Goal: Communication & Community: Answer question/provide support

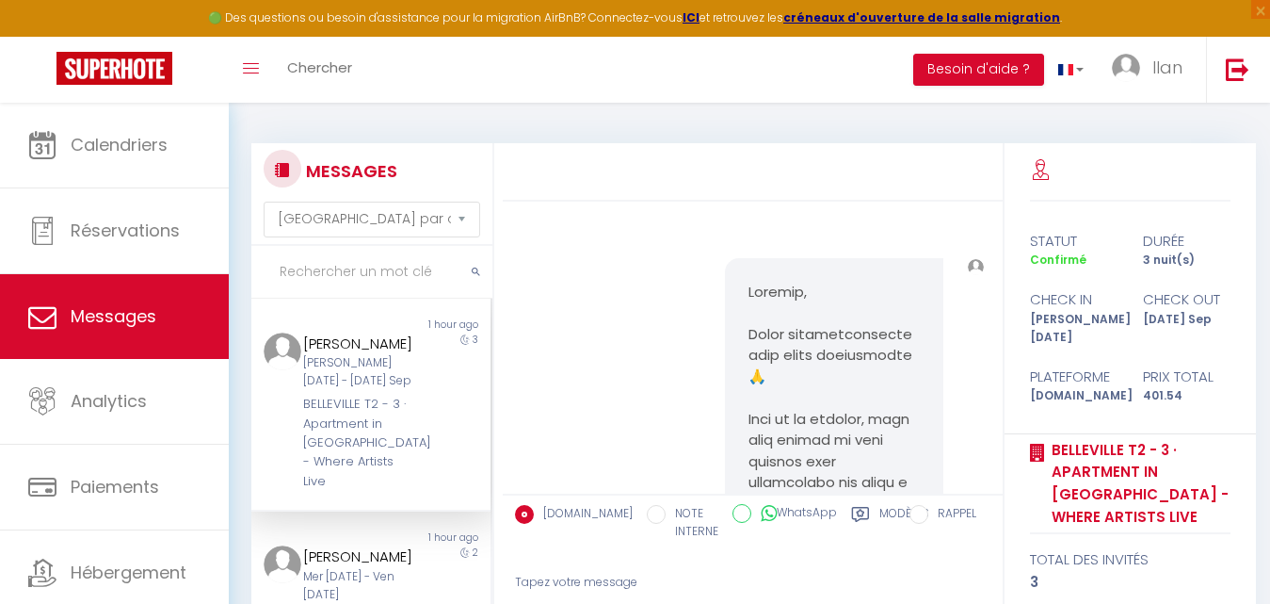
select select "message"
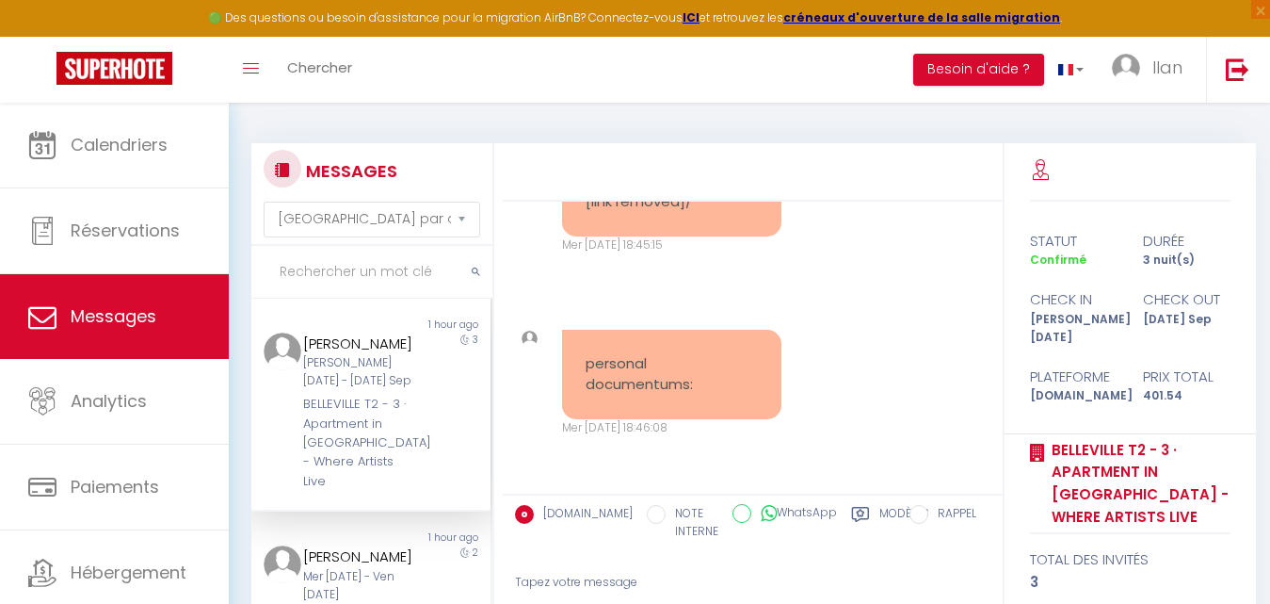
click at [647, 516] on input "NOTE INTERNE" at bounding box center [656, 514] width 19 height 19
radio input "true"
radio input "false"
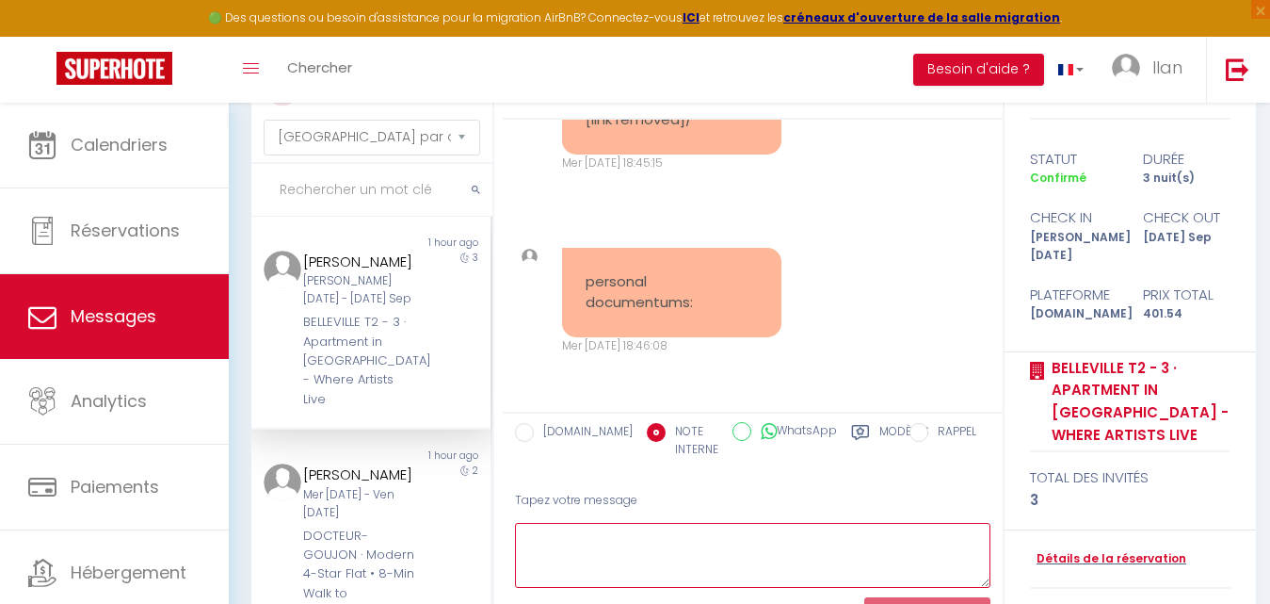
scroll to position [144, 0]
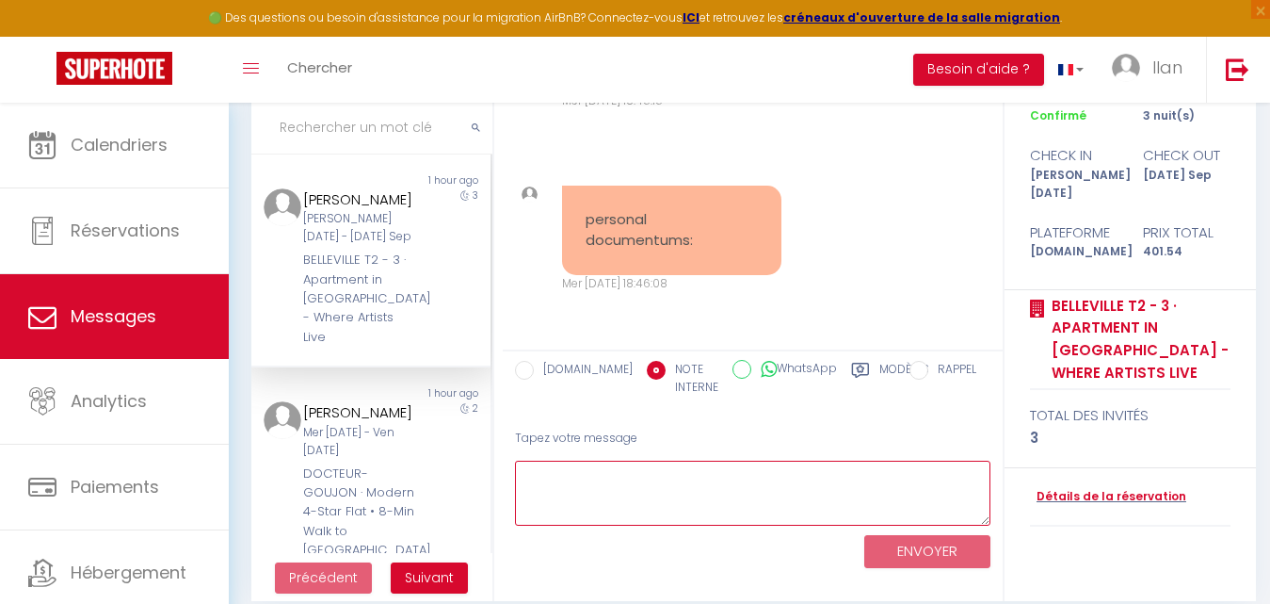
click at [701, 483] on textarea at bounding box center [752, 492] width 475 height 65
click at [628, 479] on textarea "Ne pas relancé.Documents déjà reçu" at bounding box center [752, 492] width 475 height 65
type textarea "Ne pas relancé .Documents déjà reçu"
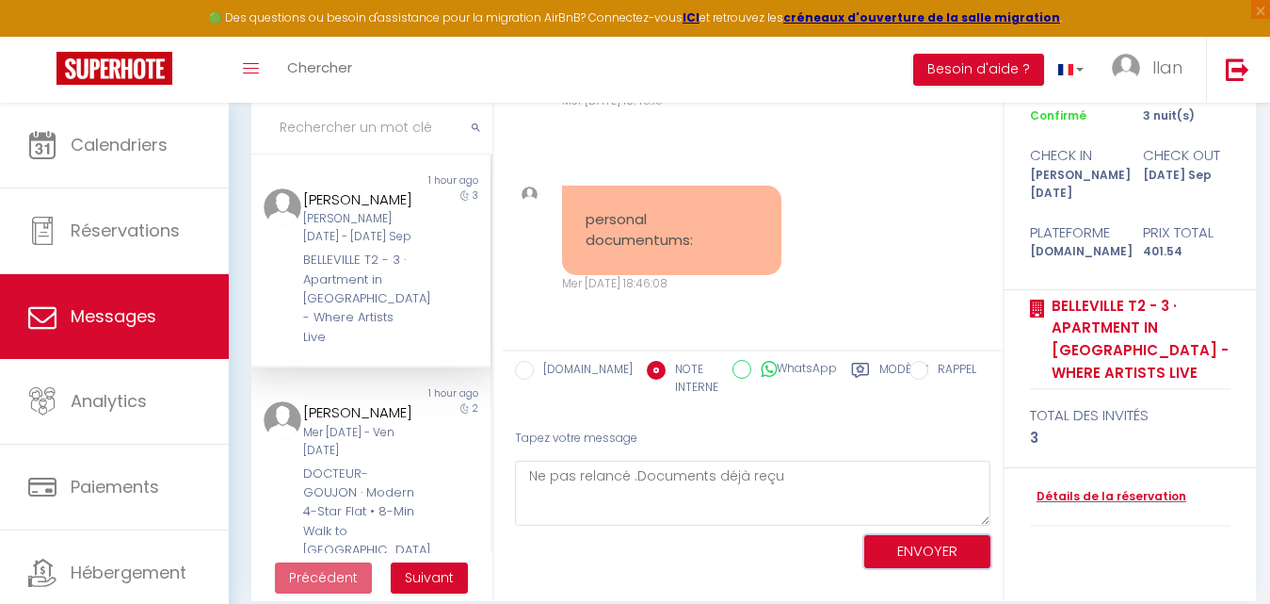
click at [941, 552] on button "ENVOYER" at bounding box center [927, 551] width 126 height 33
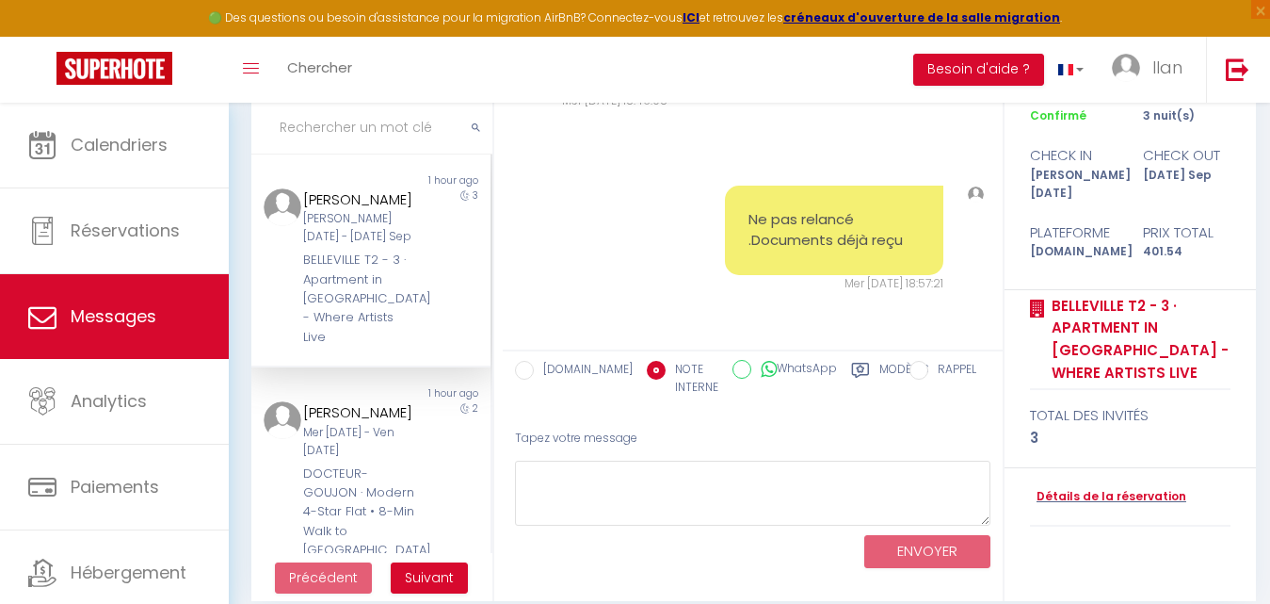
scroll to position [7045, 0]
click at [519, 372] on input "[DOMAIN_NAME]" at bounding box center [524, 370] width 19 height 19
radio input "true"
radio input "false"
click at [315, 133] on input "text" at bounding box center [371, 128] width 241 height 53
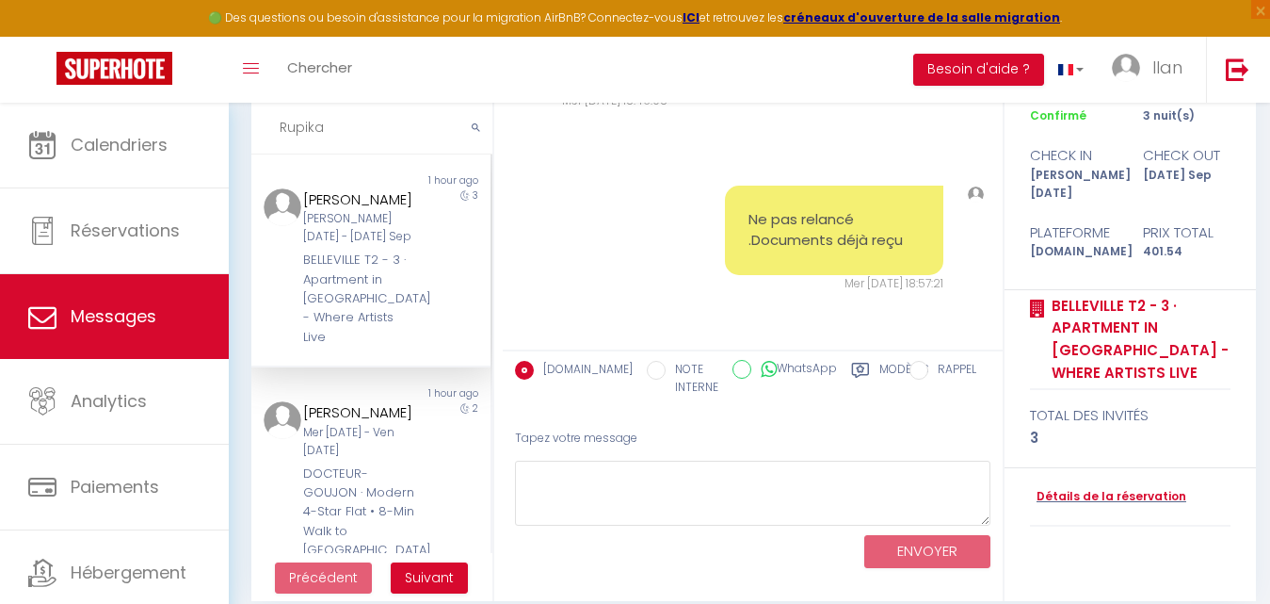
scroll to position [10731, 0]
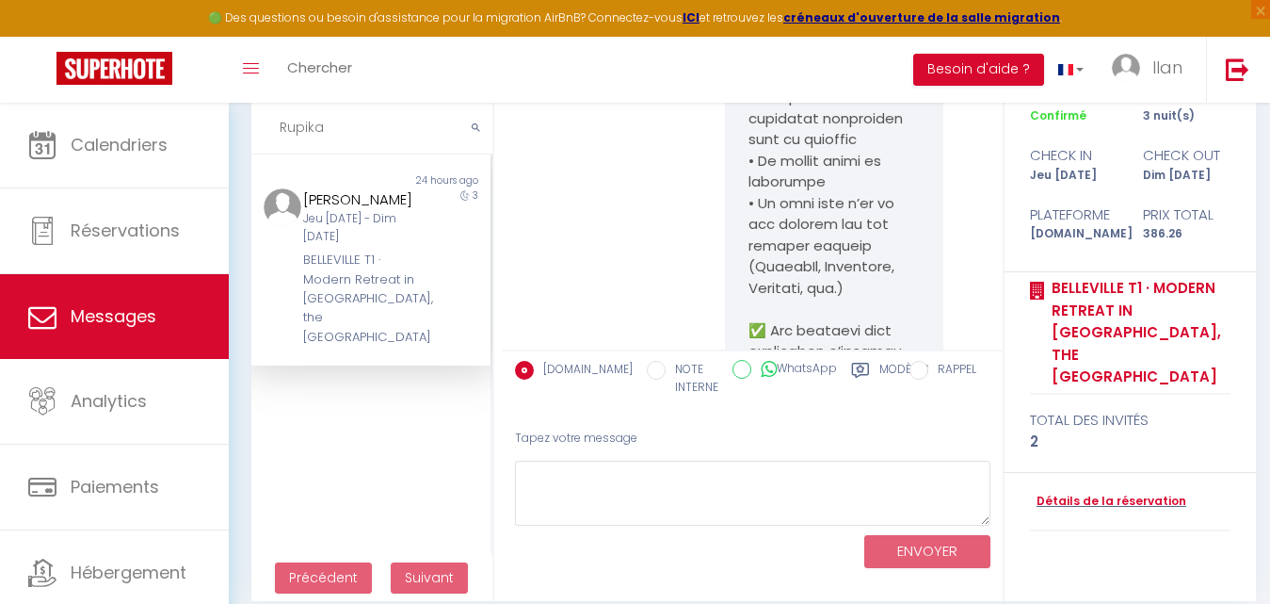
type input "Rupika"
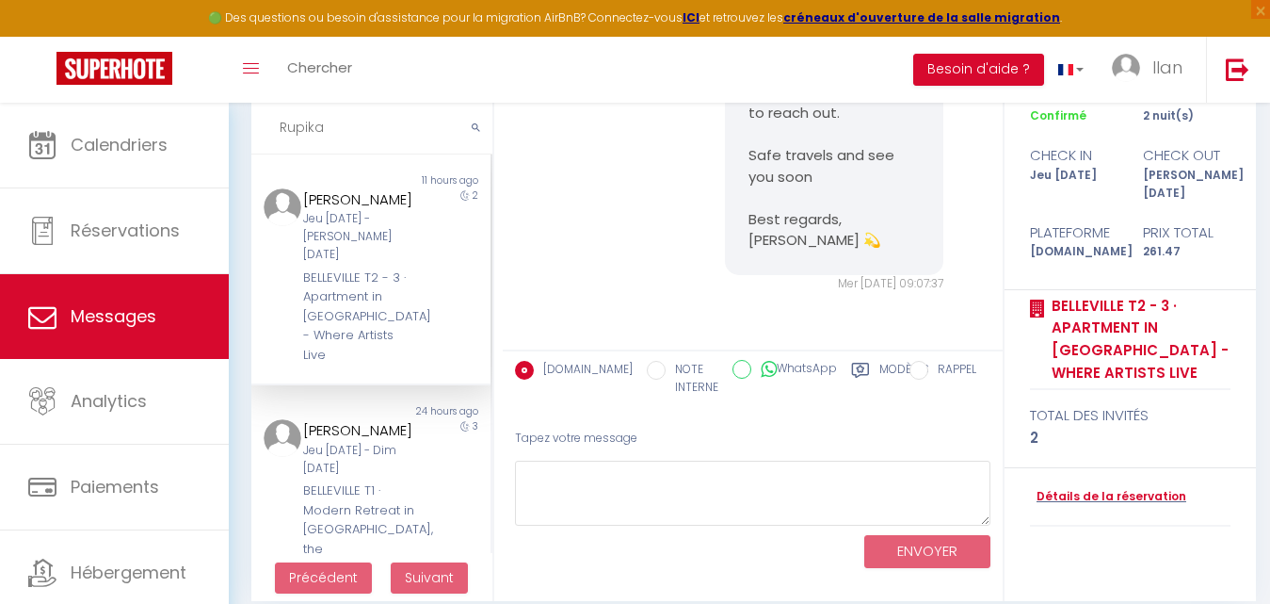
click at [367, 255] on div "Jeu [DATE] - [PERSON_NAME] [DATE]" at bounding box center [360, 237] width 115 height 54
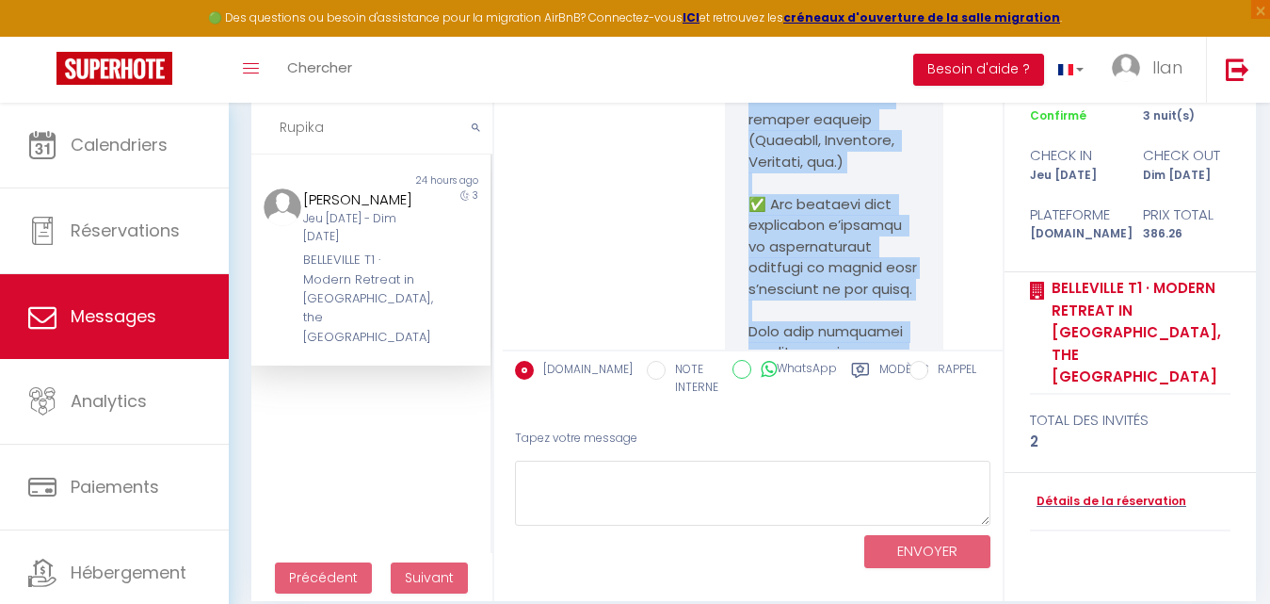
scroll to position [19668, 0]
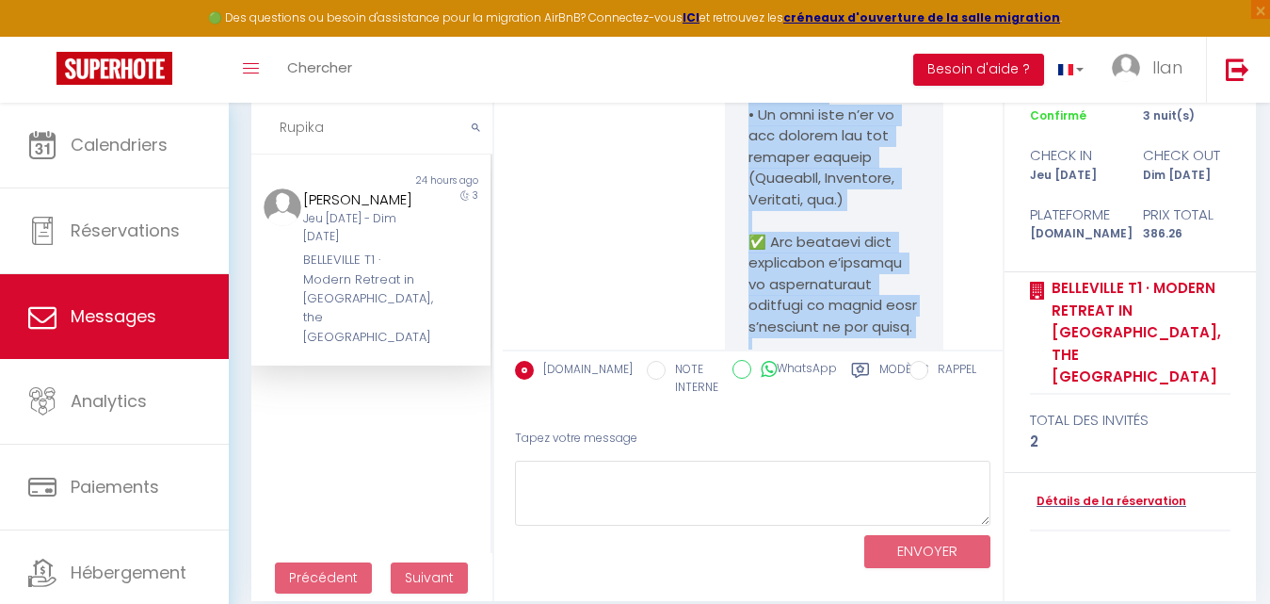
drag, startPoint x: 854, startPoint y: 249, endPoint x: 745, endPoint y: 194, distance: 122.1
click at [749, 194] on pre at bounding box center [835, 326] width 172 height 1335
copy pre "Bonjour, Merci chaleureusement pour votre réservation 🙏 Afin de la valider, nou…"
click at [749, 194] on pre at bounding box center [835, 326] width 172 height 1335
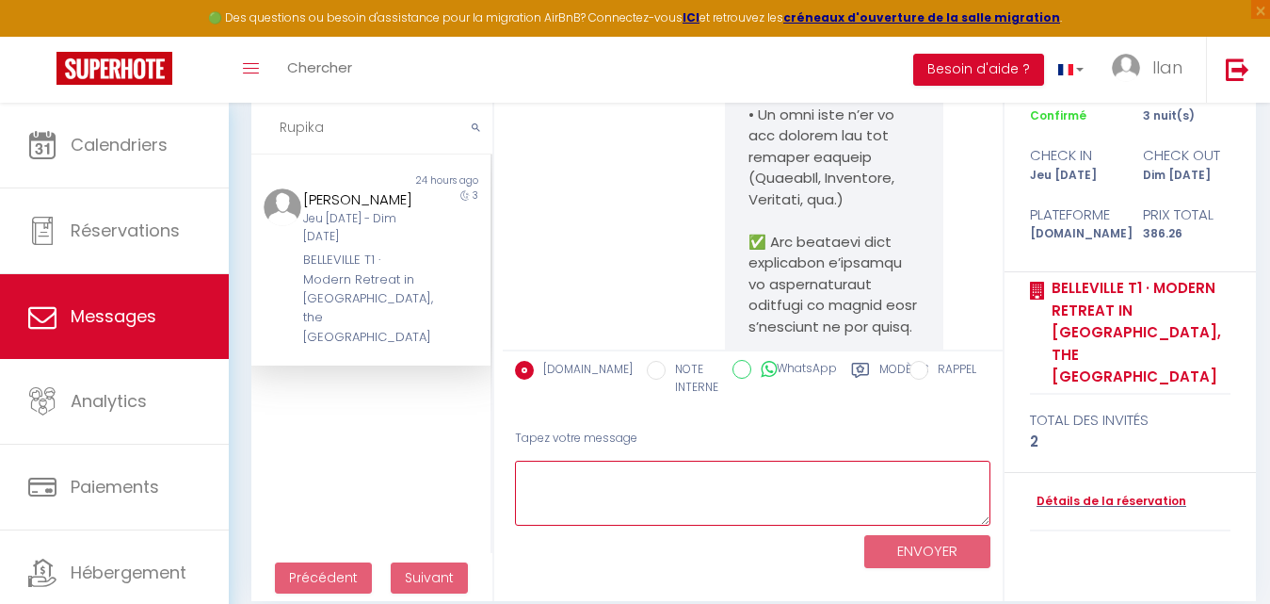
click at [619, 513] on textarea at bounding box center [752, 492] width 475 height 65
paste textarea "Bonjour, Merci chaleureusement pour votre réservation 🙏 Afin de la valider, nou…"
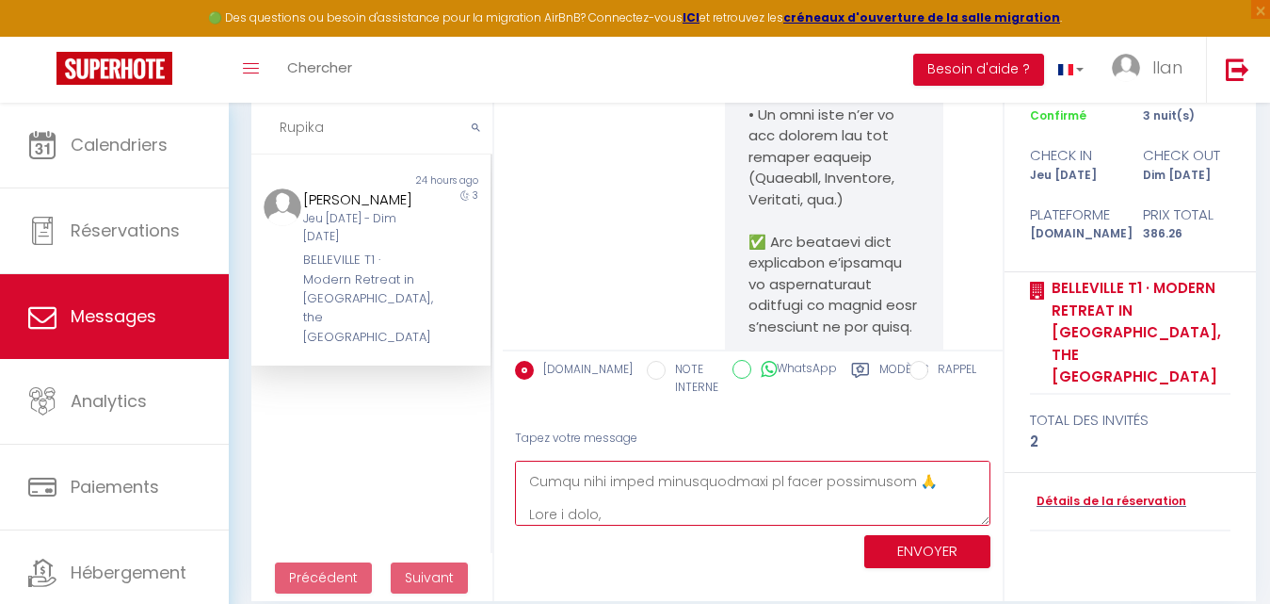
click at [619, 513] on textarea at bounding box center [752, 492] width 475 height 65
type textarea "Bonjour, Merci chaleureusement pour votre réservation 🙏 Afin de la valider, nou…"
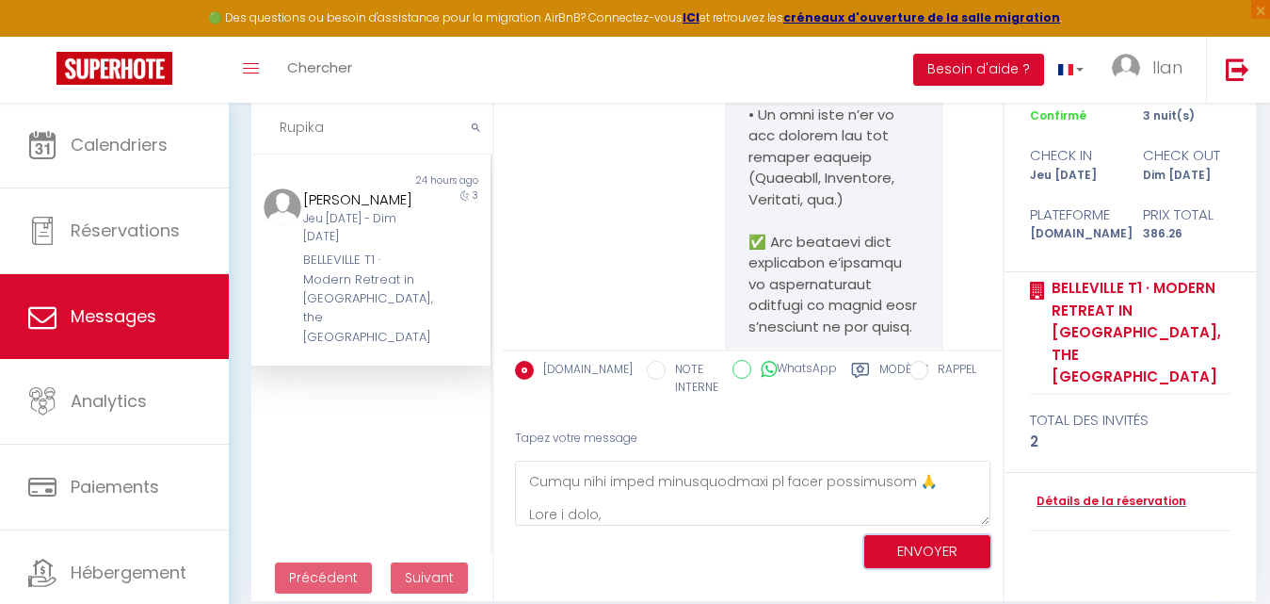
click at [887, 559] on button "ENVOYER" at bounding box center [927, 551] width 126 height 33
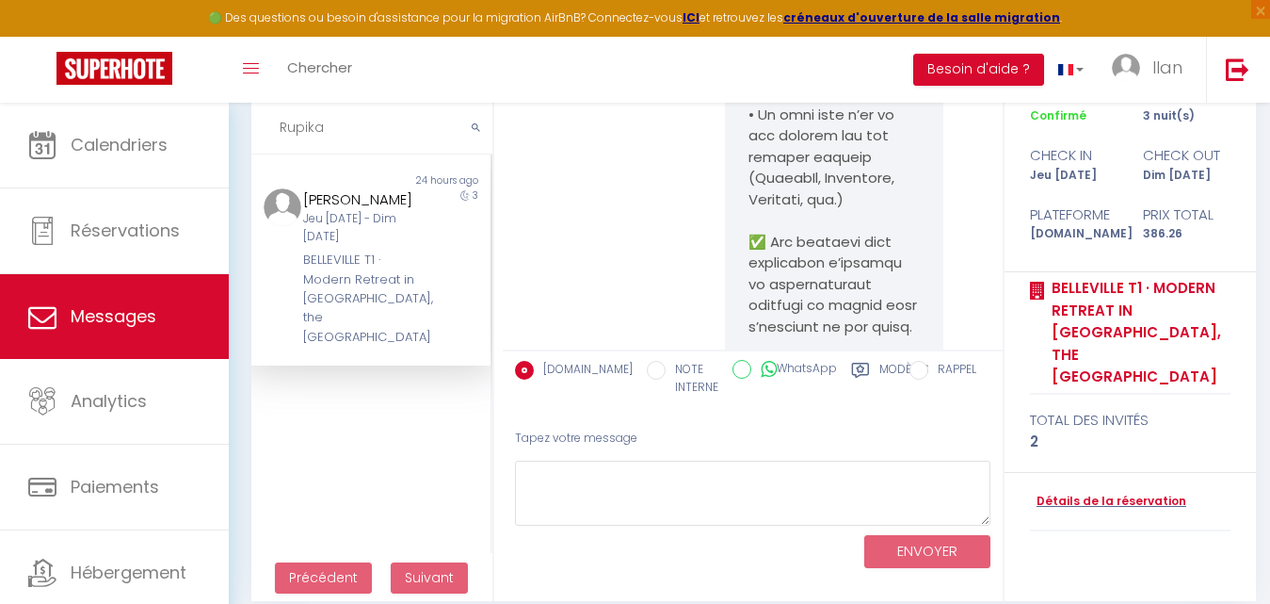
scroll to position [22503, 0]
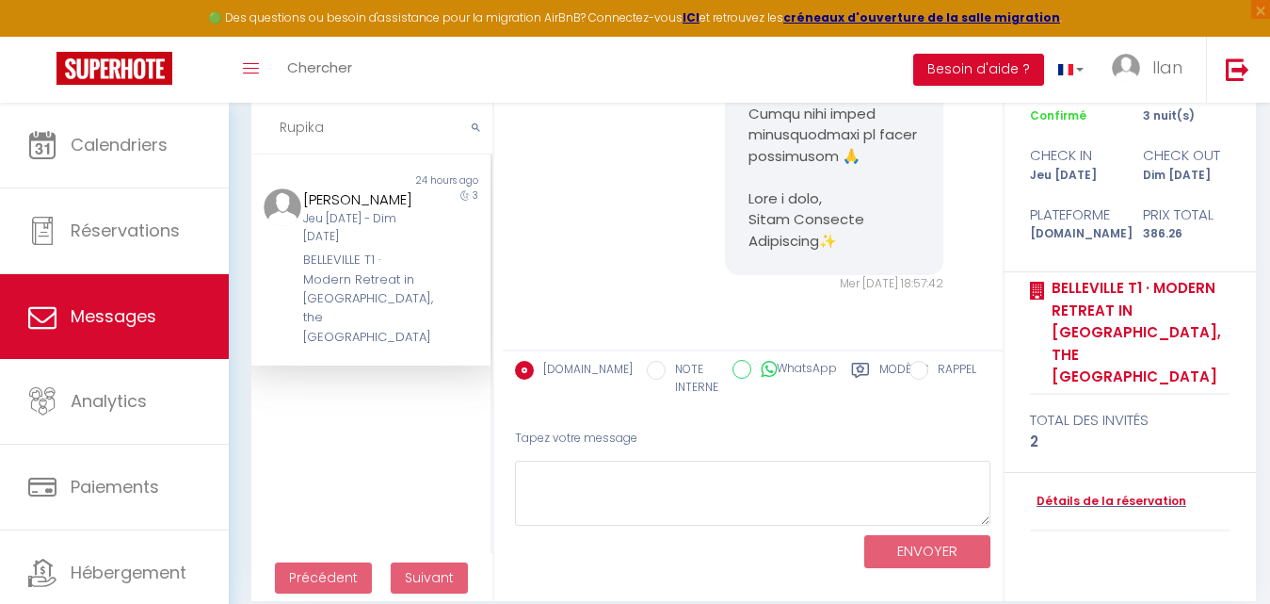
drag, startPoint x: 340, startPoint y: 134, endPoint x: 269, endPoint y: 131, distance: 70.7
click at [269, 131] on input "Rupika" at bounding box center [371, 128] width 241 height 53
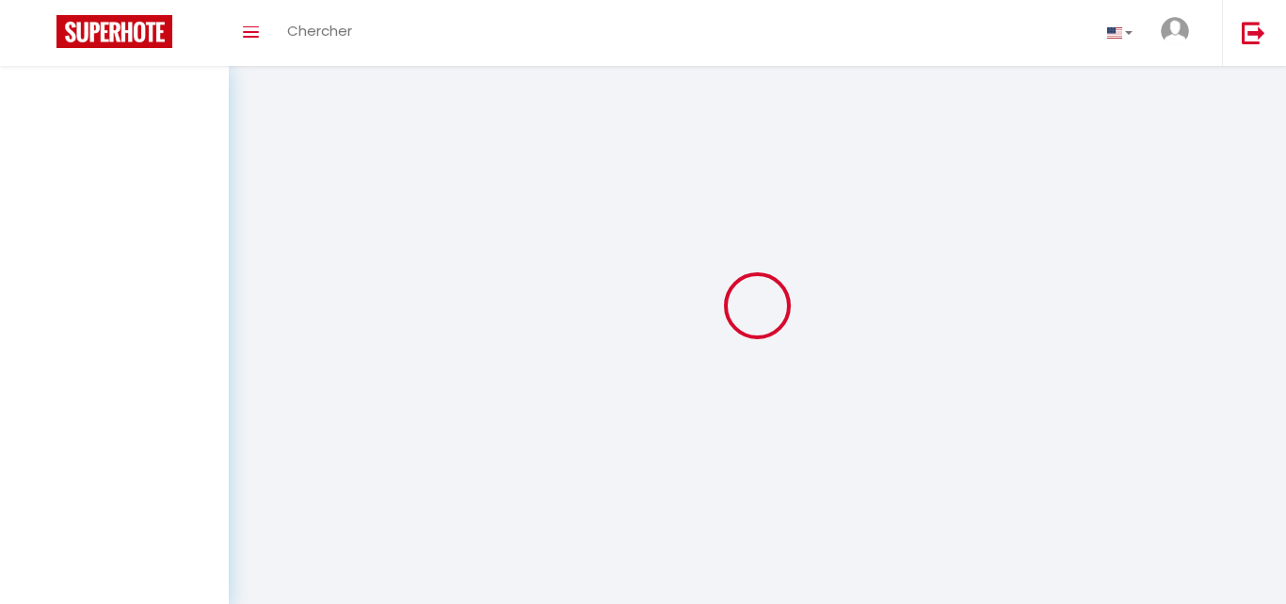
select select "message"
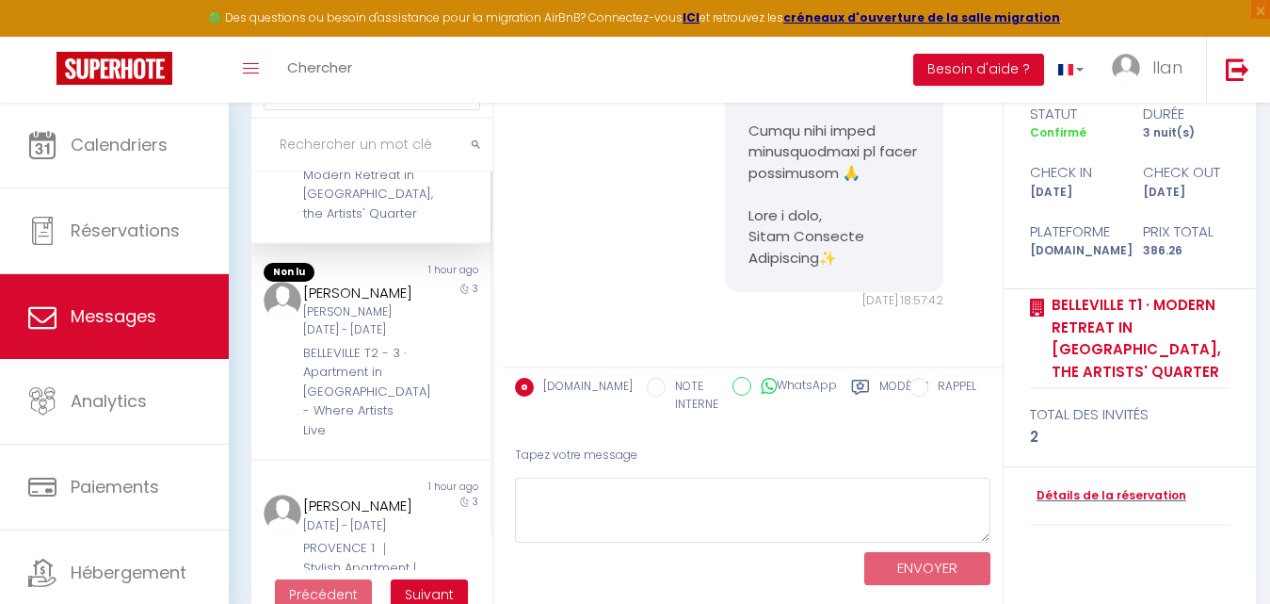
scroll to position [109, 0]
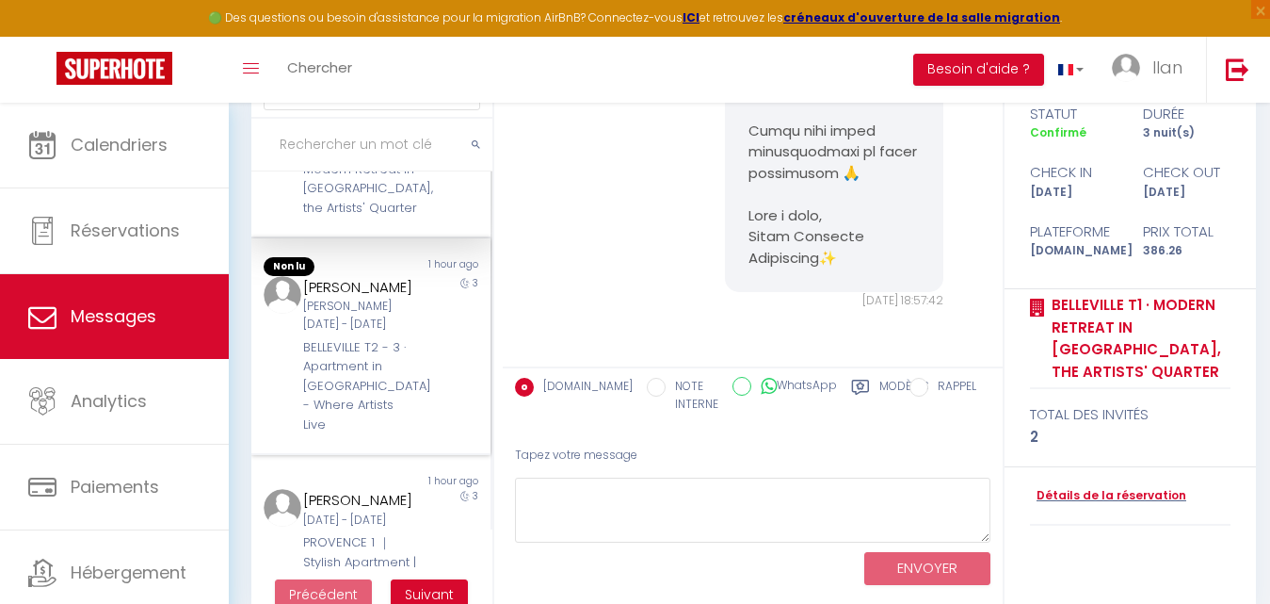
click at [406, 333] on div "Sam 13 Sep - Mar 16 Sep" at bounding box center [360, 316] width 115 height 36
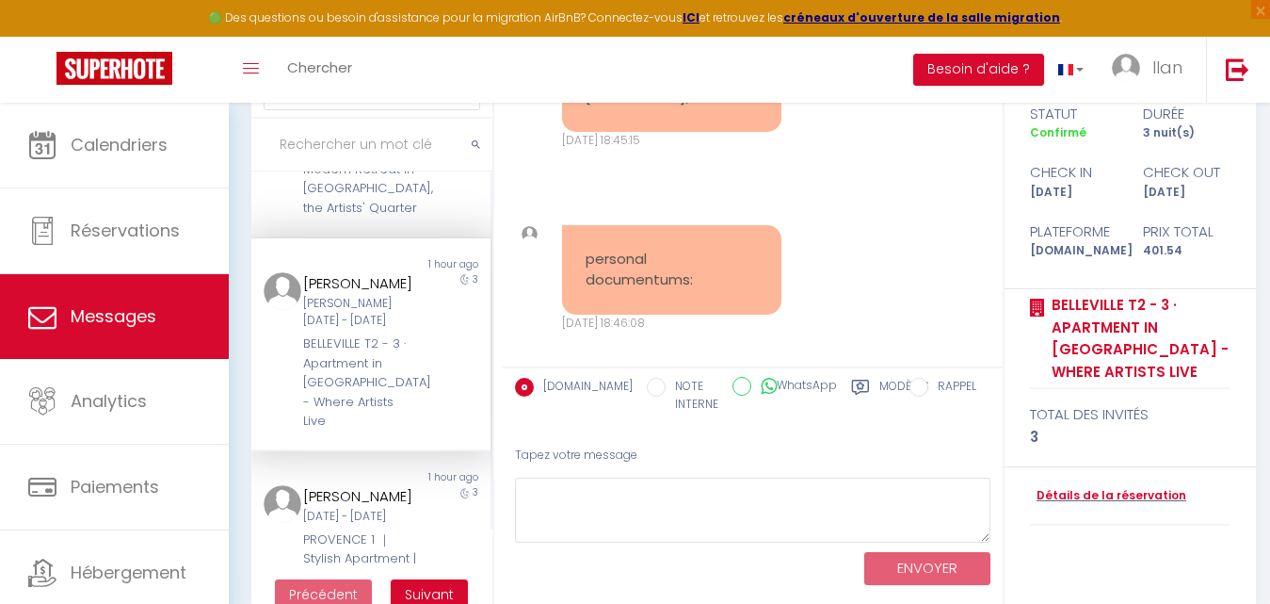
scroll to position [7206, 0]
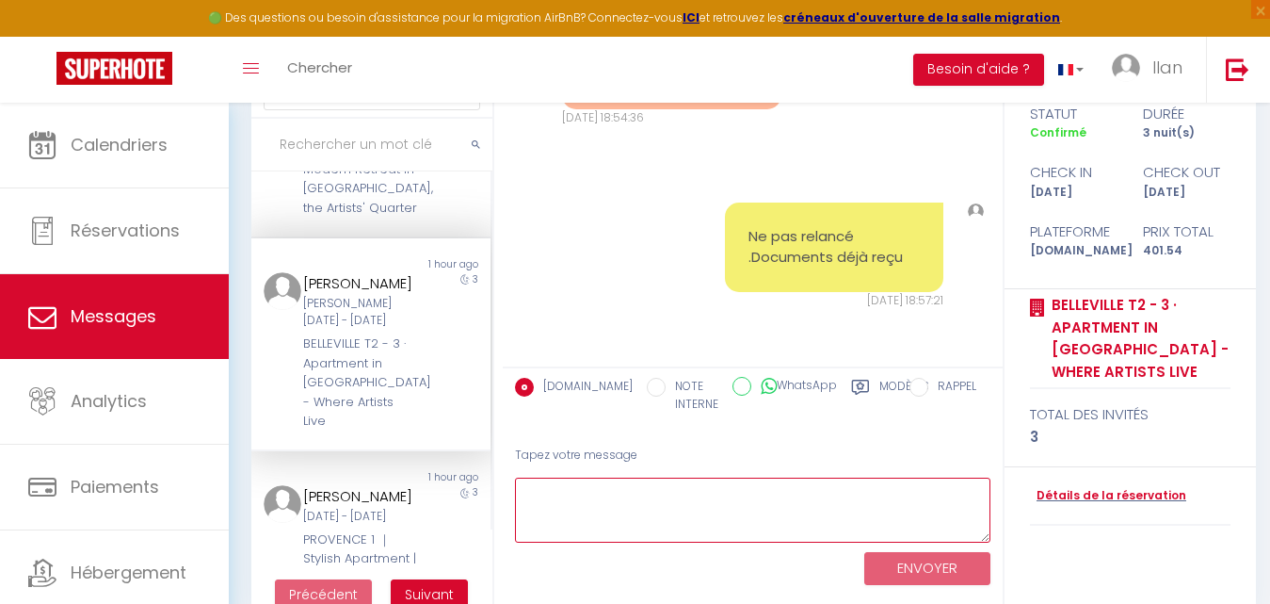
click at [573, 503] on textarea at bounding box center [752, 509] width 475 height 65
paste textarea "Hello Attila, Thank you for sending us your documents; we have received them ✅.…"
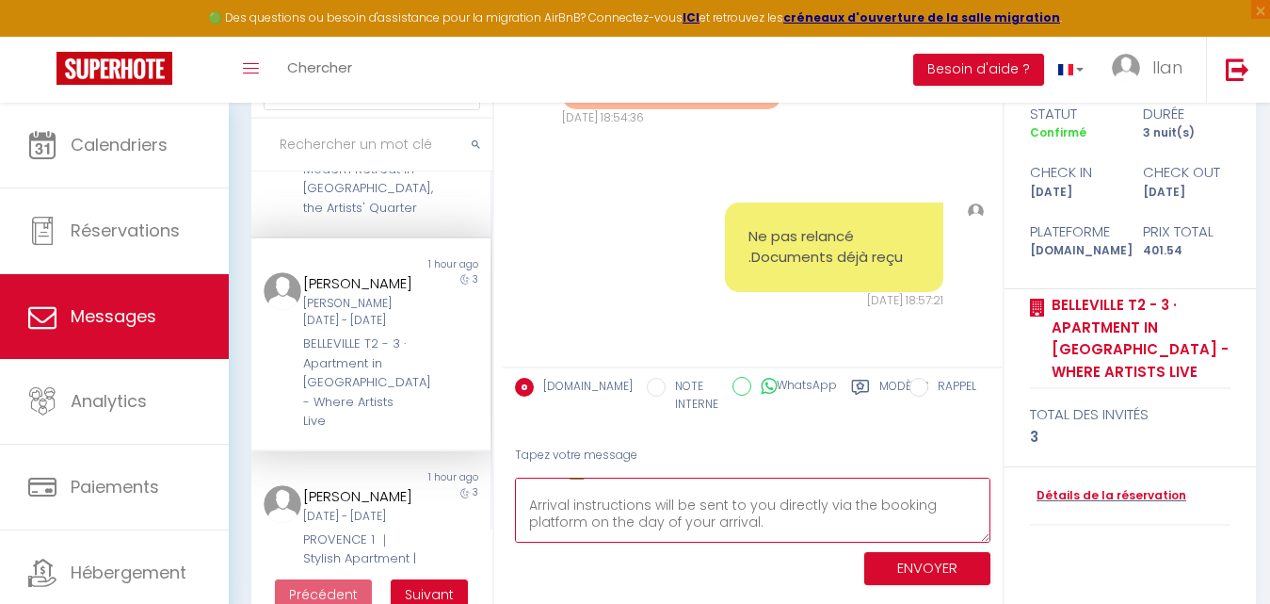
scroll to position [4, 0]
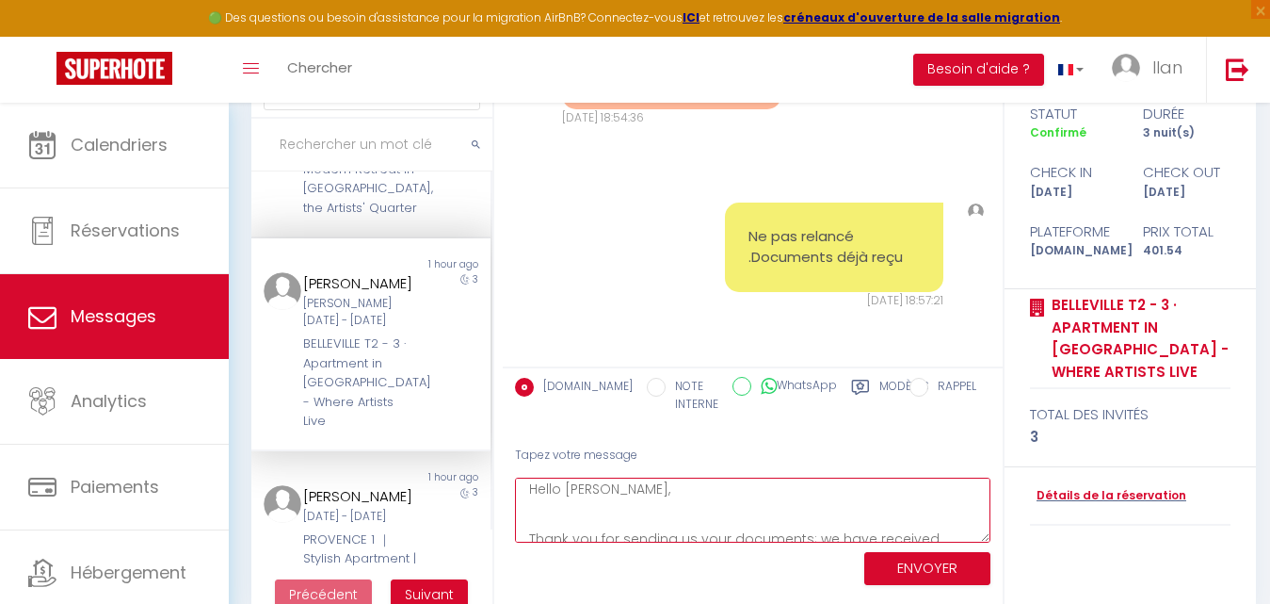
click at [589, 514] on textarea "Hello Attila, Thank you for sending us your documents; we have received them ✅.…" at bounding box center [752, 509] width 475 height 65
type textarea "Hello Attila, Thank you for sending us your documents; we have received them ✅.…"
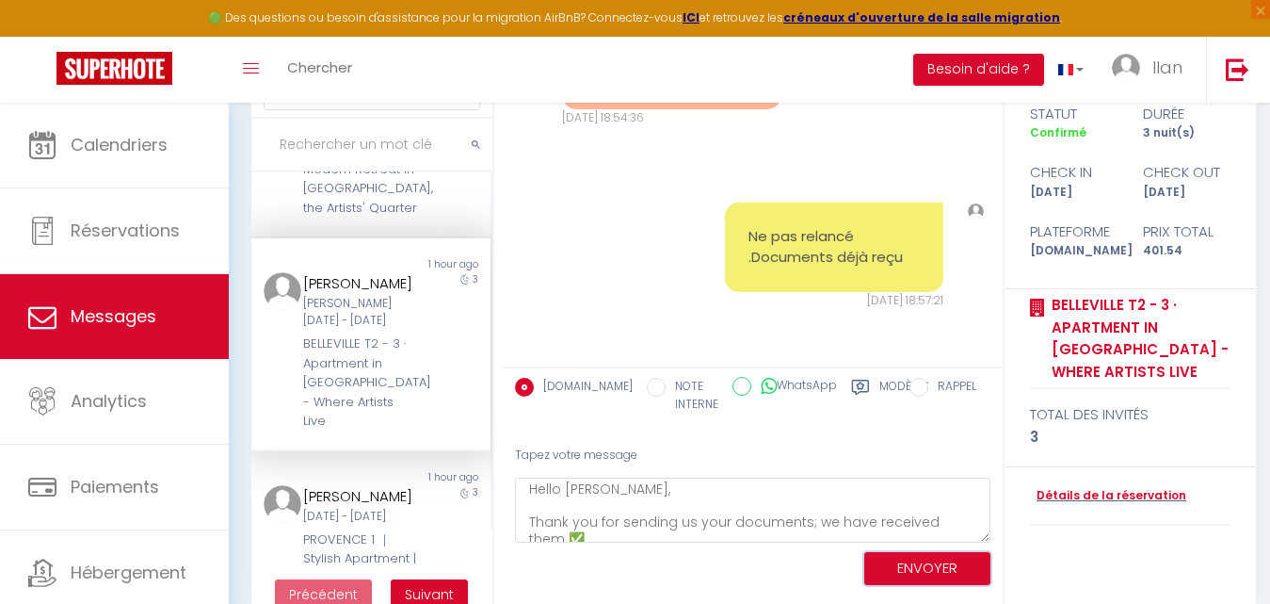
click at [912, 570] on button "ENVOYER" at bounding box center [927, 568] width 126 height 33
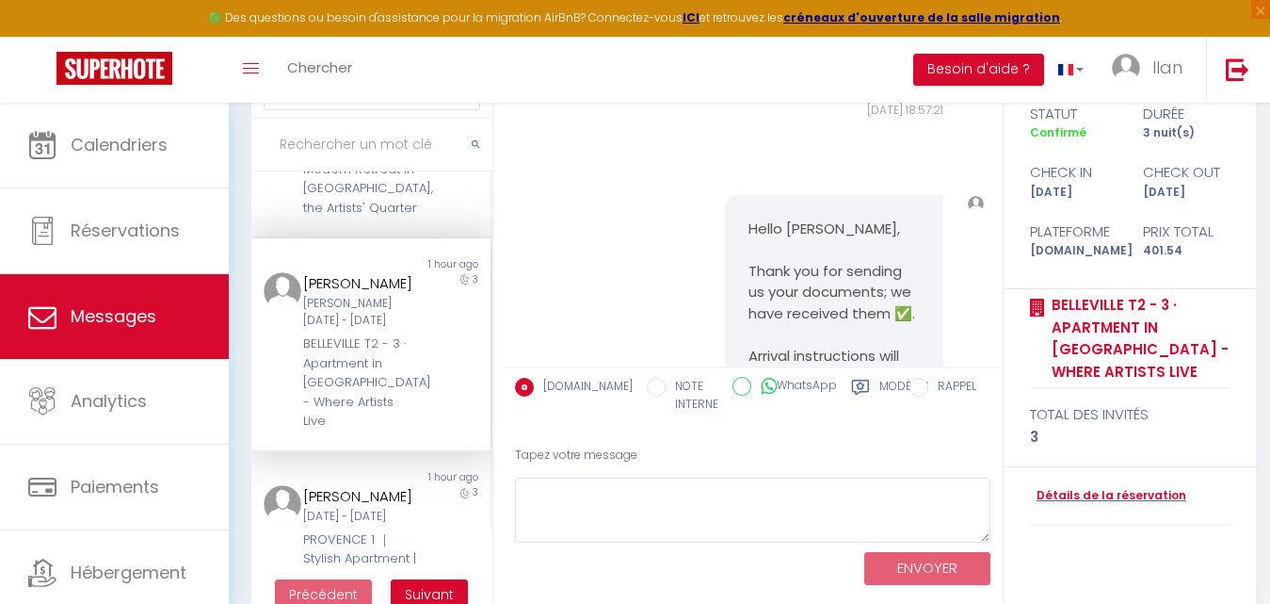
scroll to position [7834, 0]
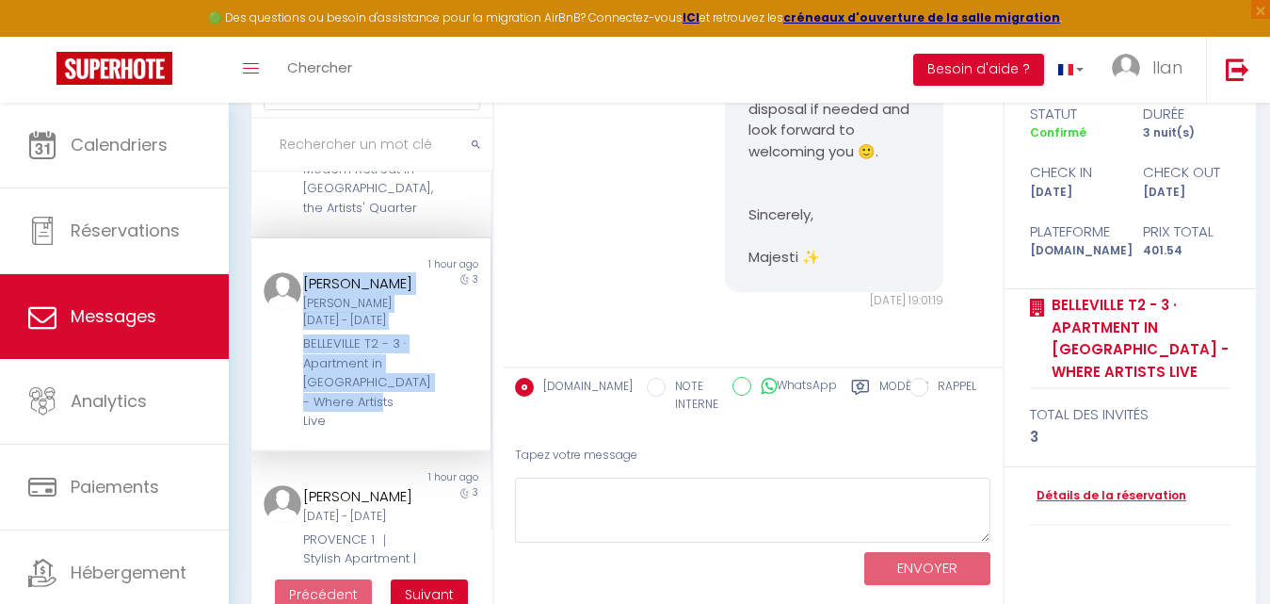
drag, startPoint x: 407, startPoint y: 427, endPoint x: 301, endPoint y: 303, distance: 162.3
click at [301, 303] on div "Somlyai Attila Sam 13 Sep - Mar 16 Sep BELLEVILLE T2 - 3 · Apartment in Bellevi…" at bounding box center [360, 351] width 139 height 158
copy div "Somlyai Attila Sam 13 Sep - Mar 16 Sep BELLEVILLE T2 - 3 · Apartment in Bellevi…"
click at [303, 295] on div "Somlyai Attila" at bounding box center [360, 283] width 115 height 23
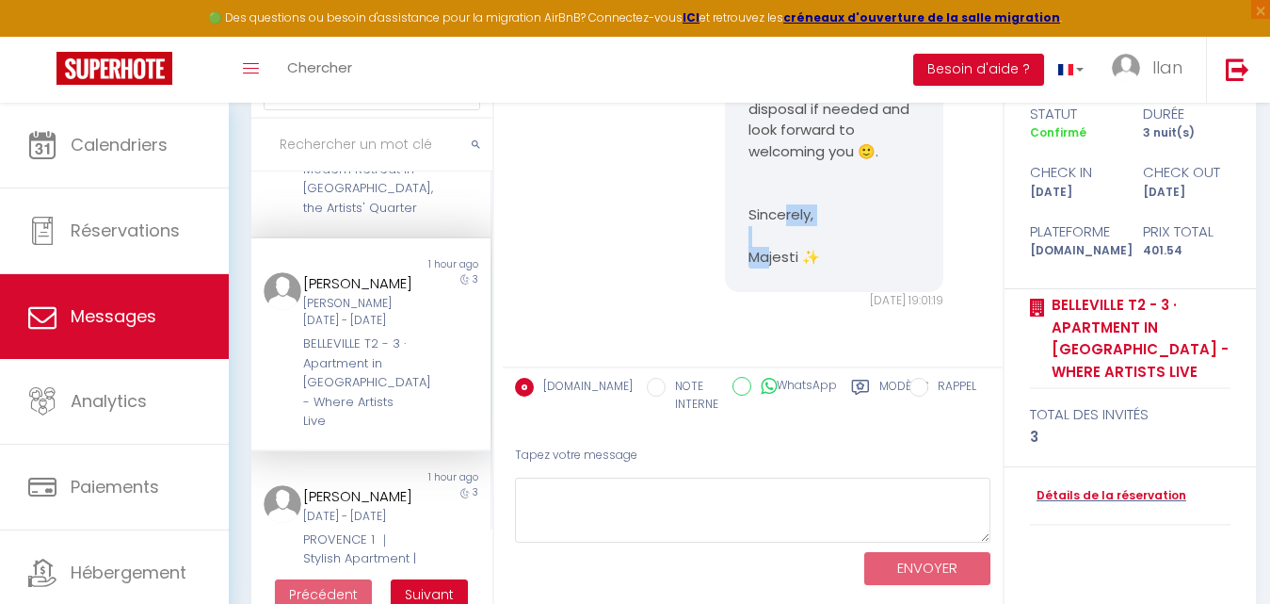
drag, startPoint x: 819, startPoint y: 266, endPoint x: 740, endPoint y: 258, distance: 79.4
click at [740, 258] on div "Hello Attila, Thank you for sending us your documents; we have received them ✅.…" at bounding box center [834, 35] width 219 height 513
copy pre "ajesti ✨"
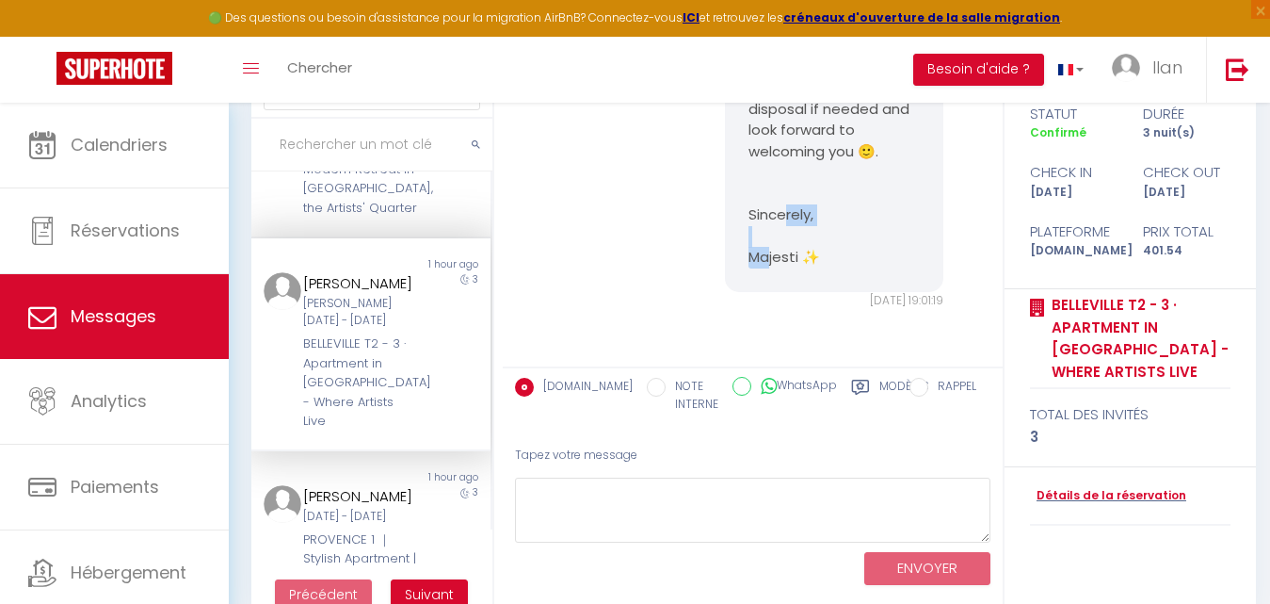
copy pre "ajesti ✨"
drag, startPoint x: 854, startPoint y: 150, endPoint x: 867, endPoint y: 276, distance: 126.9
click at [867, 276] on div "Hello Attila, Thank you for sending us your documents; we have received them ✅.…" at bounding box center [834, 35] width 219 height 513
copy pre "🙂. Sincerely, Majesti ✨"
click at [830, 263] on pre "Hello Attila, Thank you for sending us your documents; we have received them ✅.…" at bounding box center [835, 35] width 172 height 466
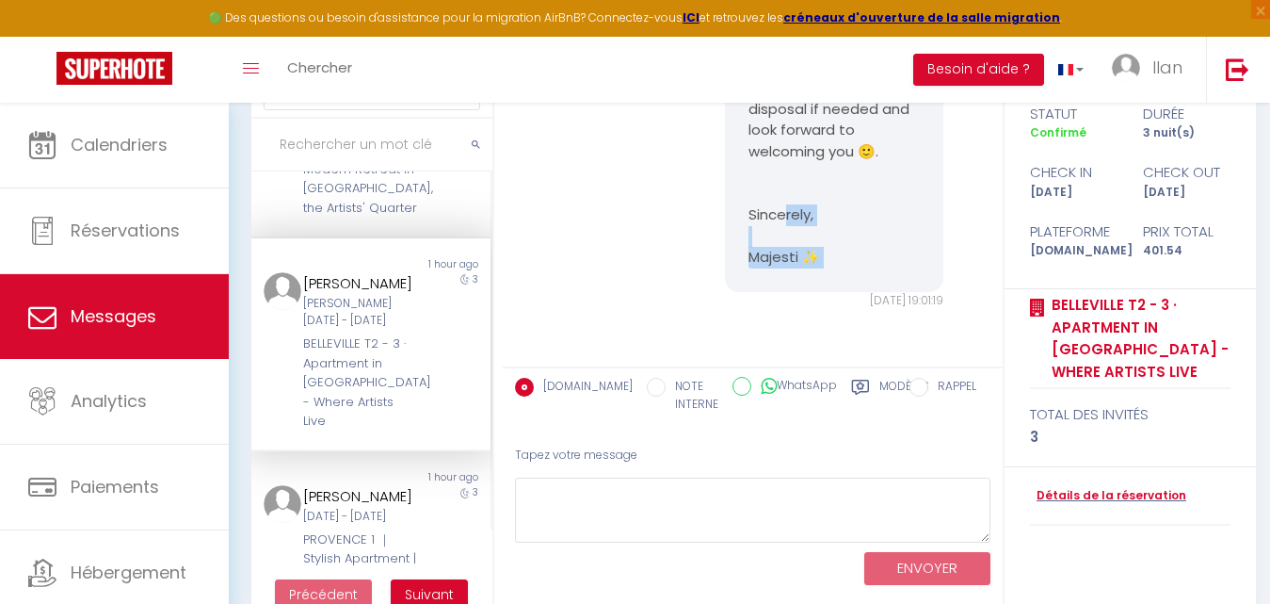
drag, startPoint x: 830, startPoint y: 263, endPoint x: 737, endPoint y: 258, distance: 93.3
click at [737, 258] on div "Hello Attila, Thank you for sending us your documents; we have received them ✅.…" at bounding box center [834, 35] width 219 height 513
drag, startPoint x: 834, startPoint y: 252, endPoint x: 741, endPoint y: 257, distance: 93.3
click at [749, 257] on pre "Hello Attila, Thank you for sending us your documents; we have received them ✅.…" at bounding box center [835, 35] width 172 height 466
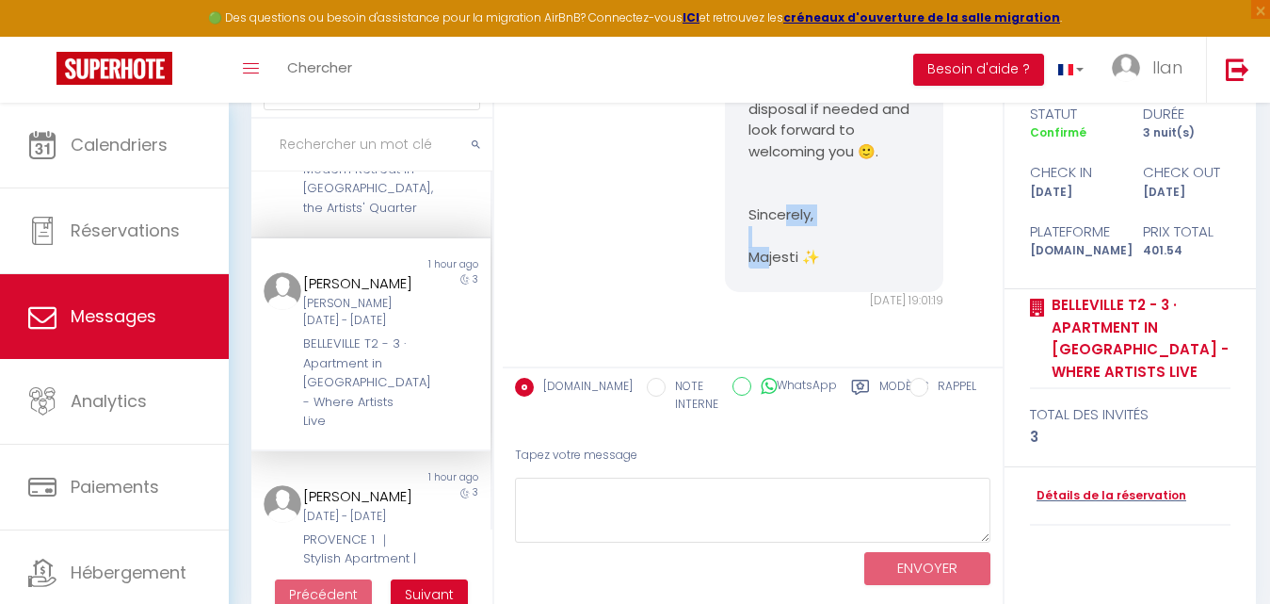
copy pre "ajesti ✨"
click at [749, 257] on pre "Hello Attila, Thank you for sending us your documents; we have received them ✅.…" at bounding box center [835, 35] width 172 height 466
drag, startPoint x: 842, startPoint y: 255, endPoint x: 731, endPoint y: 247, distance: 111.4
click at [731, 247] on div "Hello Attila, Thank you for sending us your documents; we have received them ✅.…" at bounding box center [834, 35] width 219 height 513
copy pre "Majesti ✨"
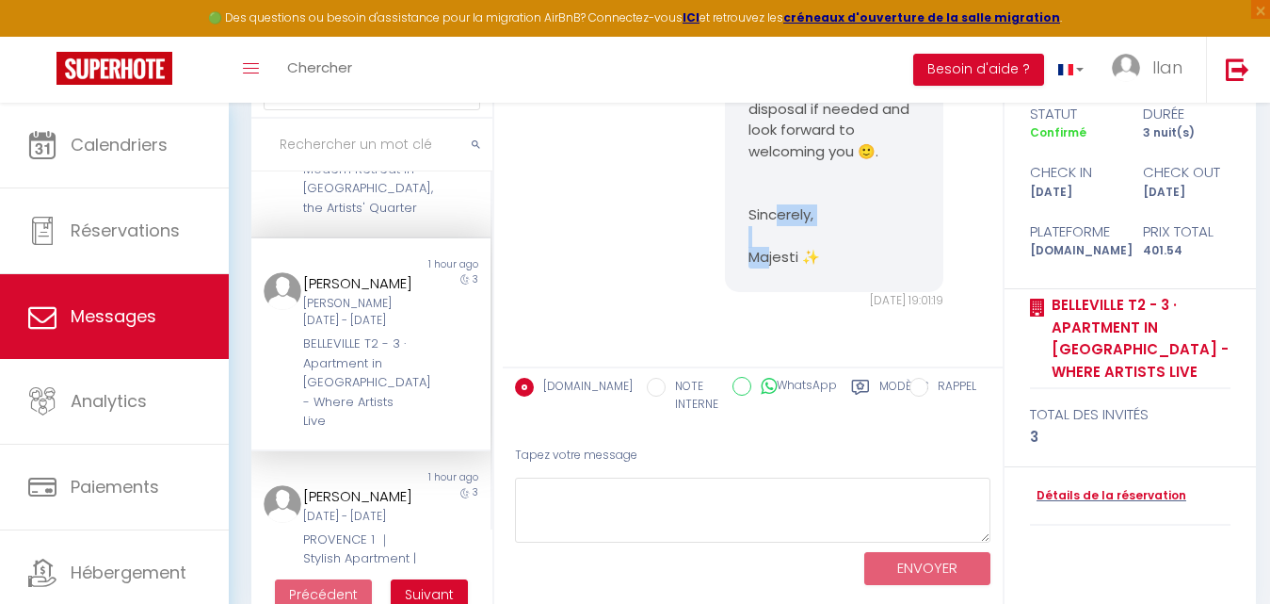
copy pre "Majesti ✨"
click at [352, 142] on input "text" at bounding box center [371, 145] width 241 height 53
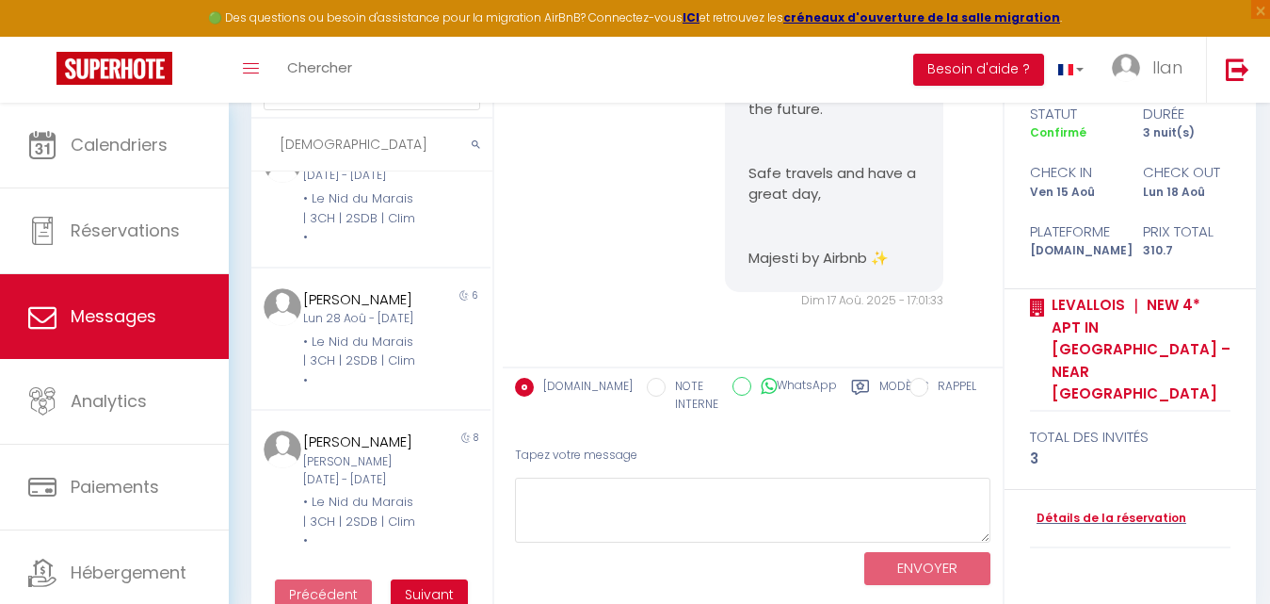
scroll to position [1632, 0]
click at [437, 589] on span "Suivant" at bounding box center [429, 594] width 49 height 19
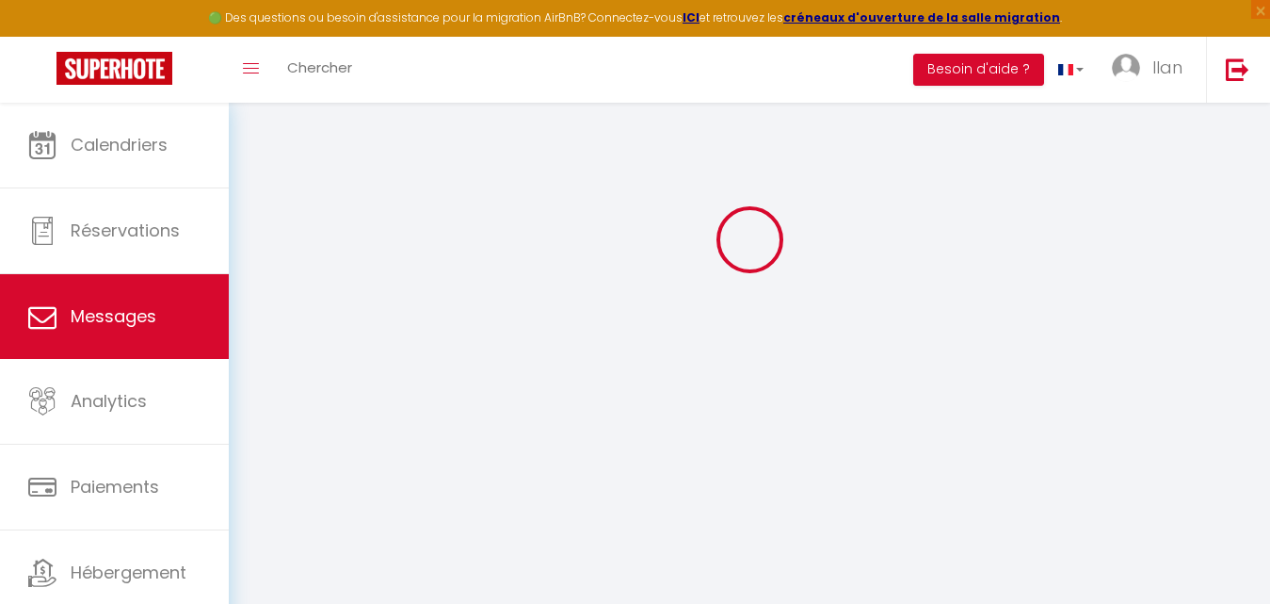
scroll to position [0, 0]
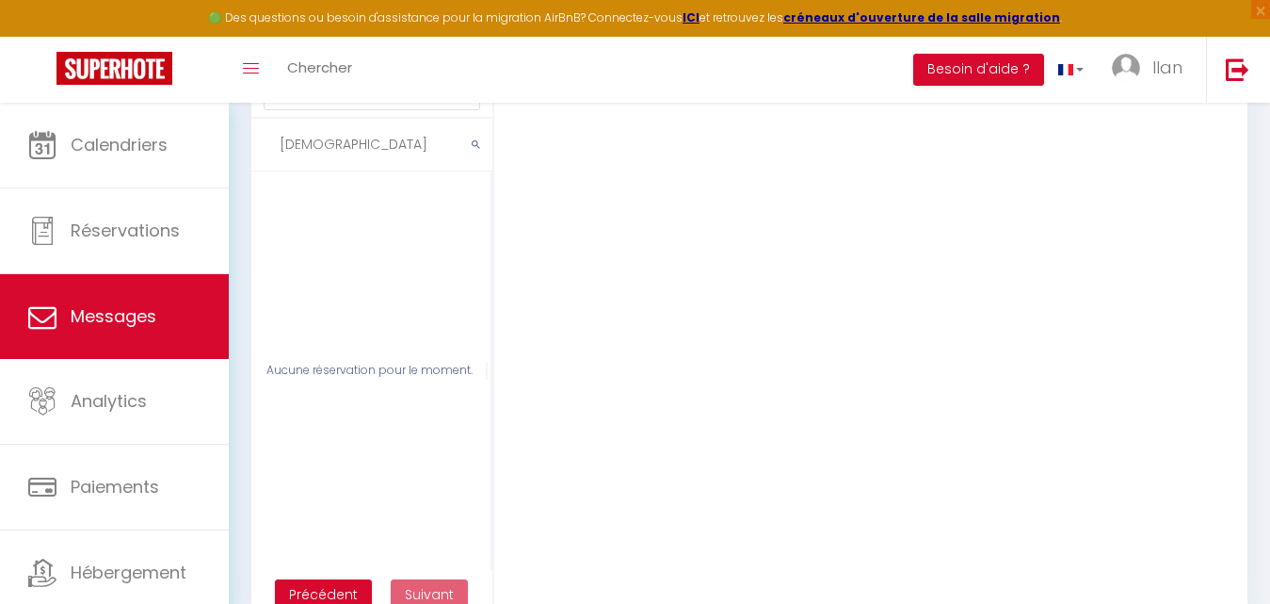
click at [371, 156] on input "Kristen" at bounding box center [371, 145] width 241 height 53
type input "K"
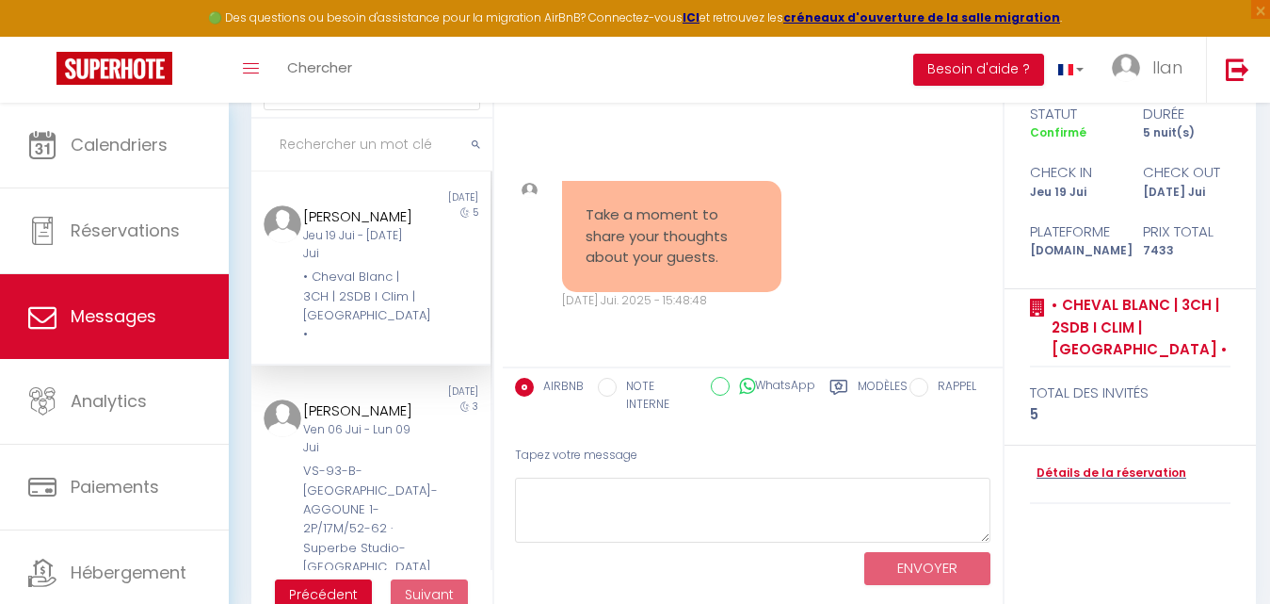
scroll to position [12307, 0]
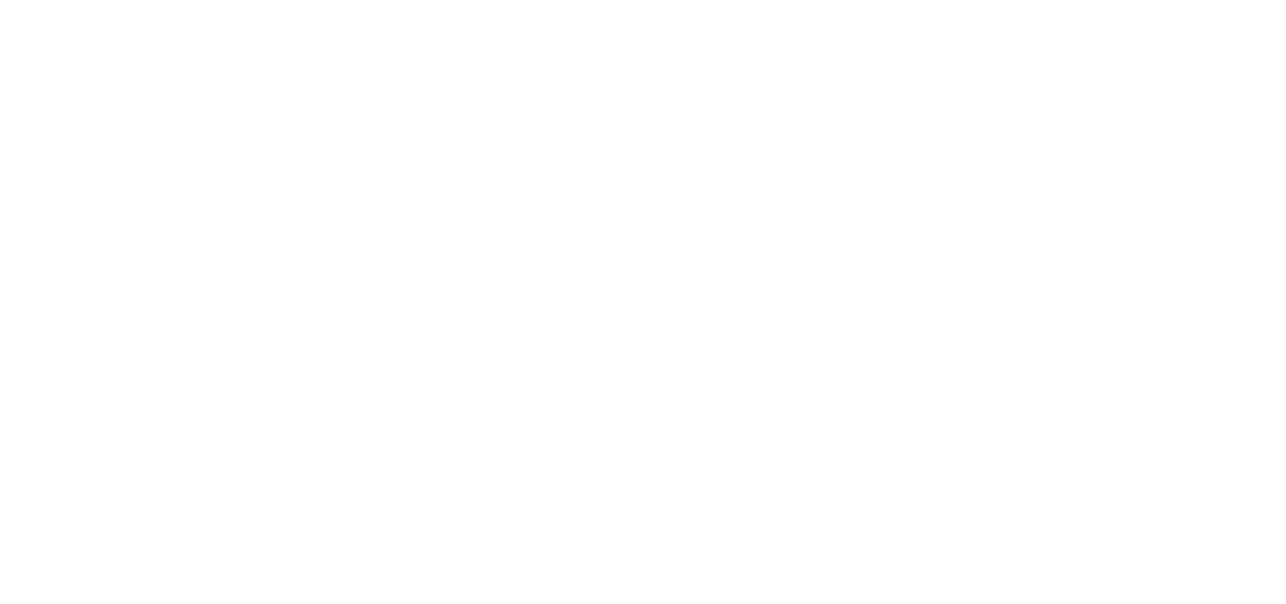
select select "message"
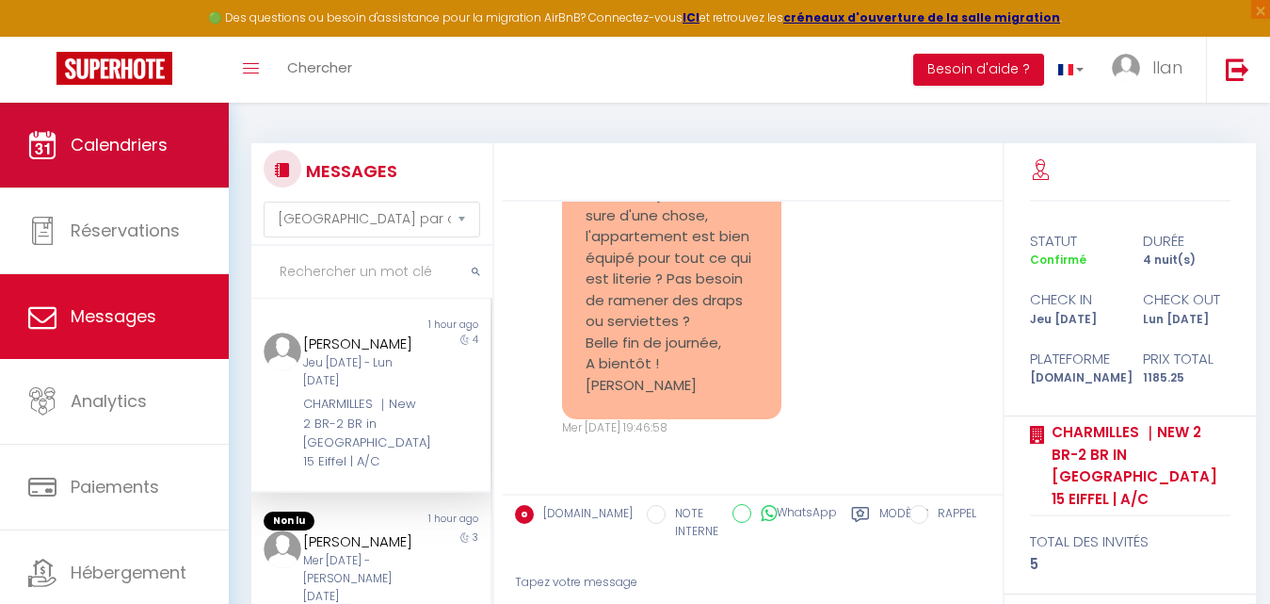
click at [114, 166] on link "Calendriers" at bounding box center [114, 145] width 229 height 85
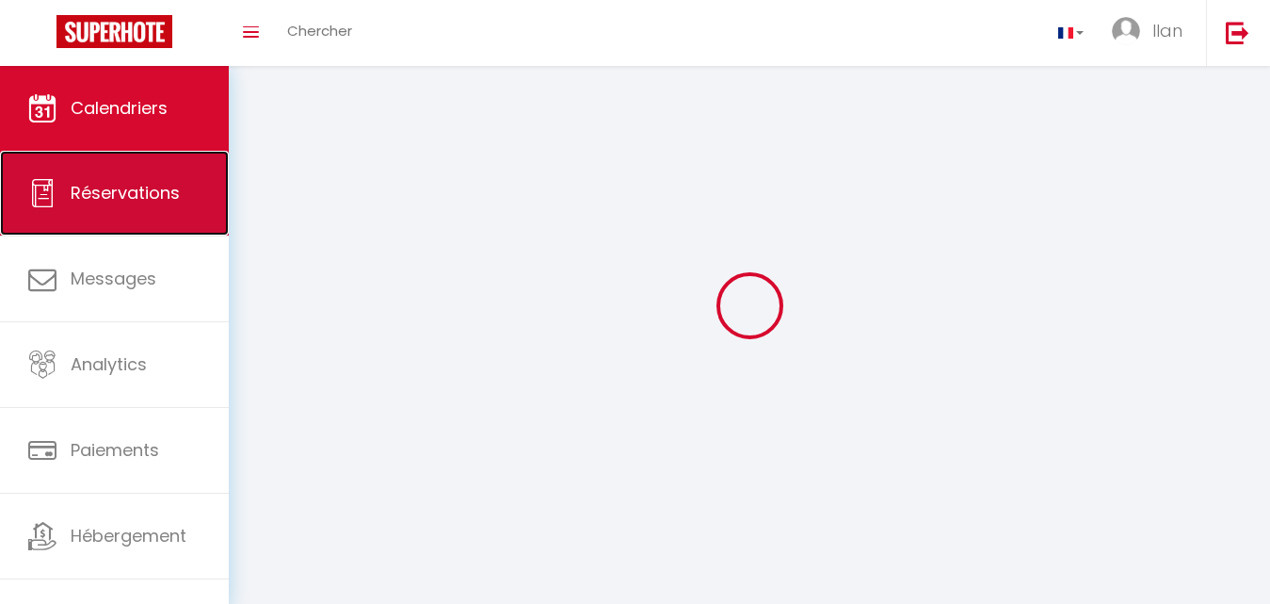
click at [114, 166] on link "Réservations" at bounding box center [114, 193] width 229 height 85
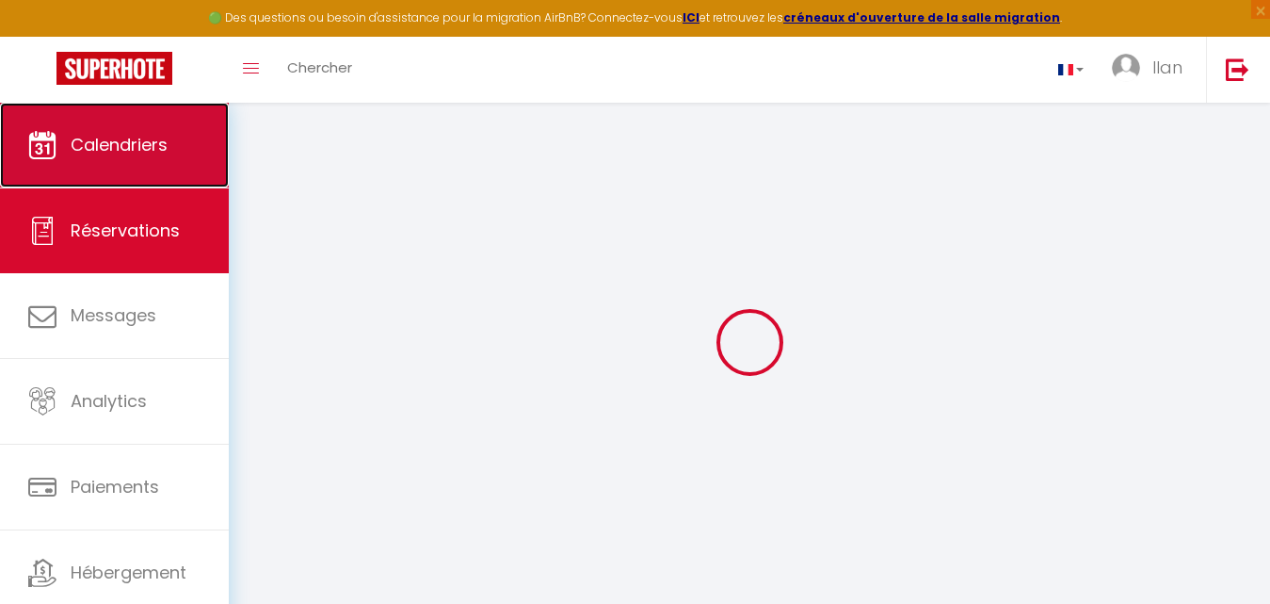
click at [144, 126] on link "Calendriers" at bounding box center [114, 145] width 229 height 85
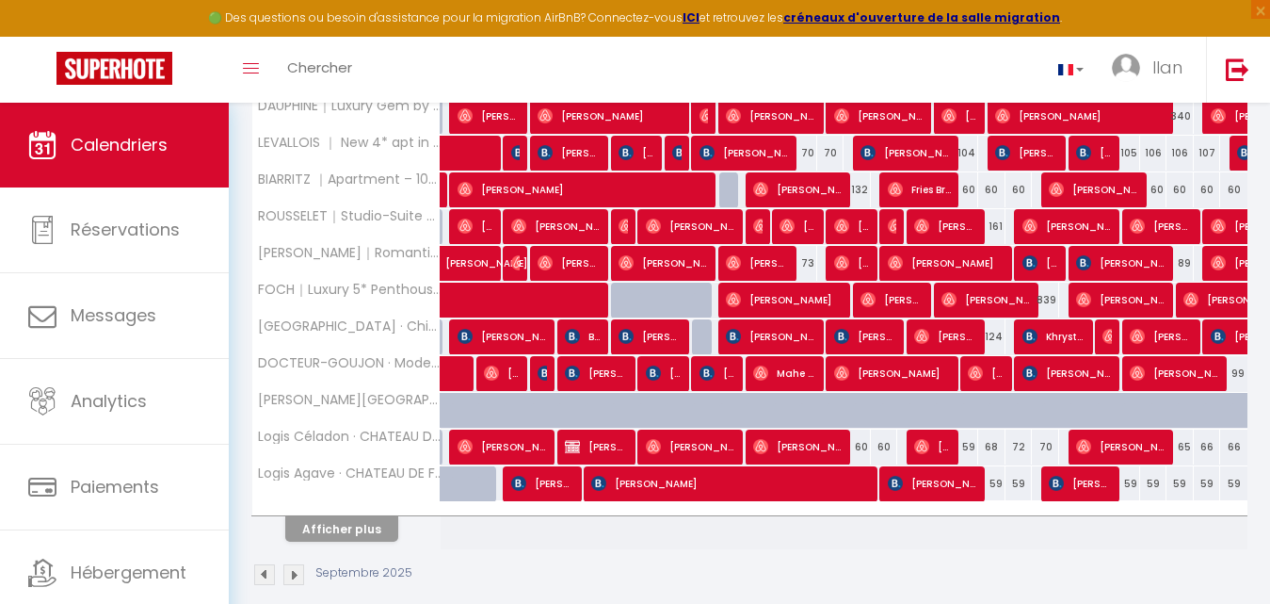
scroll to position [652, 0]
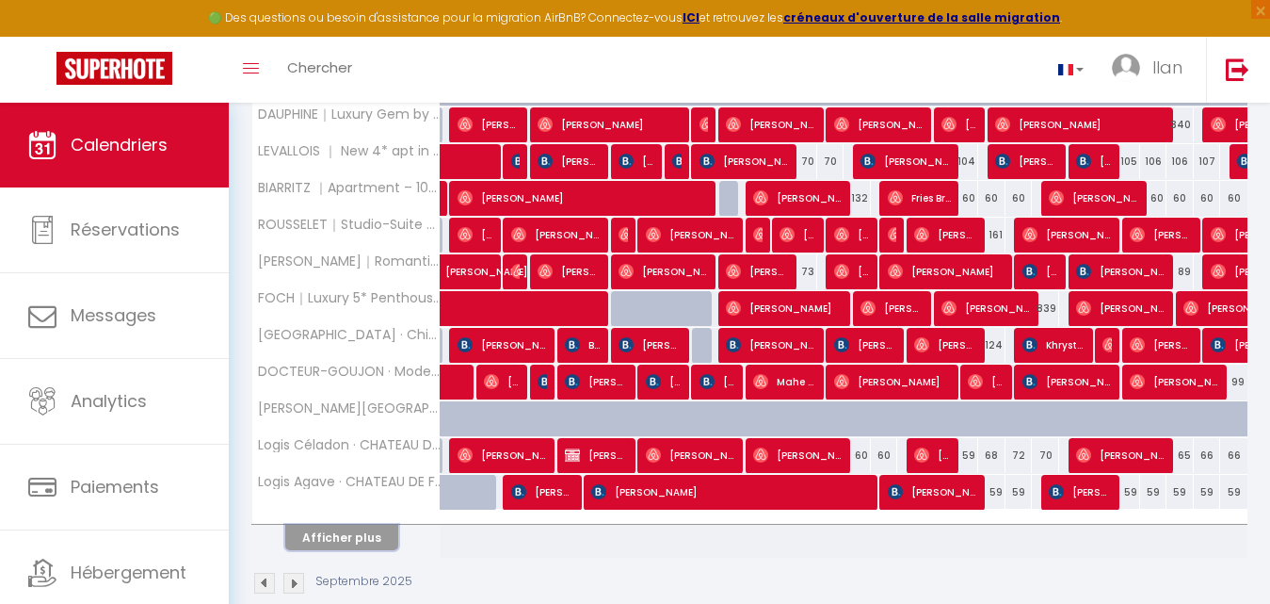
click at [365, 534] on button "Afficher plus" at bounding box center [341, 536] width 113 height 25
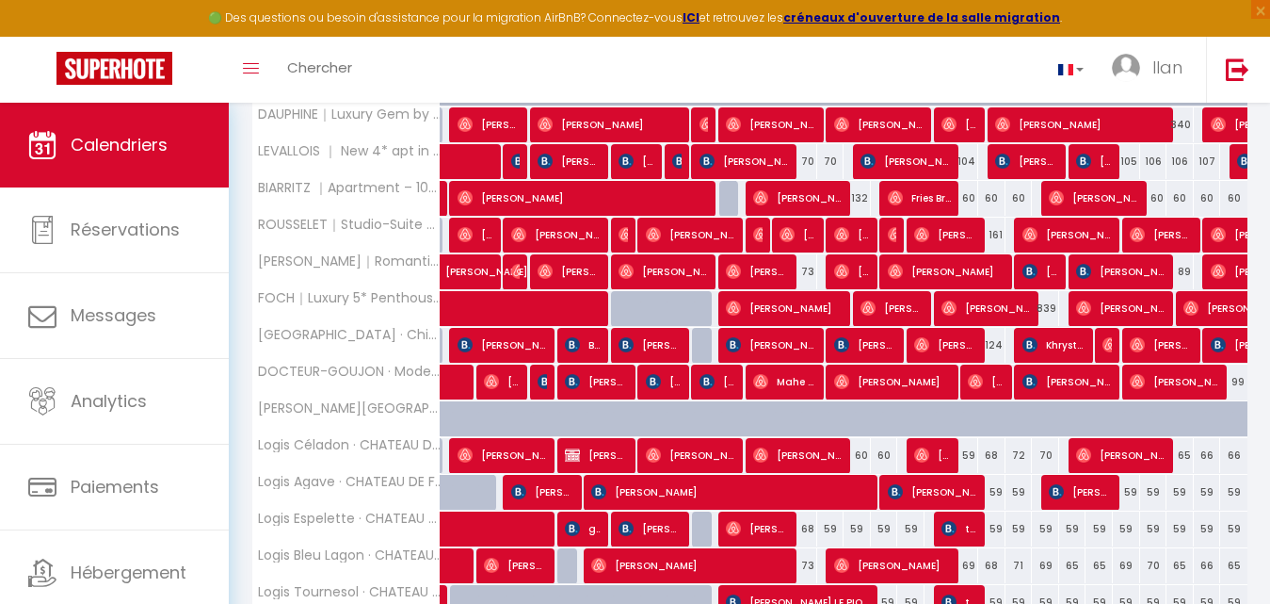
select select
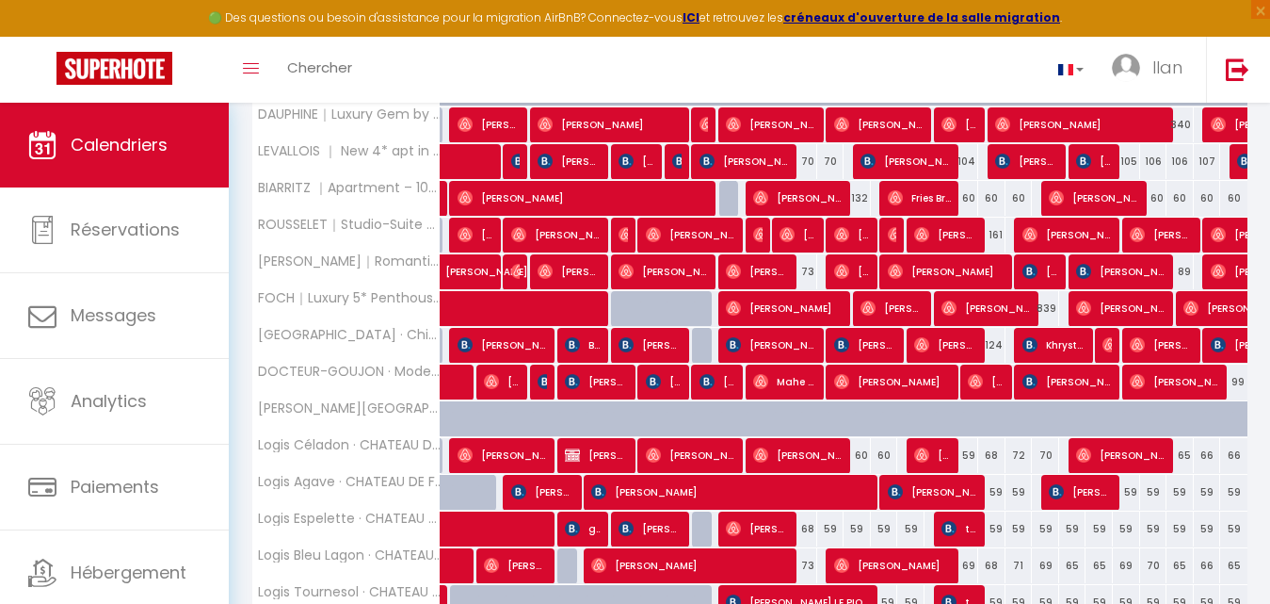
select select
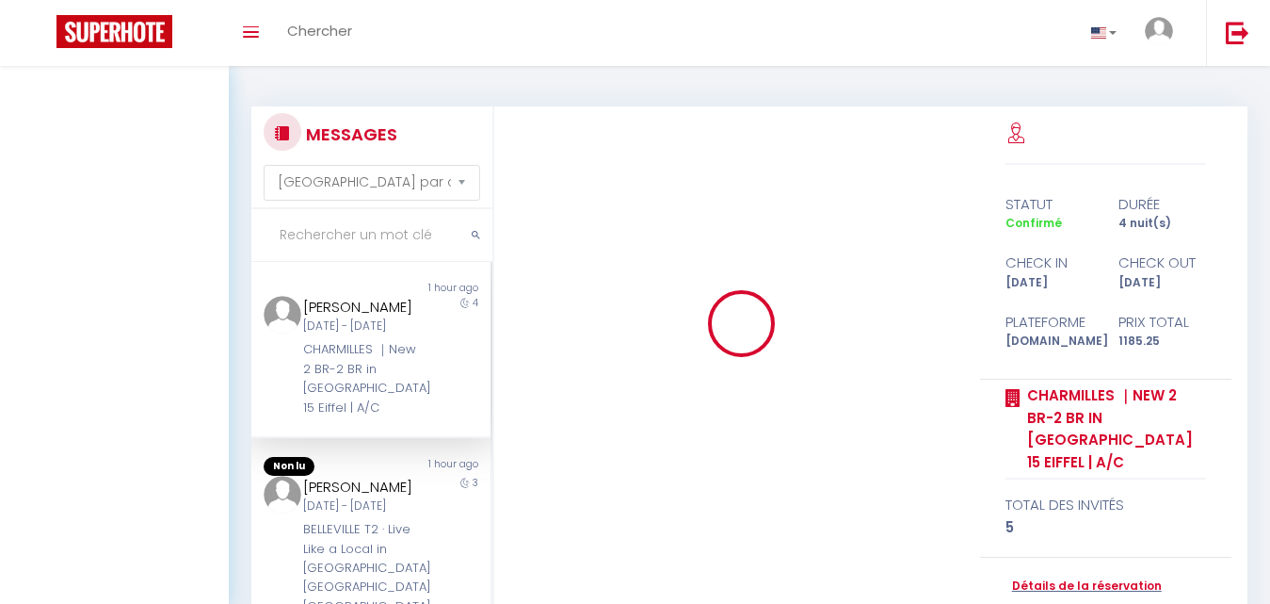
select select "message"
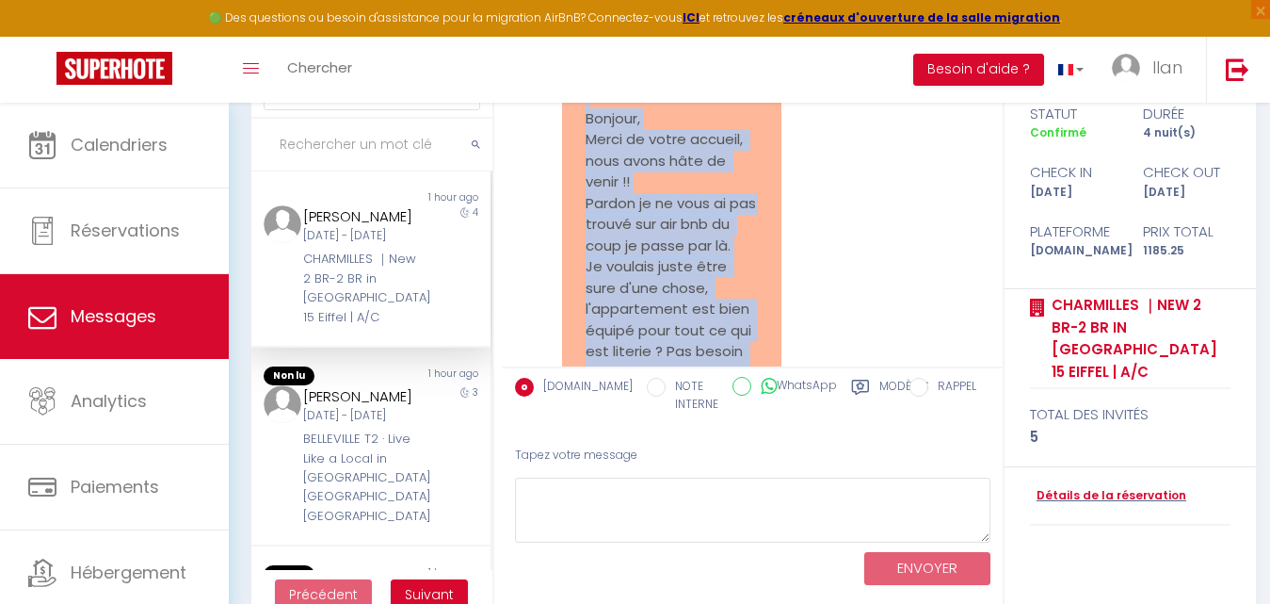
scroll to position [2857, 0]
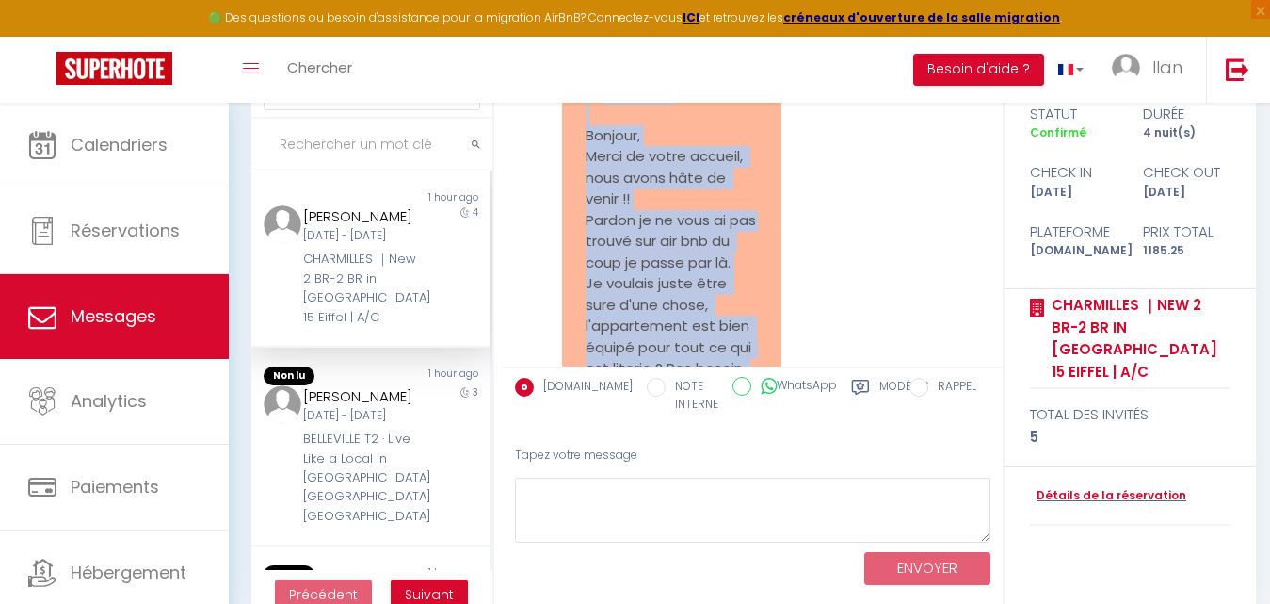
drag, startPoint x: 733, startPoint y: 330, endPoint x: 588, endPoint y: 197, distance: 197.3
click at [588, 197] on pre "Re: Vous avez un message de l'établissement New two bedroom two bathroom apartm…" at bounding box center [672, 209] width 172 height 551
copy pre "Bonjour, Merci de votre accueil, nous avons hâte de venir !! Pardon je ne vous …"
click at [588, 197] on pre "Re: Vous avez un message de l'établissement New two bedroom two bathroom apartm…" at bounding box center [672, 209] width 172 height 551
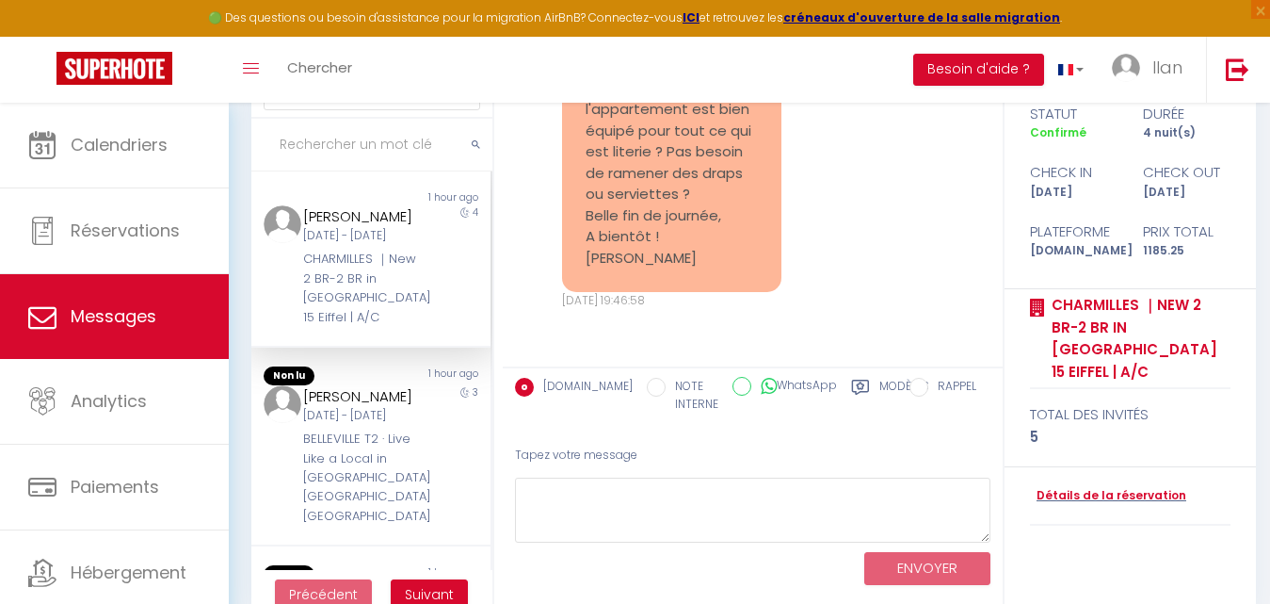
scroll to position [3158, 0]
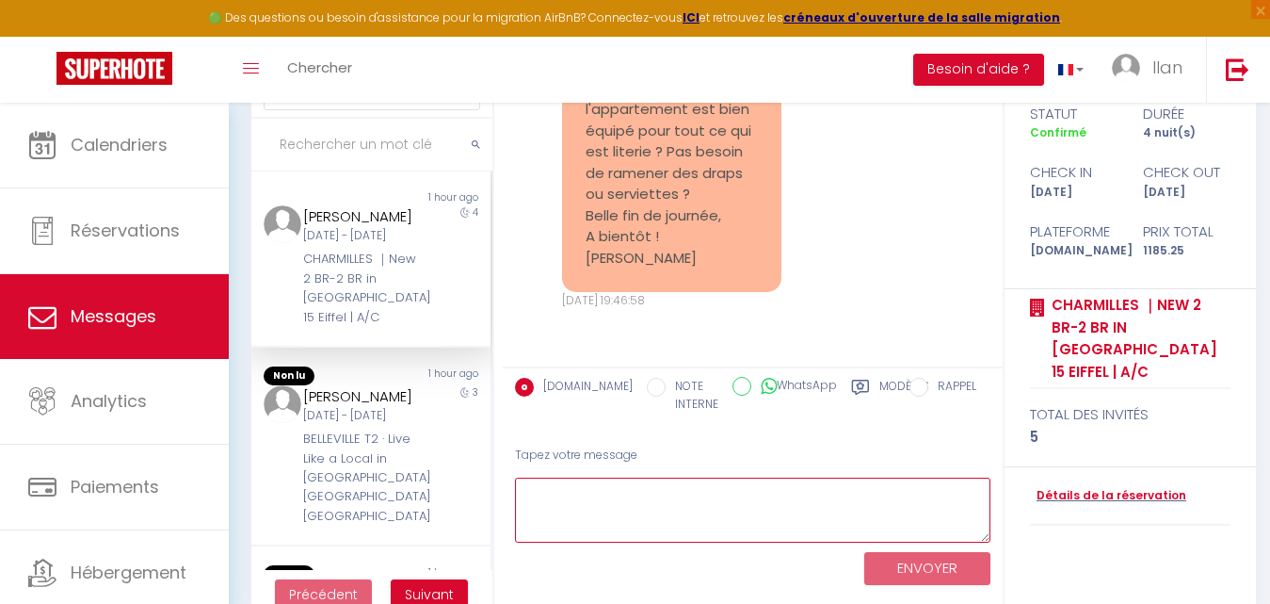
click at [564, 505] on textarea at bounding box center [752, 509] width 475 height 65
paste textarea "onjour Anaïs, Merci pour votre message 😊 L’appartement est bien équipé en liter…"
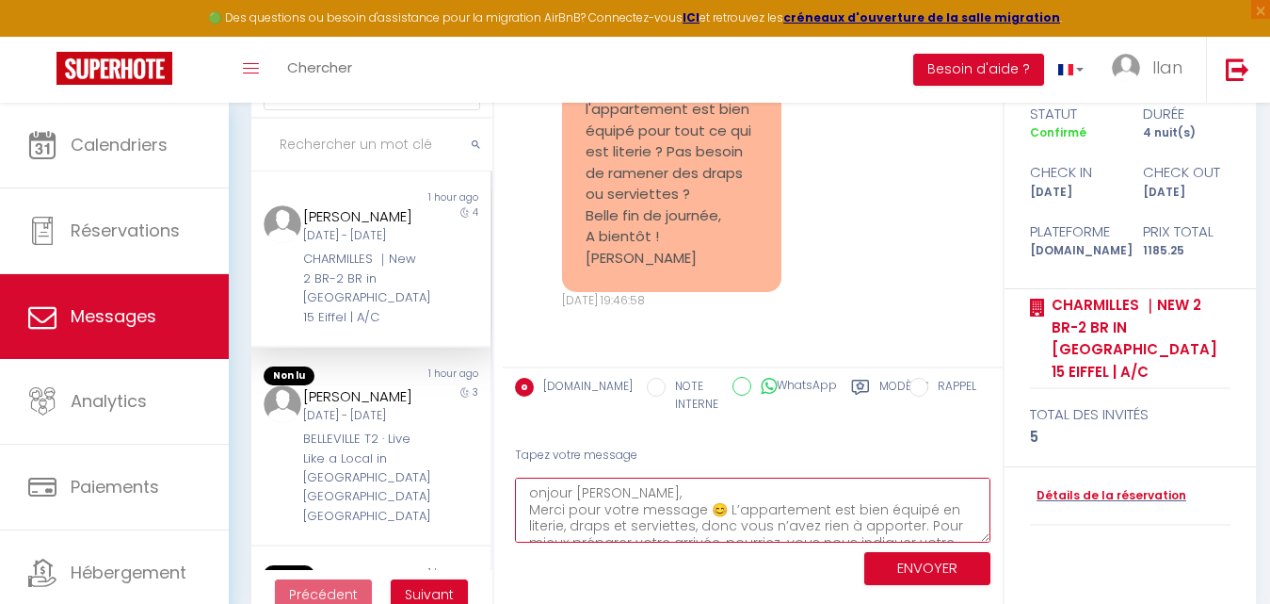
scroll to position [44, 0]
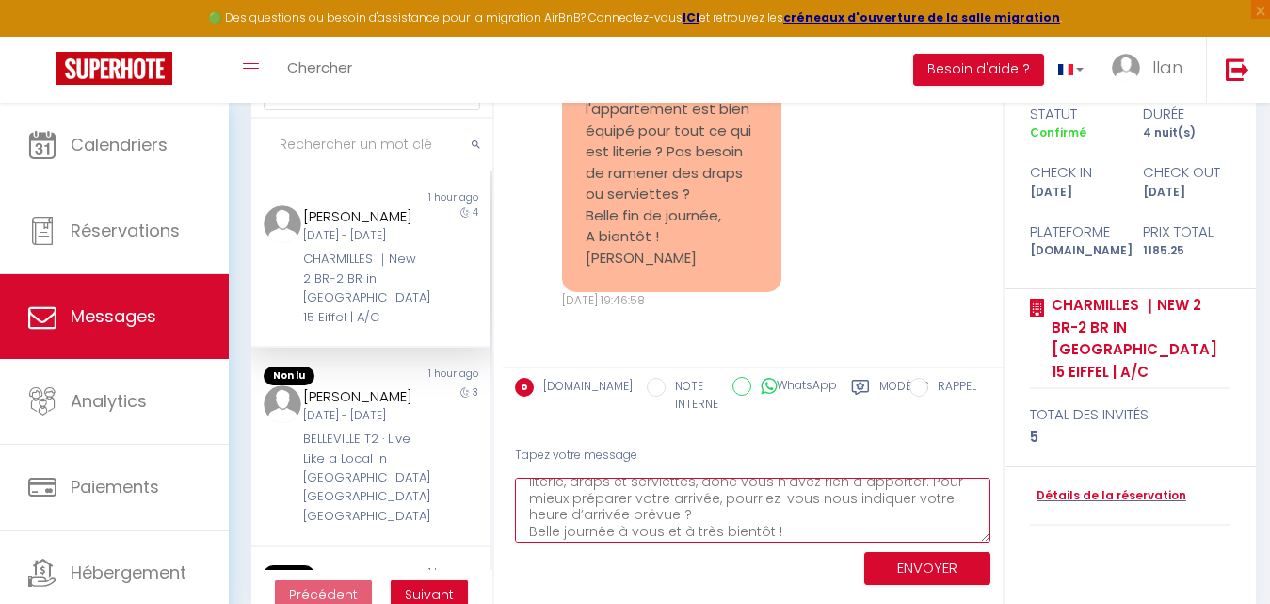
click at [713, 512] on textarea "onjour Anaïs, Merci pour votre message 😊 L’appartement est bien équipé en liter…" at bounding box center [752, 509] width 475 height 65
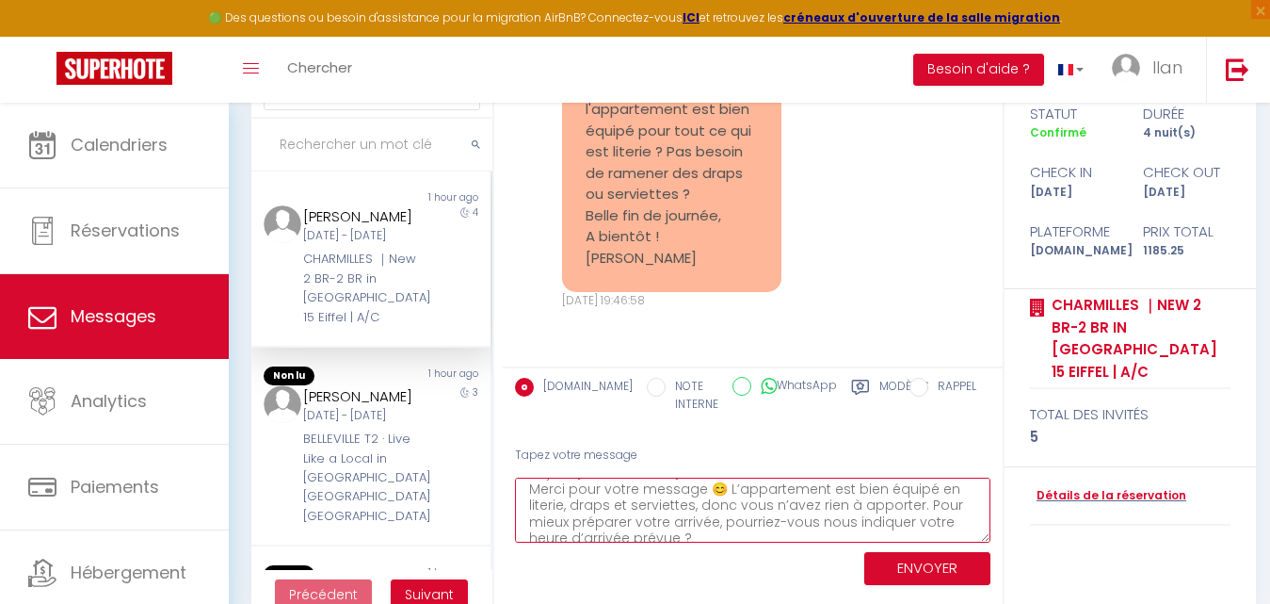
scroll to position [4, 0]
click at [652, 487] on textarea "Bonjour Anaïs, Merci pour votre message 😊 L’appartement est bien équipé en lite…" at bounding box center [752, 509] width 475 height 65
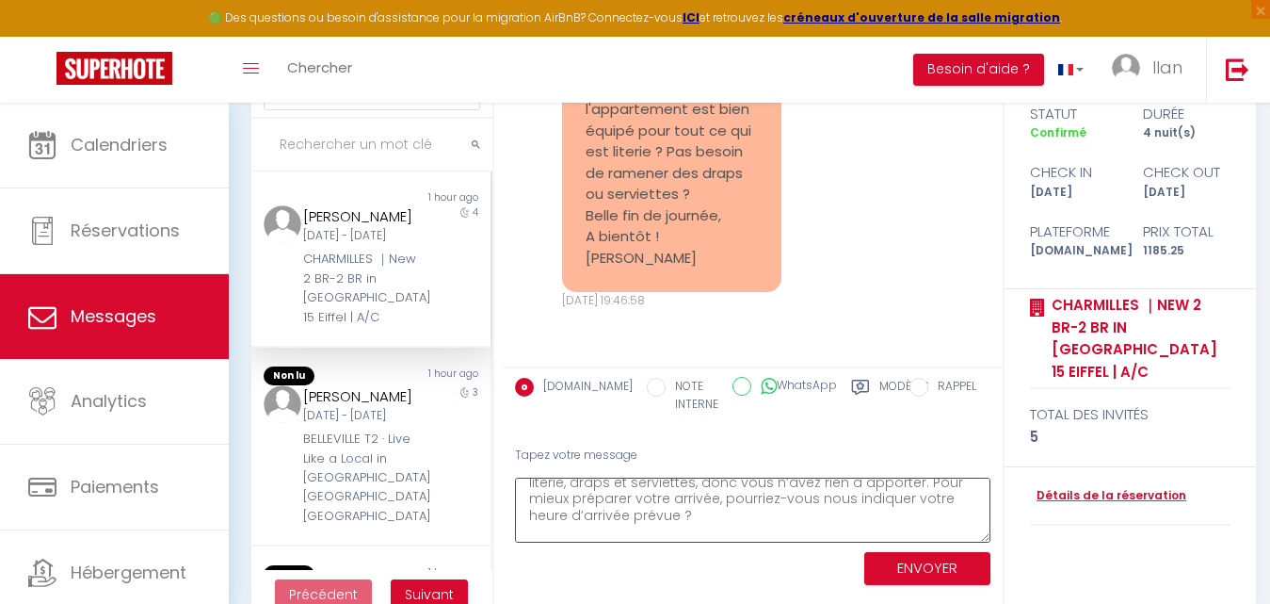
scroll to position [77, 0]
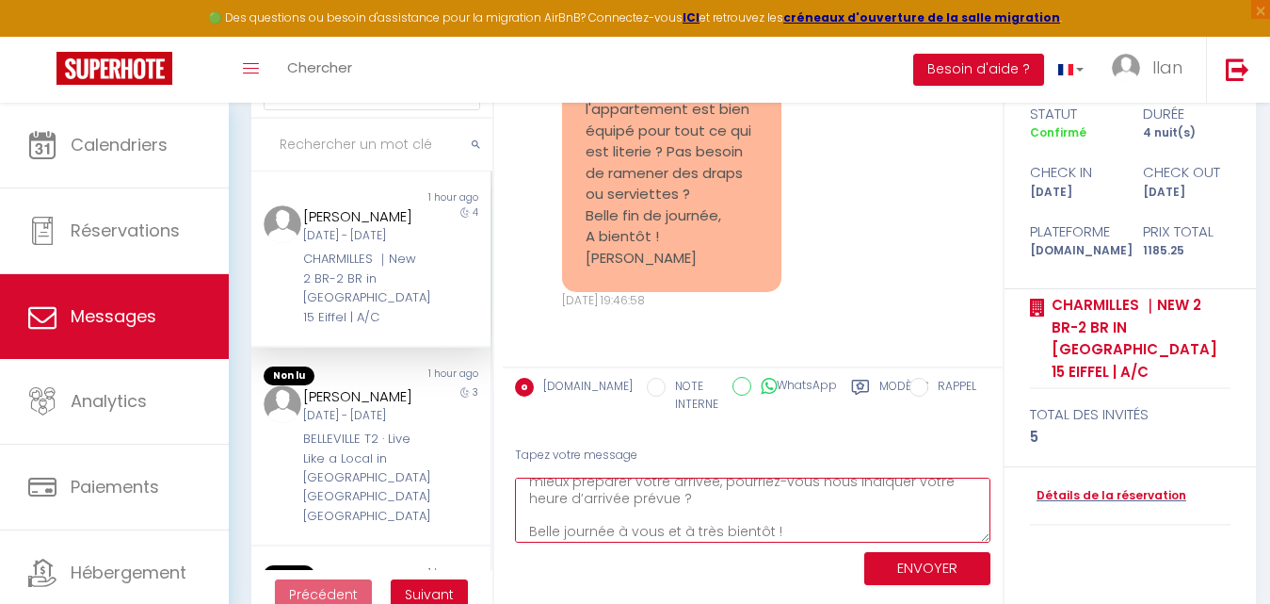
click at [810, 526] on textarea "Bonjour Anaïs, Merci pour votre message 😊 L’appartement est bien équipé en lite…" at bounding box center [752, 509] width 475 height 65
paste textarea "Majesti ✨"
type textarea "Bonjour Anaïs, Merci pour votre message 😊 L’appartement est bien équipé en lite…"
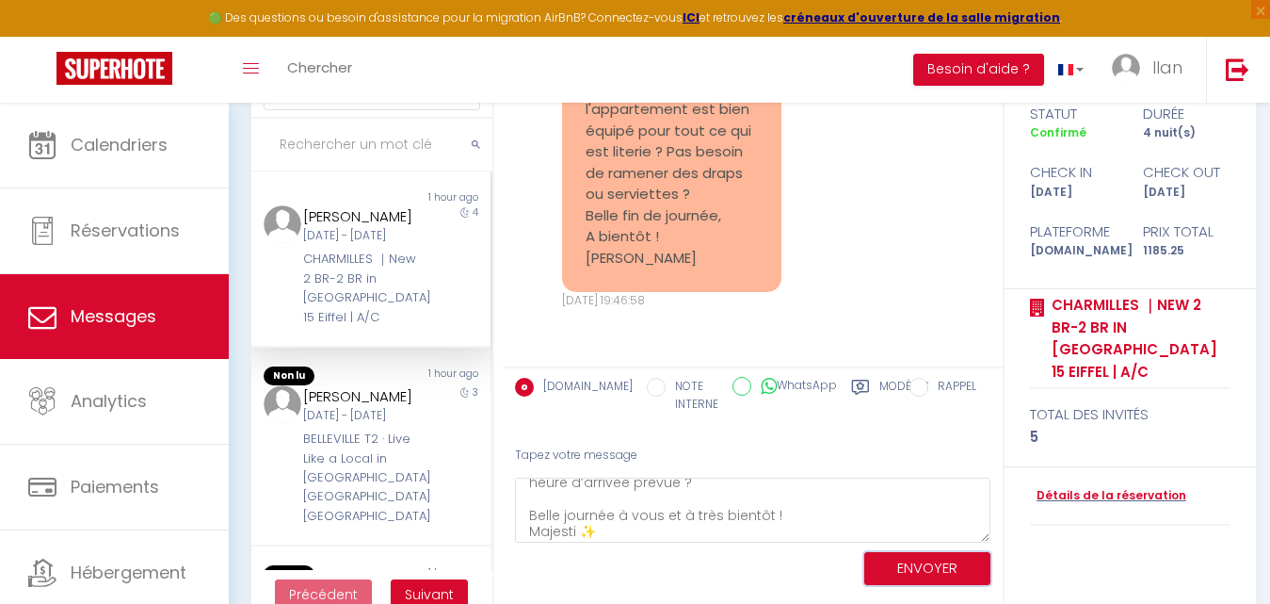
click at [884, 575] on button "ENVOYER" at bounding box center [927, 568] width 126 height 33
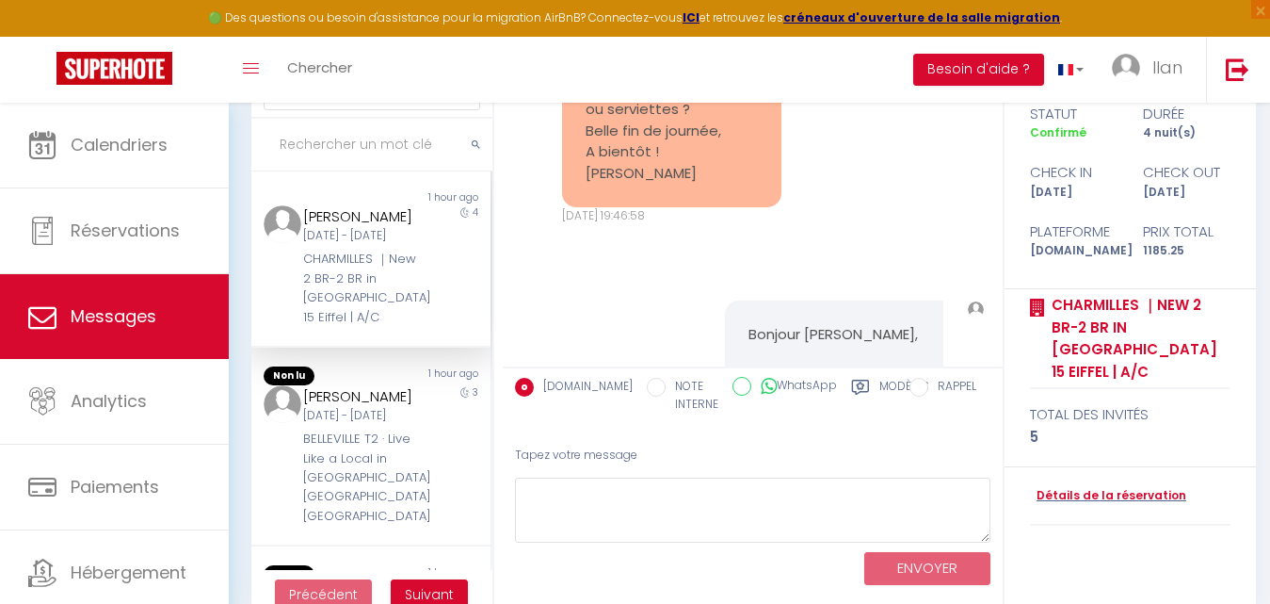
scroll to position [3659, 0]
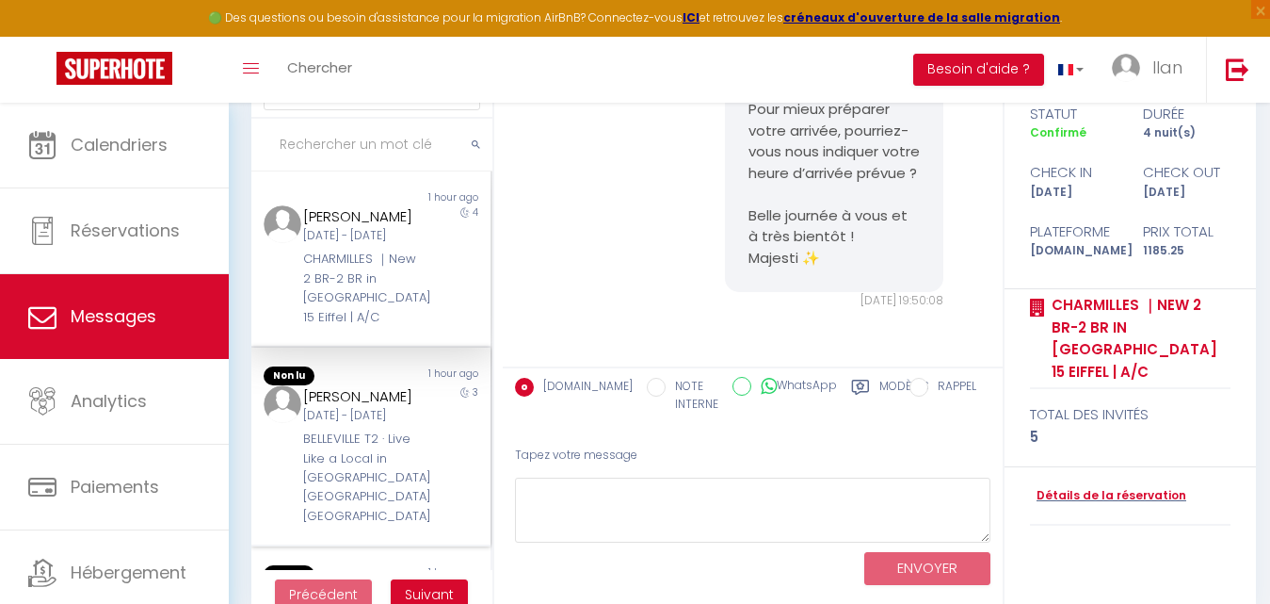
click at [347, 408] on div "[PERSON_NAME]" at bounding box center [360, 396] width 115 height 23
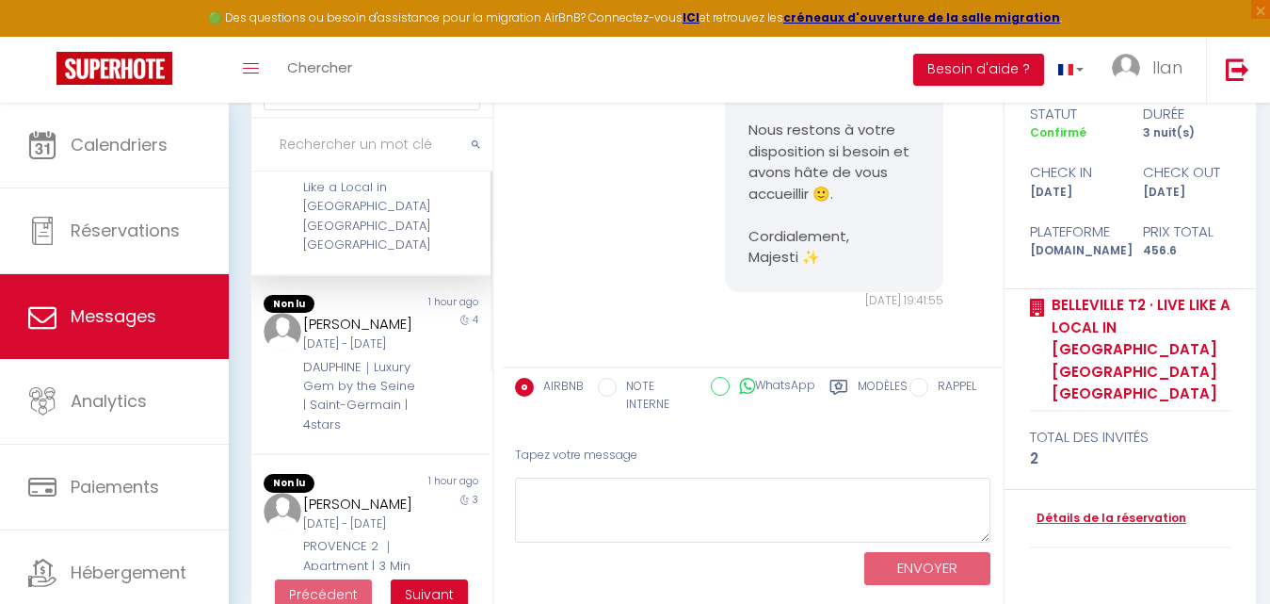
scroll to position [327, 0]
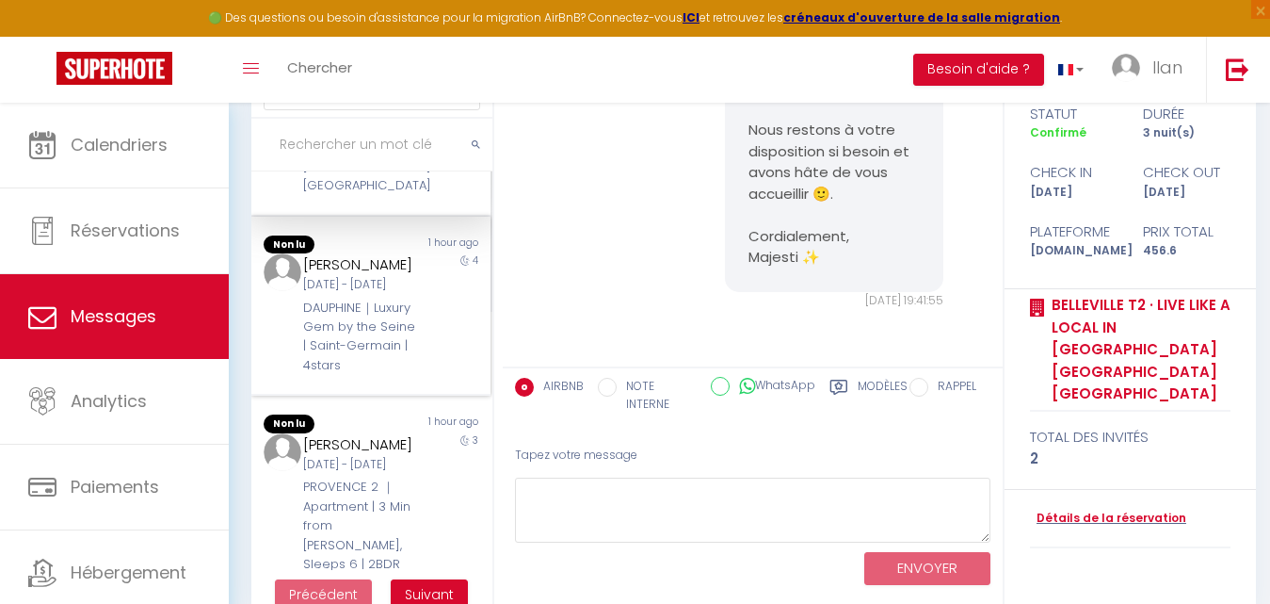
click at [371, 294] on div "Jeu [DATE] - Lun [DATE]" at bounding box center [360, 285] width 115 height 18
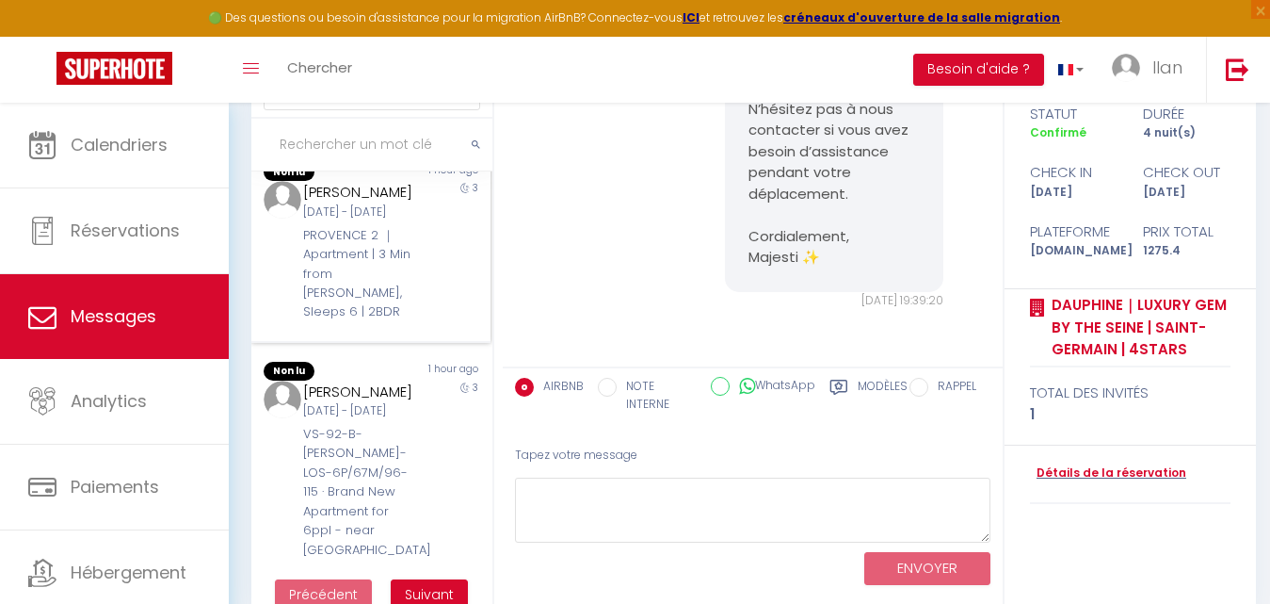
scroll to position [599, 0]
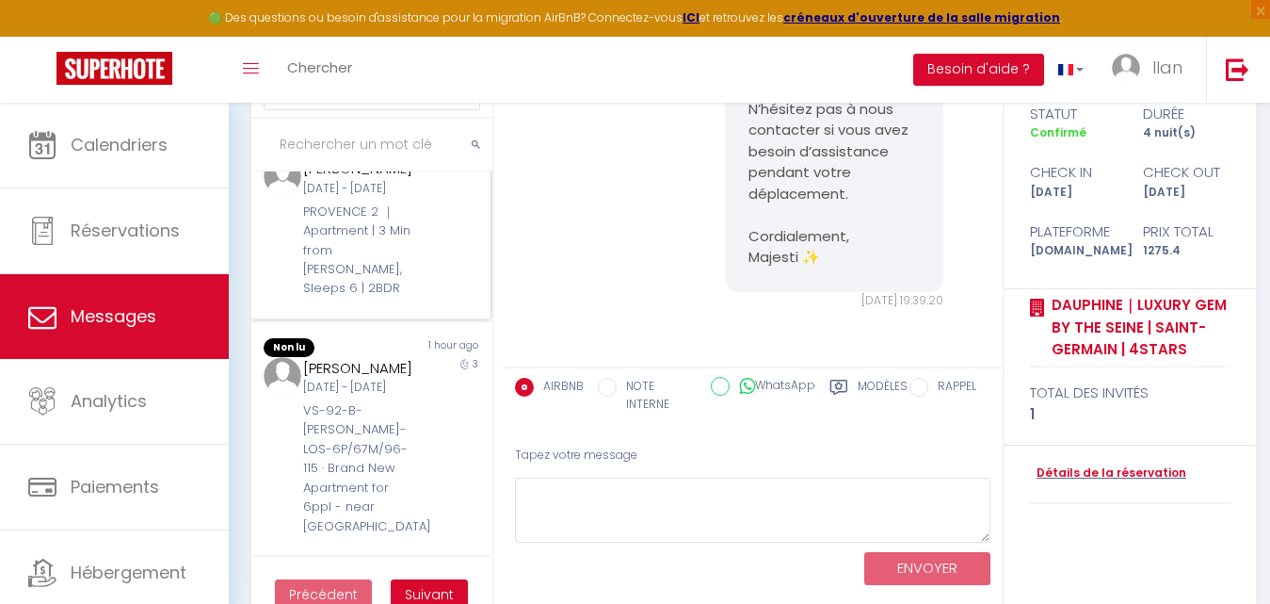
click at [389, 198] on div "Jeu [DATE] - Dim [DATE]" at bounding box center [360, 189] width 115 height 18
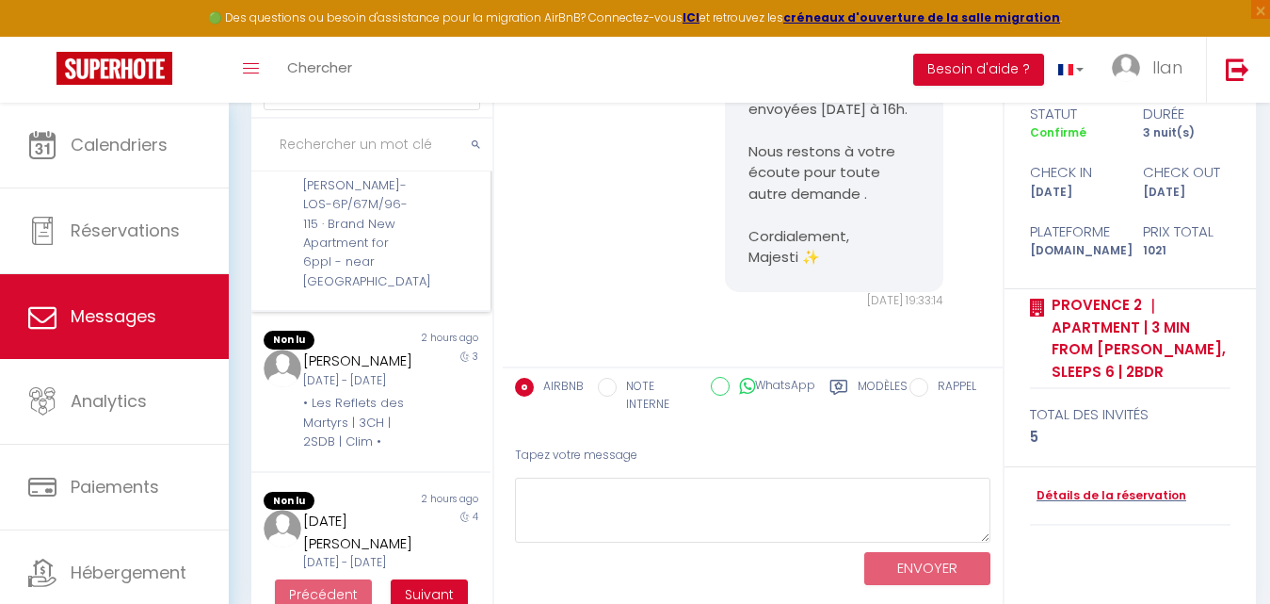
scroll to position [846, 0]
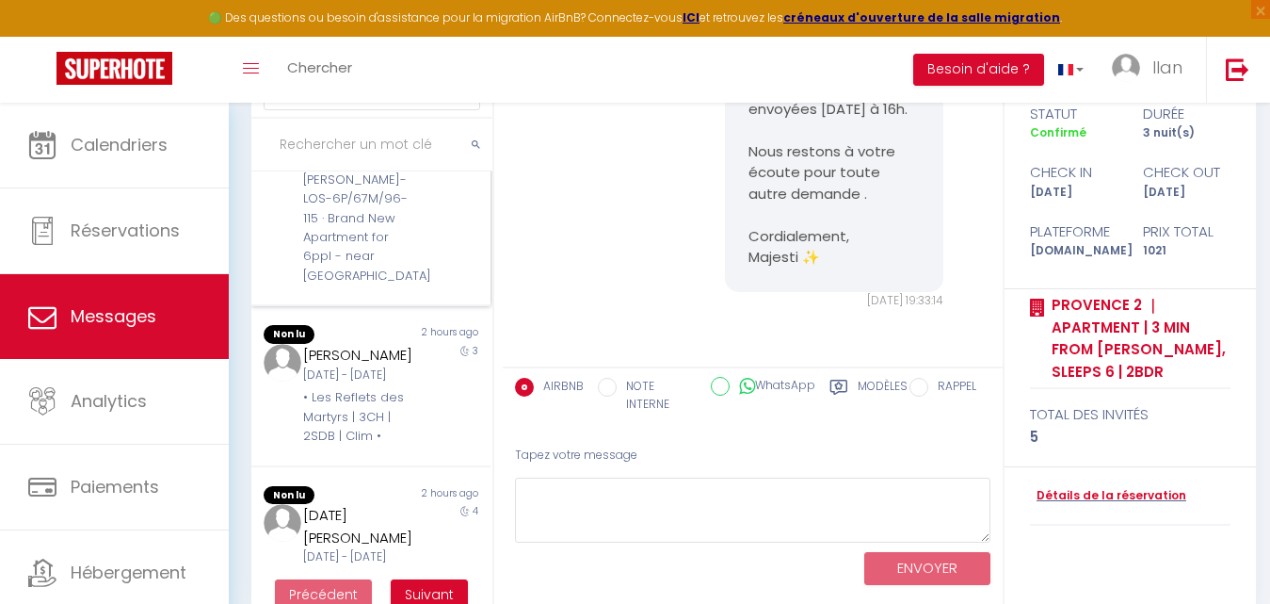
click at [387, 285] on div "VS-92-B-ARMAND-LOS-6P/67M/96-115 · Brand New Apartment for 6ppl - near Paris" at bounding box center [360, 218] width 115 height 135
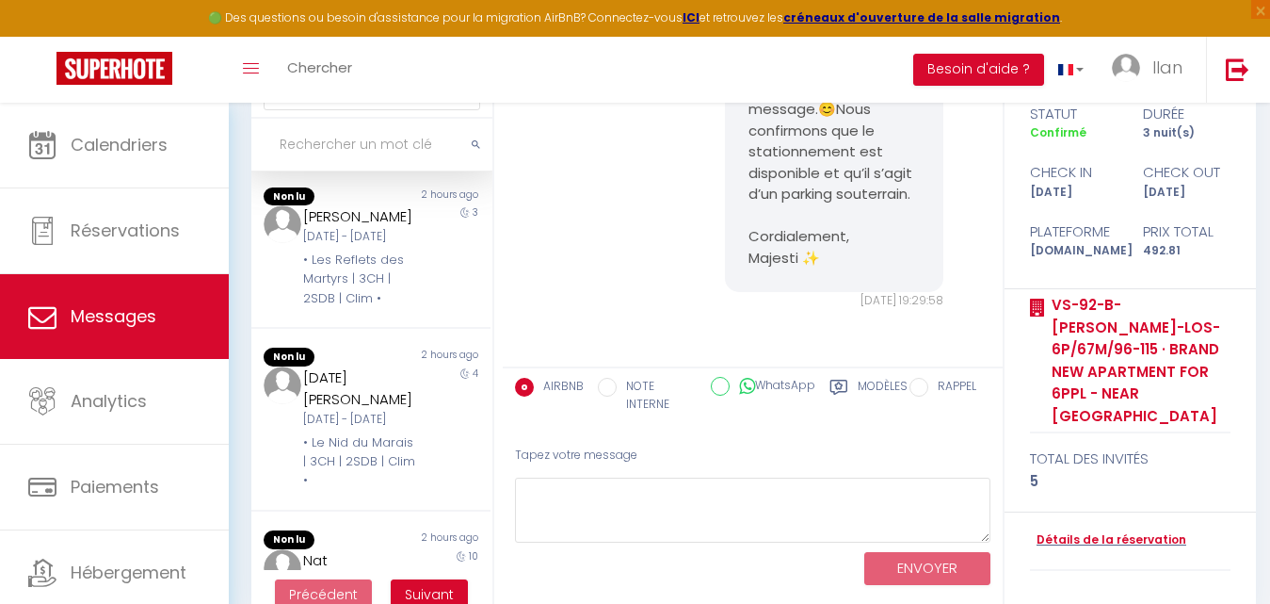
scroll to position [986, 0]
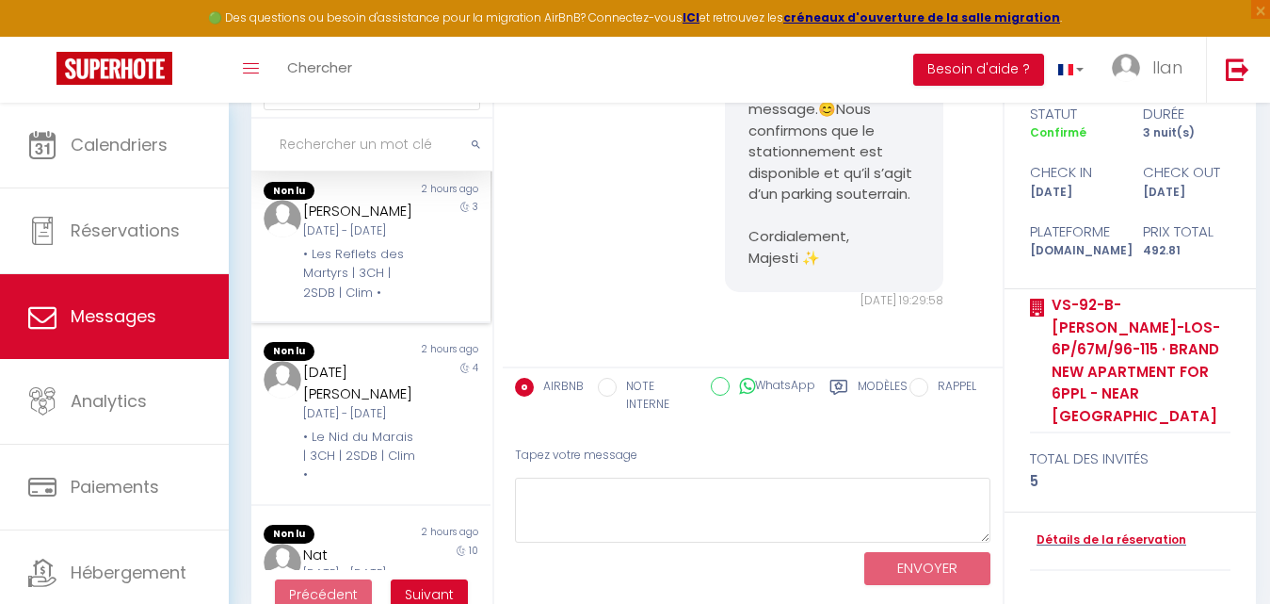
click at [388, 222] on div "Karina Margulis" at bounding box center [360, 211] width 115 height 23
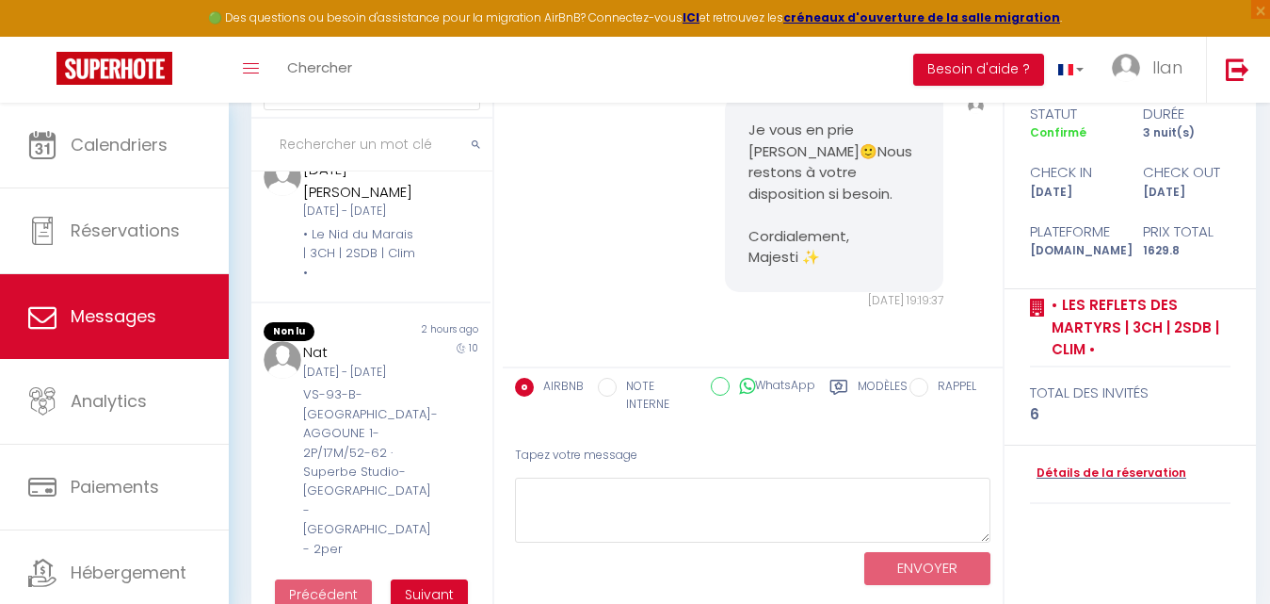
scroll to position [1190, 0]
click at [347, 215] on div "[DATE] - [DATE]" at bounding box center [360, 206] width 115 height 18
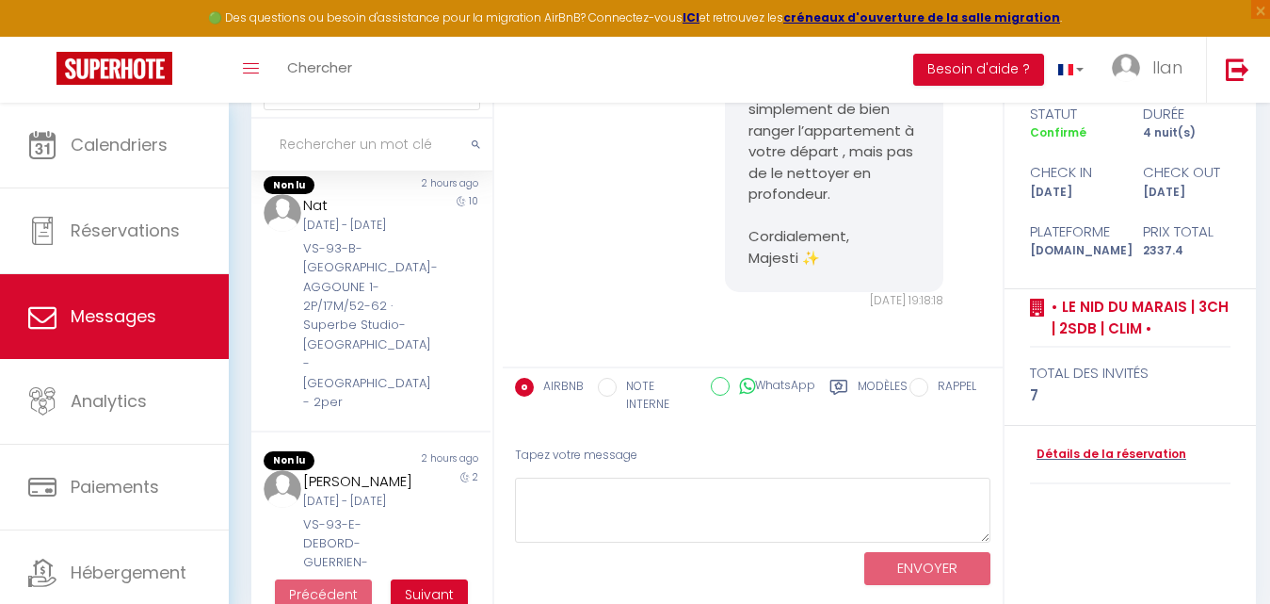
scroll to position [1393, 0]
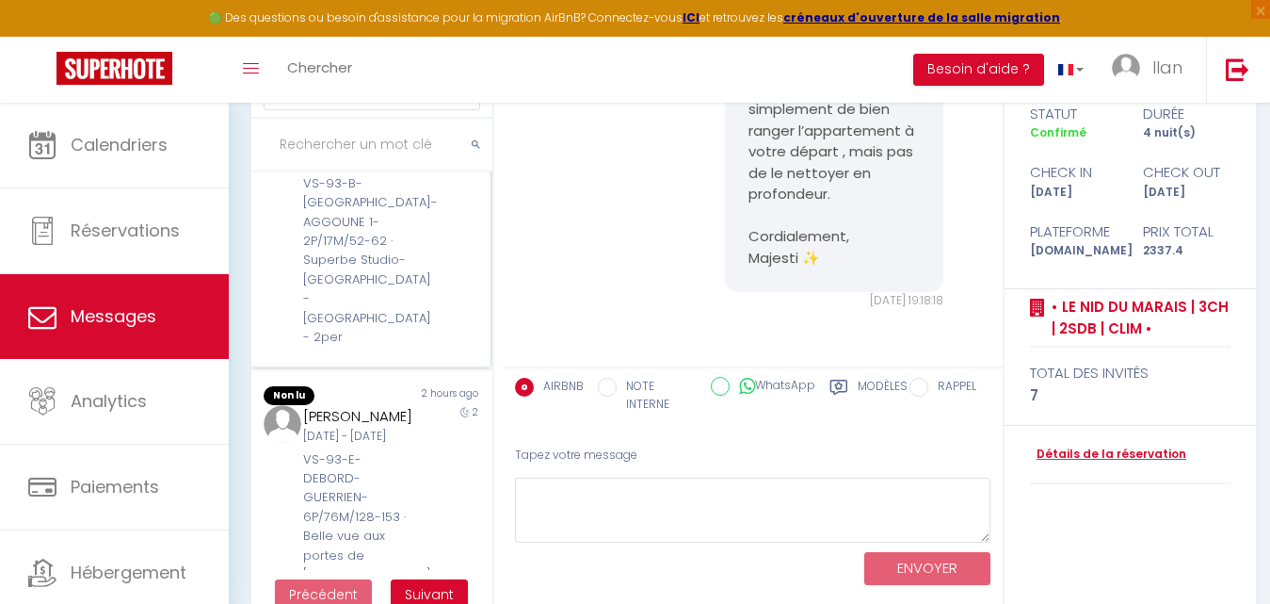
click at [386, 169] on div "Lun 08 Sep - Jeu 18 Sep" at bounding box center [360, 161] width 115 height 18
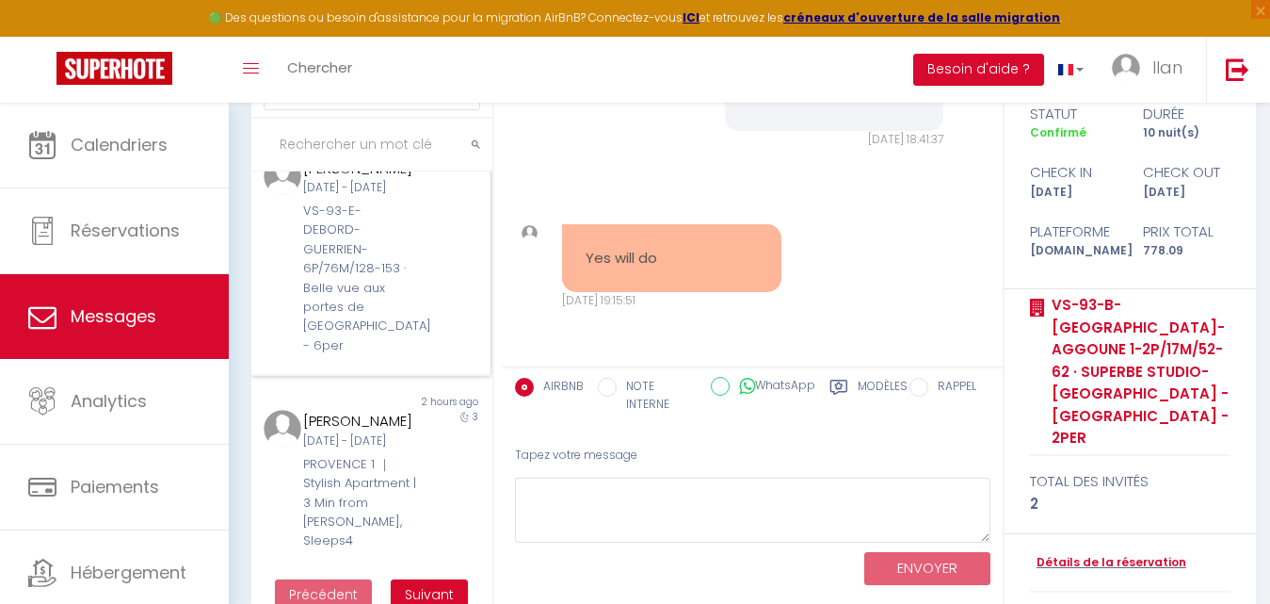
scroll to position [1791, 0]
click at [370, 274] on div "VS-93-E-DEBORD-GUERRIEN-6P/76M/128-153 · Belle vue aux portes de [GEOGRAPHIC_DA…" at bounding box center [360, 277] width 115 height 153
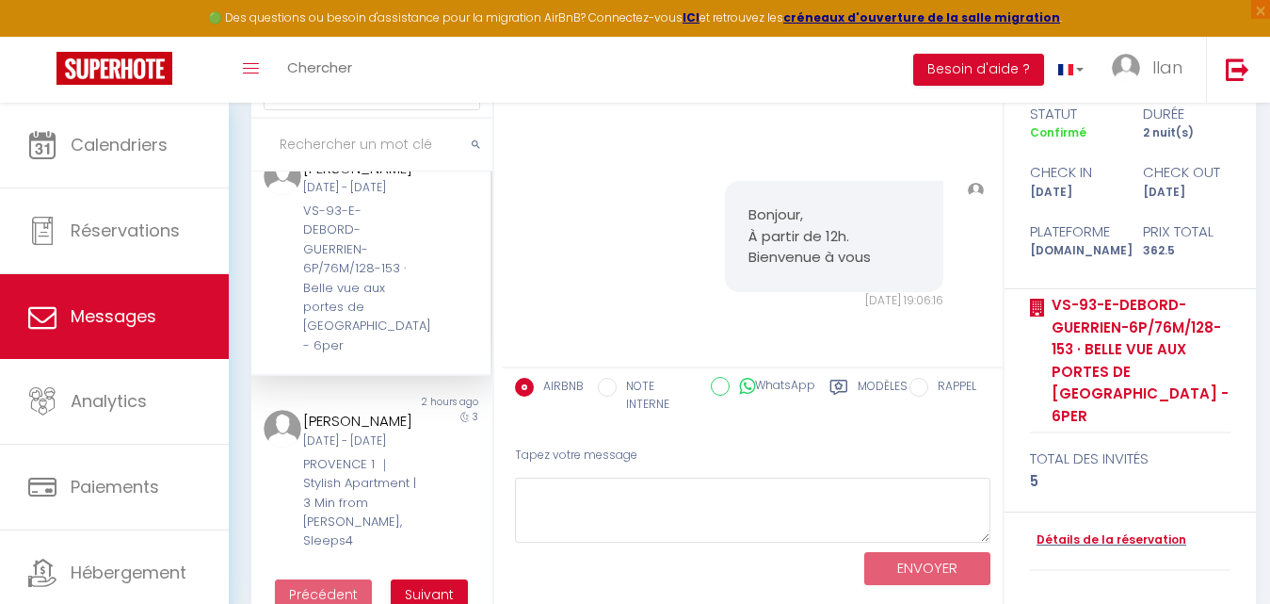
scroll to position [6347, 0]
click at [367, 153] on input "text" at bounding box center [371, 145] width 241 height 53
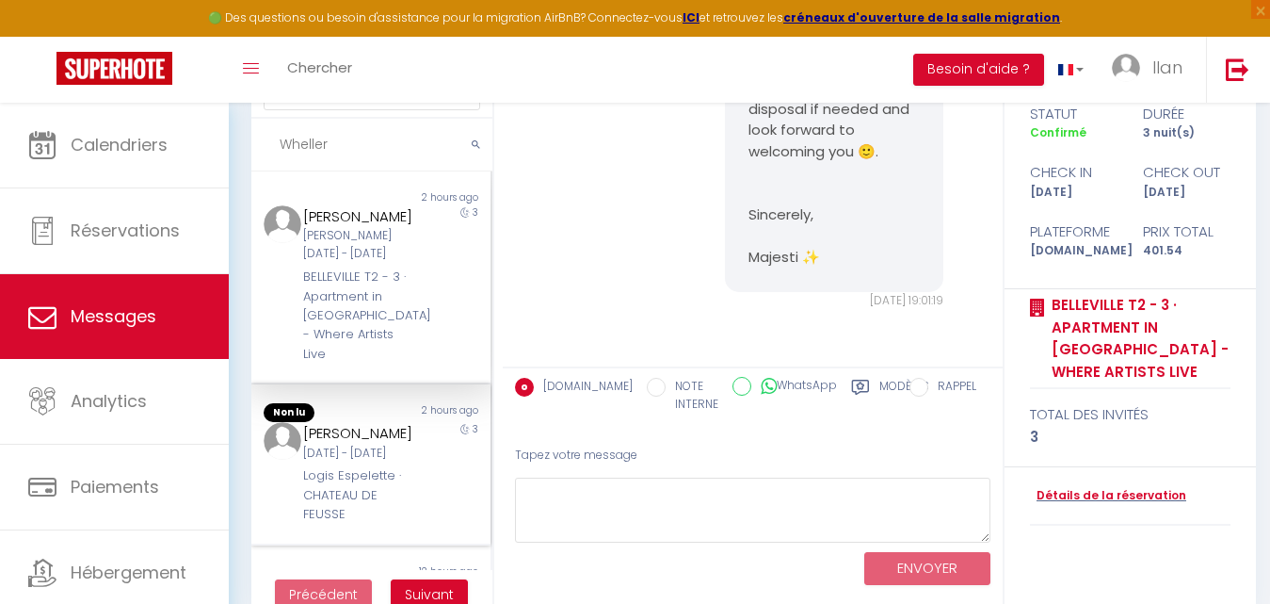
type input "Wheller"
click at [382, 503] on div "Logis Espelette · CHATEAU DE FEUSSE" at bounding box center [360, 494] width 115 height 57
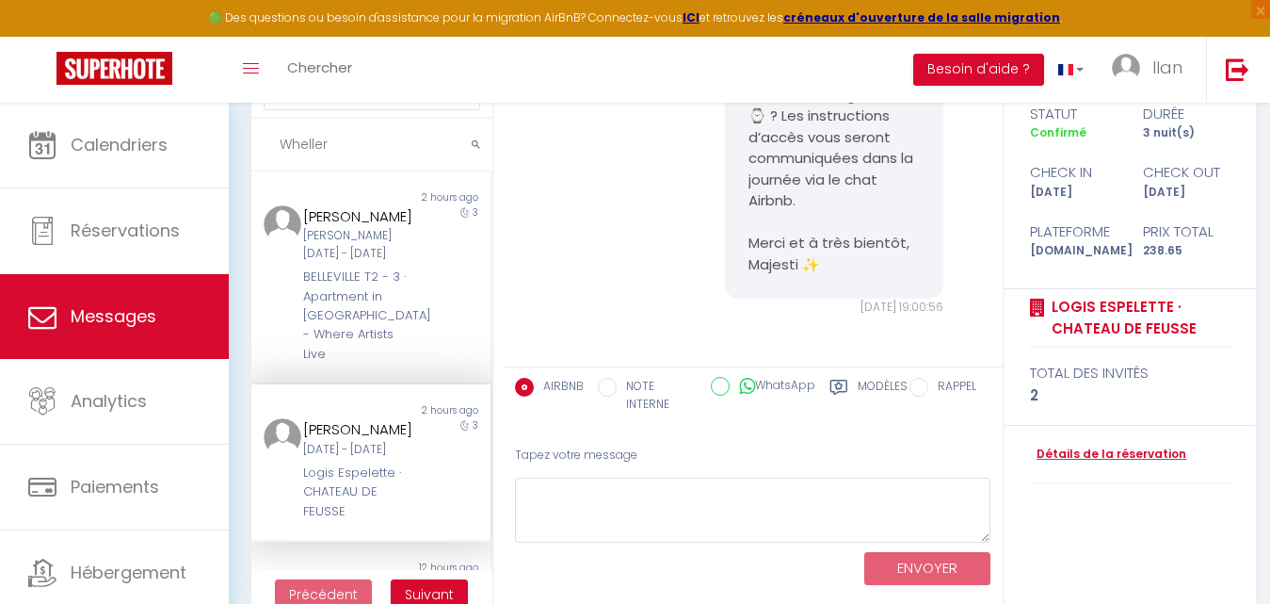
scroll to position [4788, 0]
drag, startPoint x: 348, startPoint y: 147, endPoint x: 278, endPoint y: 140, distance: 70.9
click at [278, 140] on input "Wheller" at bounding box center [371, 145] width 241 height 53
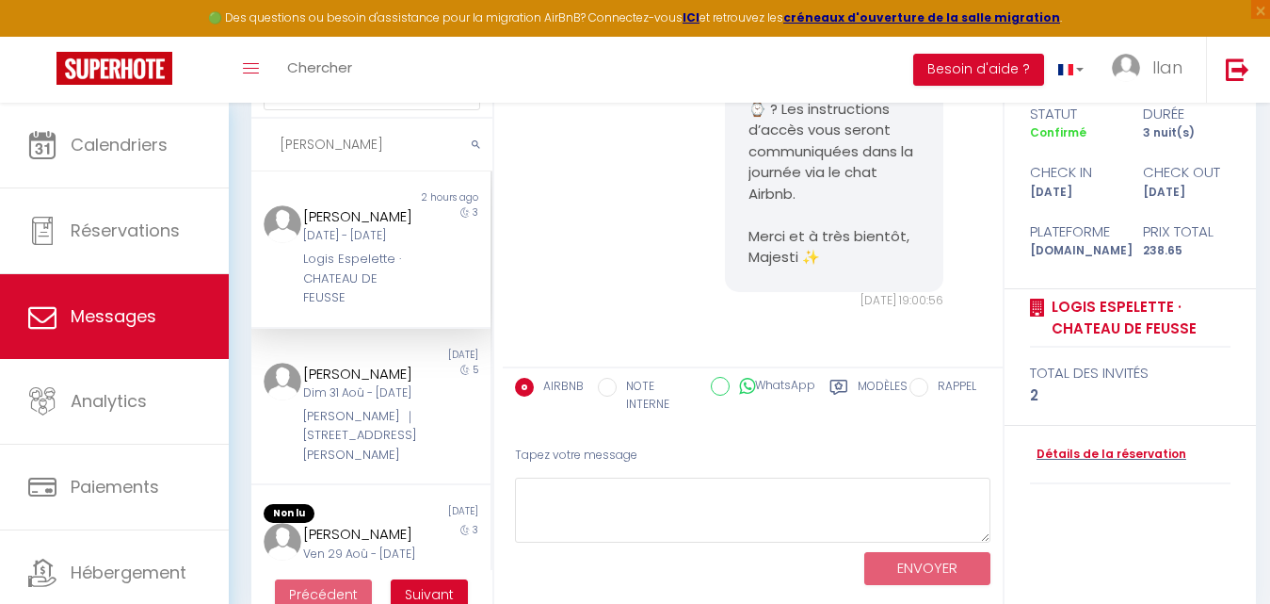
type input "Emma"
click at [430, 278] on div "3" at bounding box center [459, 256] width 59 height 103
drag, startPoint x: 341, startPoint y: 143, endPoint x: 278, endPoint y: 144, distance: 63.1
click at [278, 144] on input "Emma" at bounding box center [371, 145] width 241 height 53
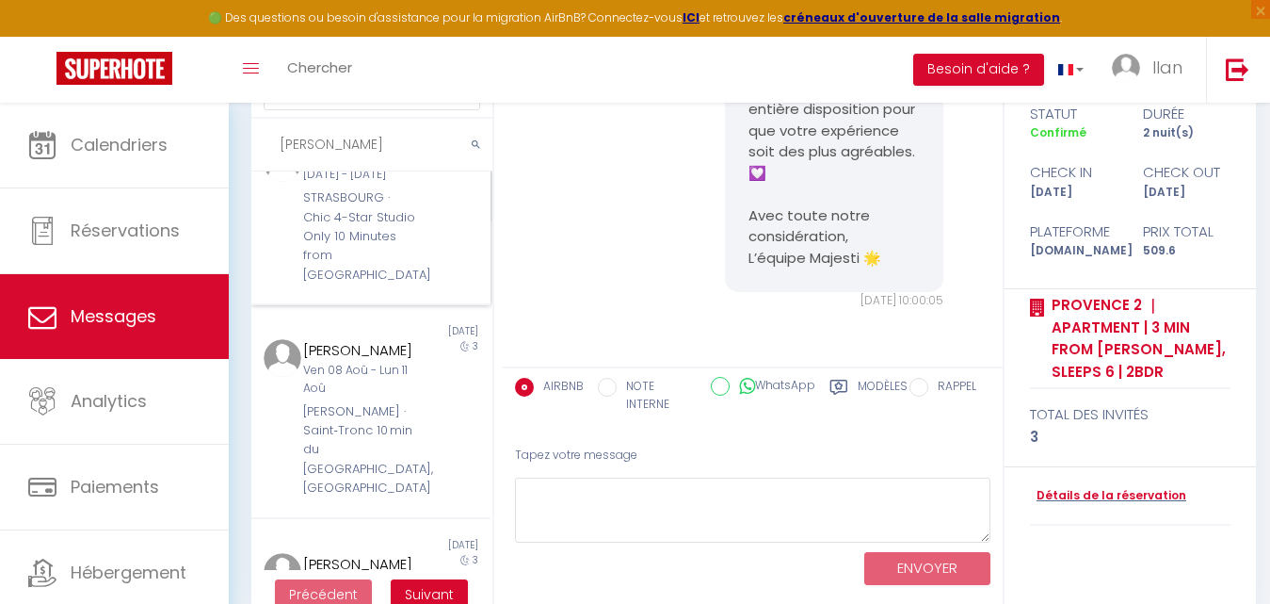
scroll to position [424, 0]
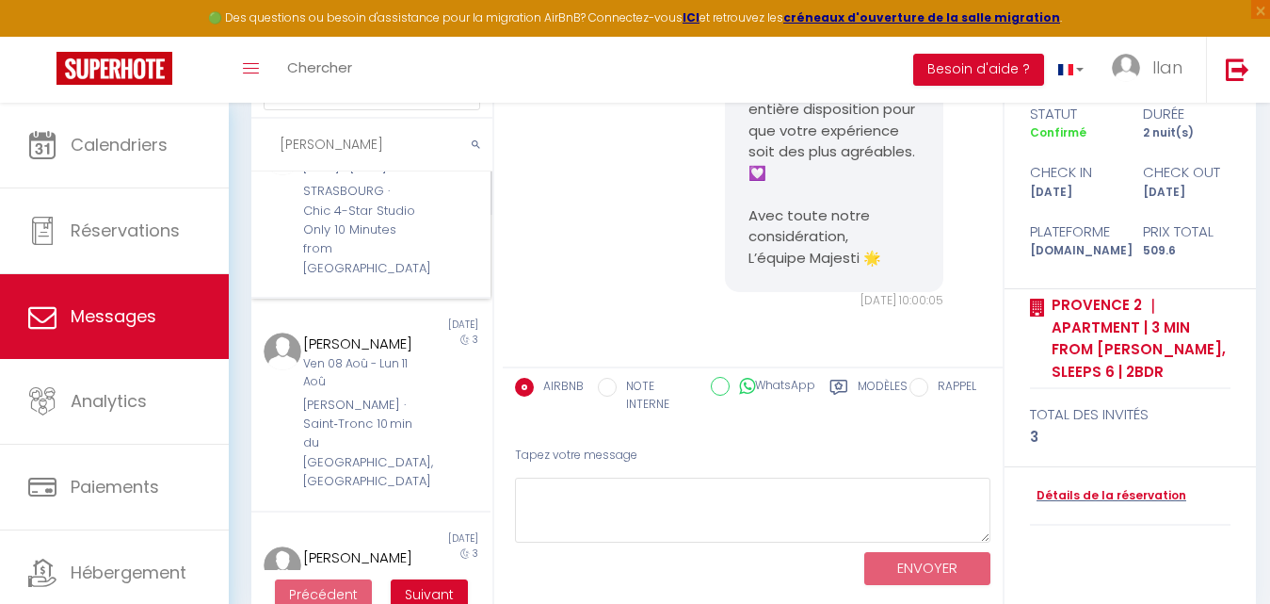
type input "Adrian"
click at [434, 279] on div "4" at bounding box center [459, 207] width 59 height 141
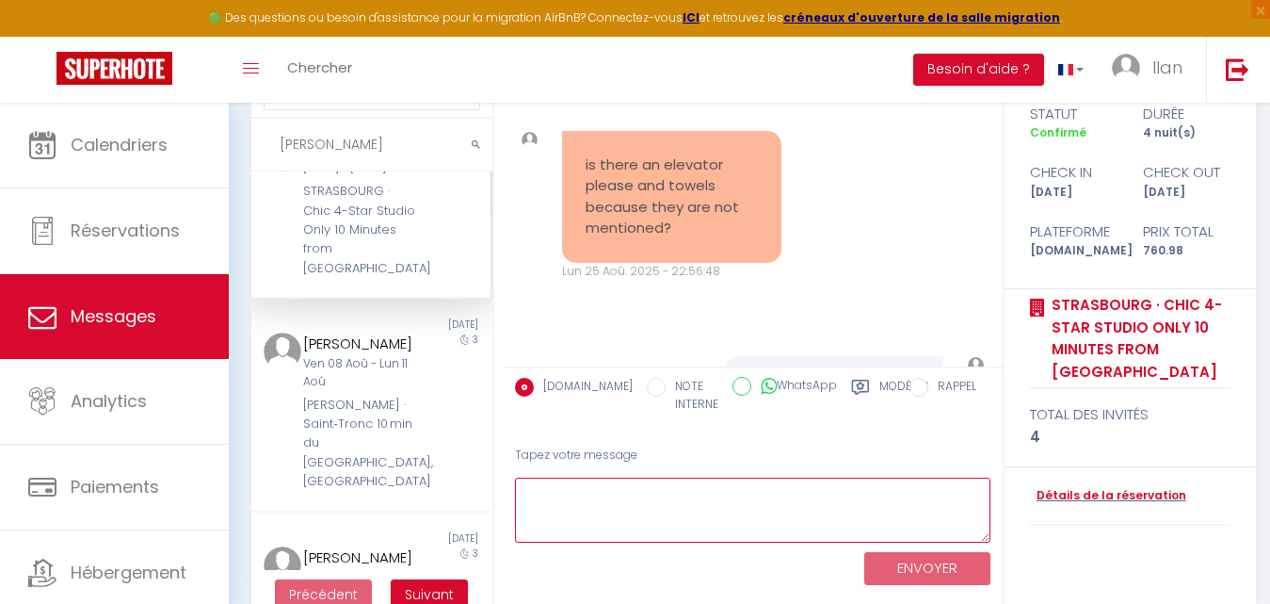
click at [622, 492] on textarea at bounding box center [752, 509] width 475 height 65
paste textarea "Bonjour Jonathan, Pourriez-vous nous confirmer votre heure d’arrivée au logemen…"
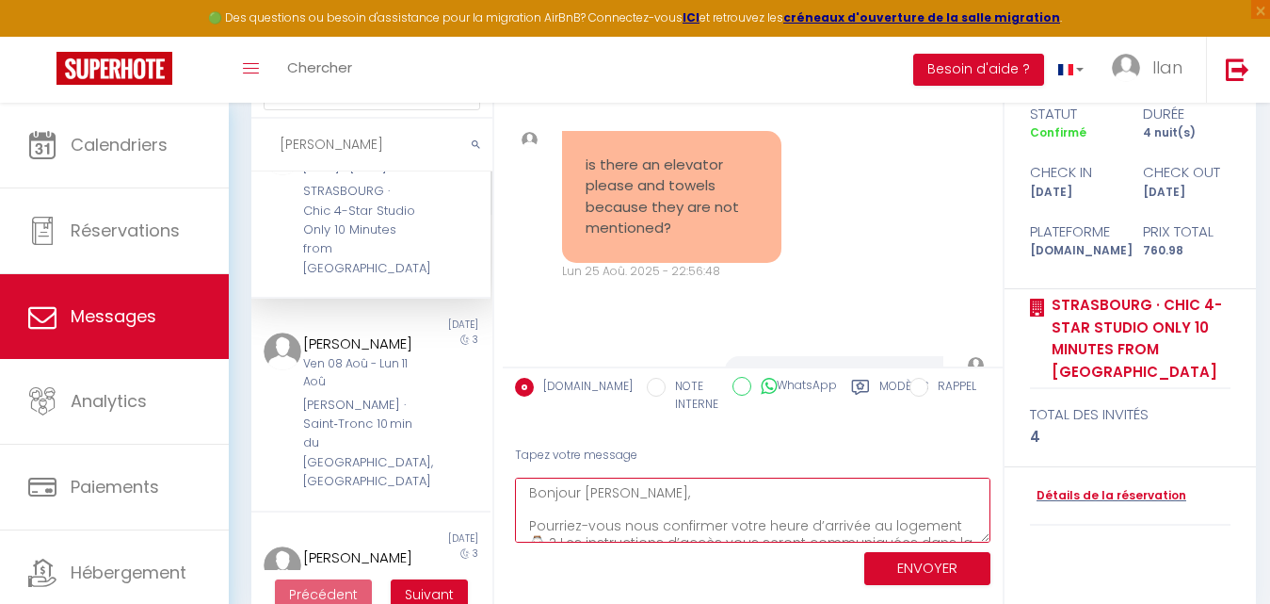
scroll to position [77, 0]
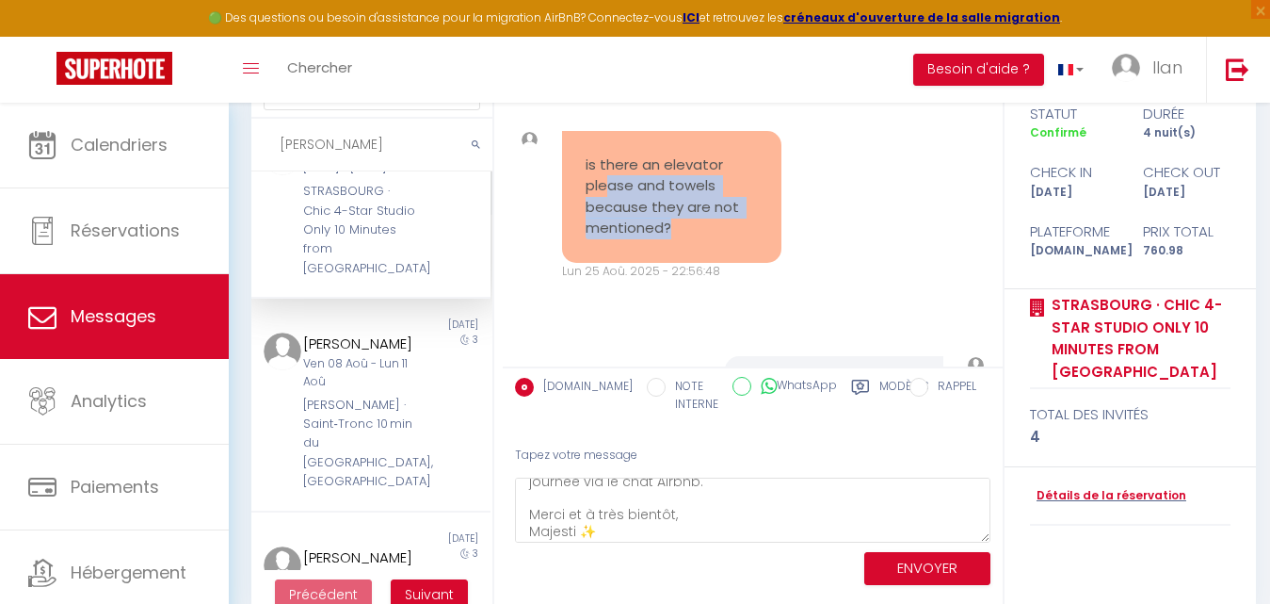
drag, startPoint x: 684, startPoint y: 234, endPoint x: 606, endPoint y: 187, distance: 89.9
click at [606, 187] on pre "is there an elevator please and towels because they are not mentioned?" at bounding box center [672, 196] width 172 height 85
click at [867, 256] on div "is there an elevator please and towels because they are not mentioned? Lun 25 A…" at bounding box center [753, 205] width 488 height 225
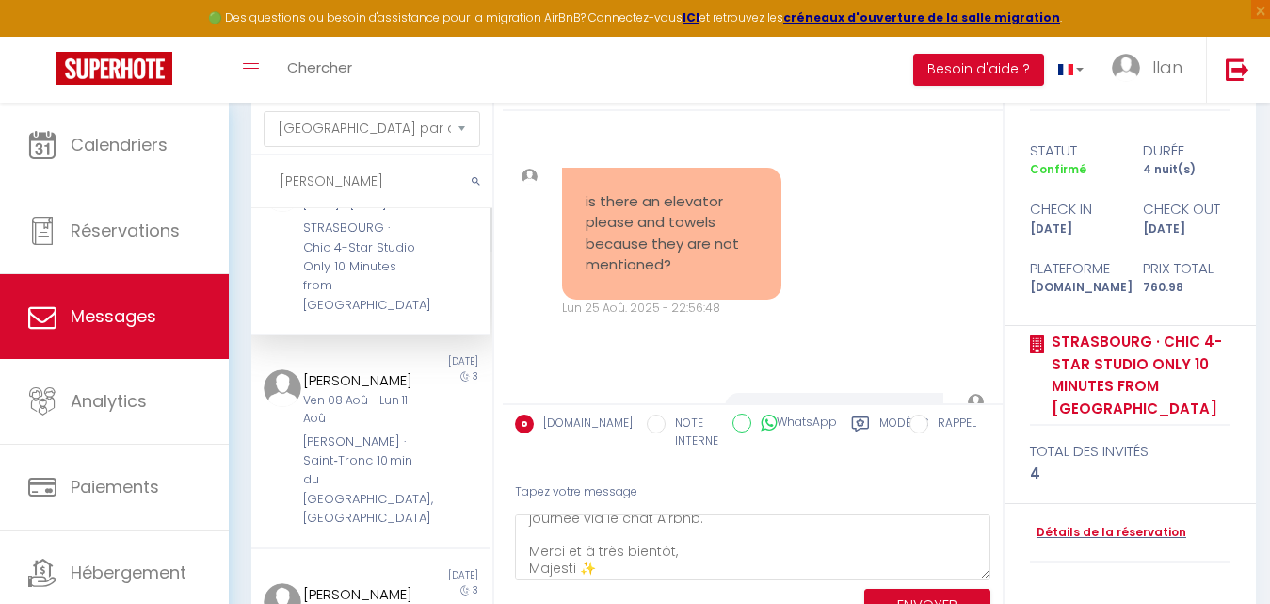
scroll to position [89, 0]
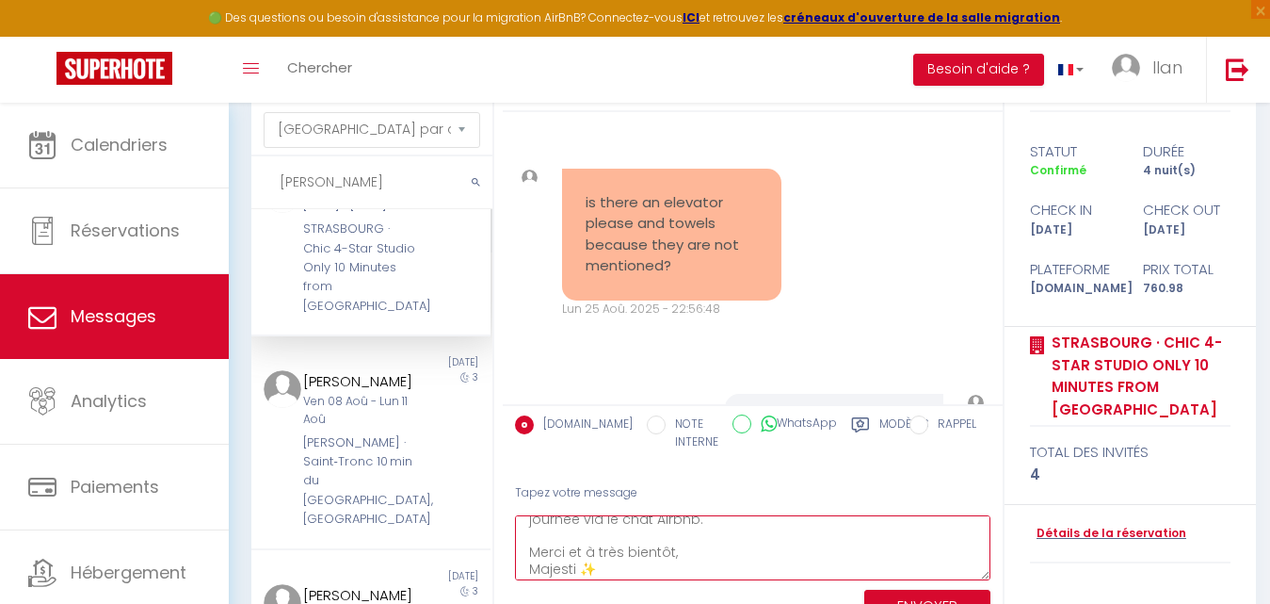
click at [664, 547] on textarea "Bonjour Jonathan, Pourriez-vous nous confirmer votre heure d’arrivée au logemen…" at bounding box center [752, 547] width 475 height 65
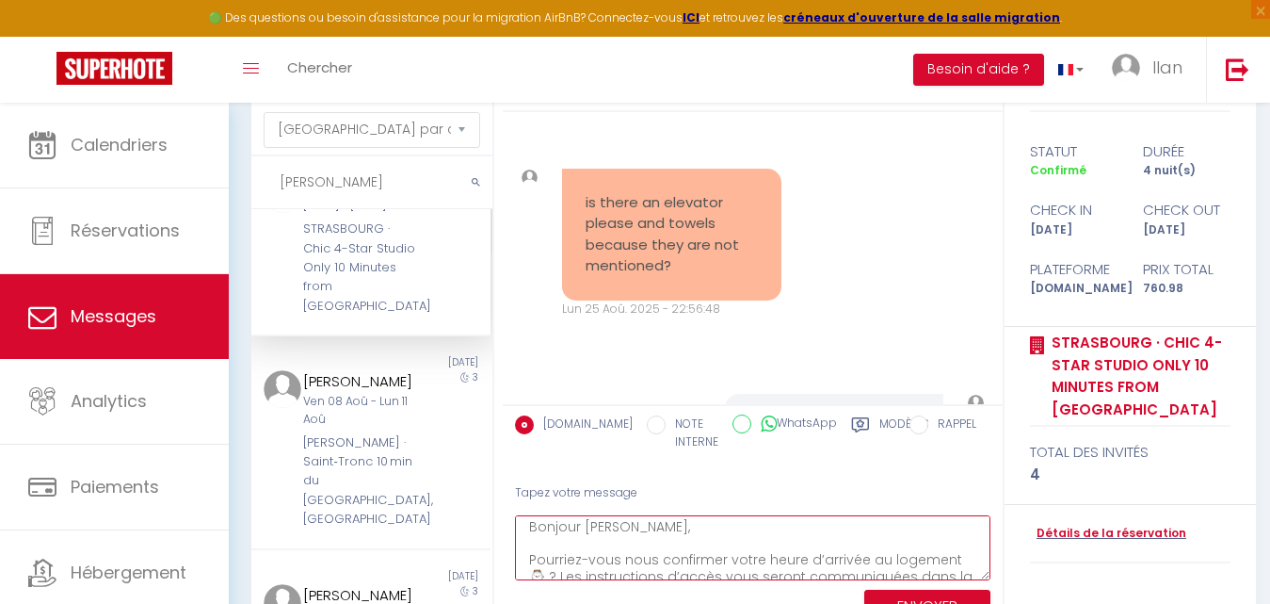
scroll to position [0, 0]
drag, startPoint x: 644, startPoint y: 527, endPoint x: 588, endPoint y: 527, distance: 55.6
click at [588, 527] on textarea "Bonjour Jonathan, Pourriez-vous nous confirmer votre heure d’arrivée au logemen…" at bounding box center [752, 547] width 475 height 65
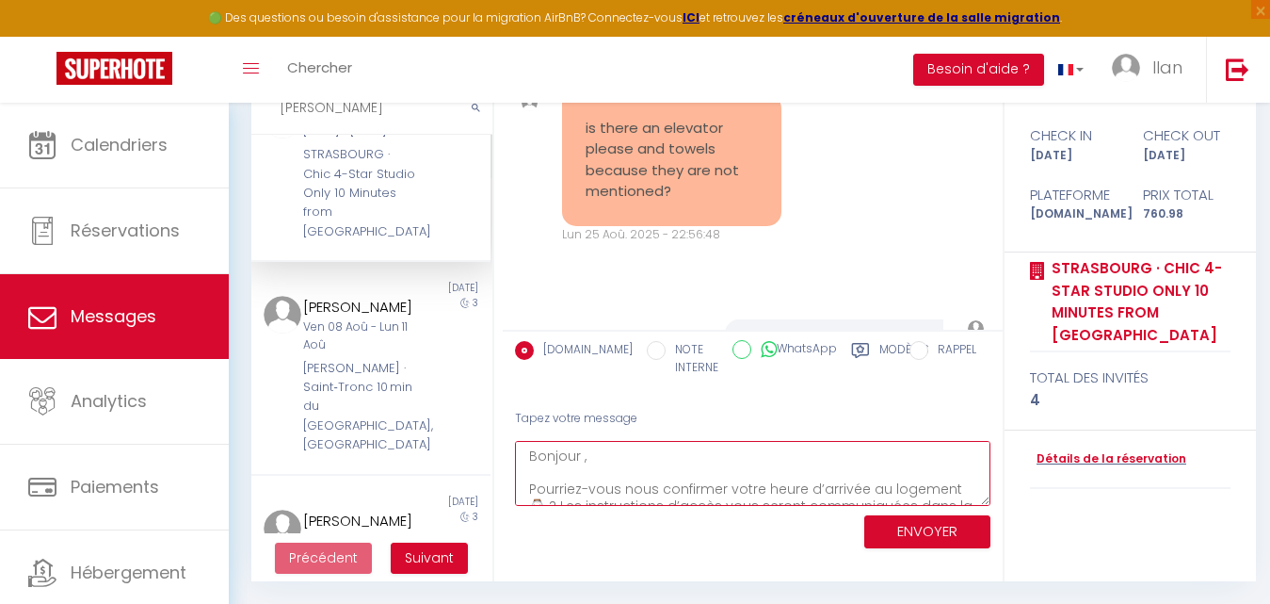
type textarea "Bonjour , Pourriez-vous nous confirmer votre heure d’arrivée au logement ⌚️ ? L…"
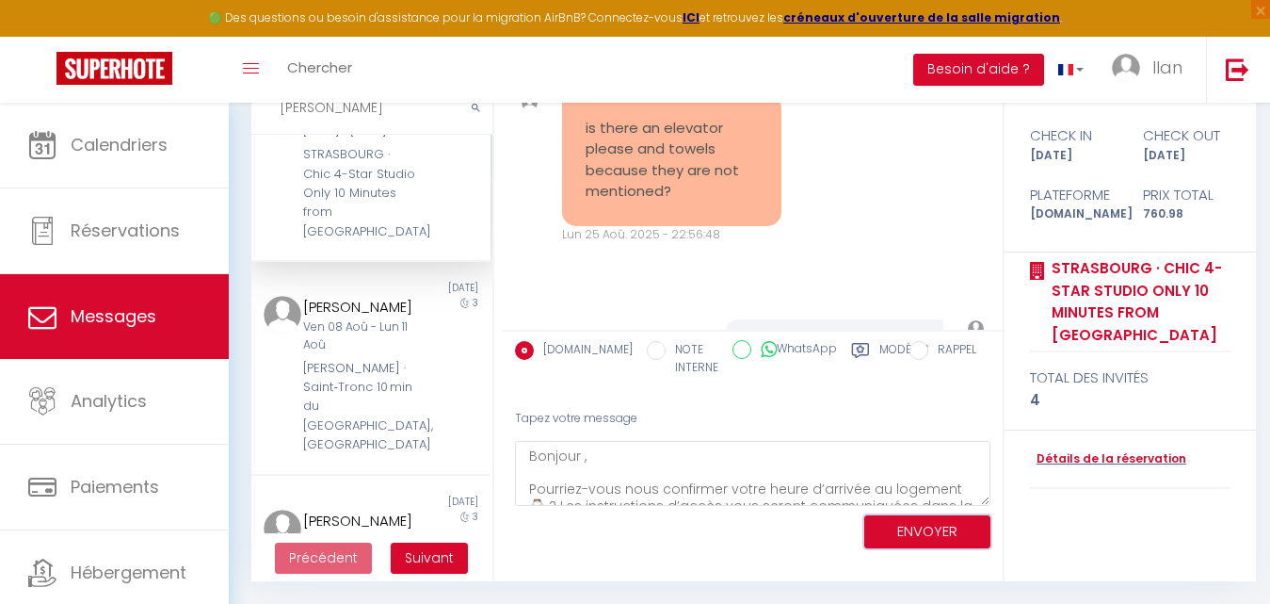
click at [949, 524] on button "ENVOYER" at bounding box center [927, 531] width 126 height 33
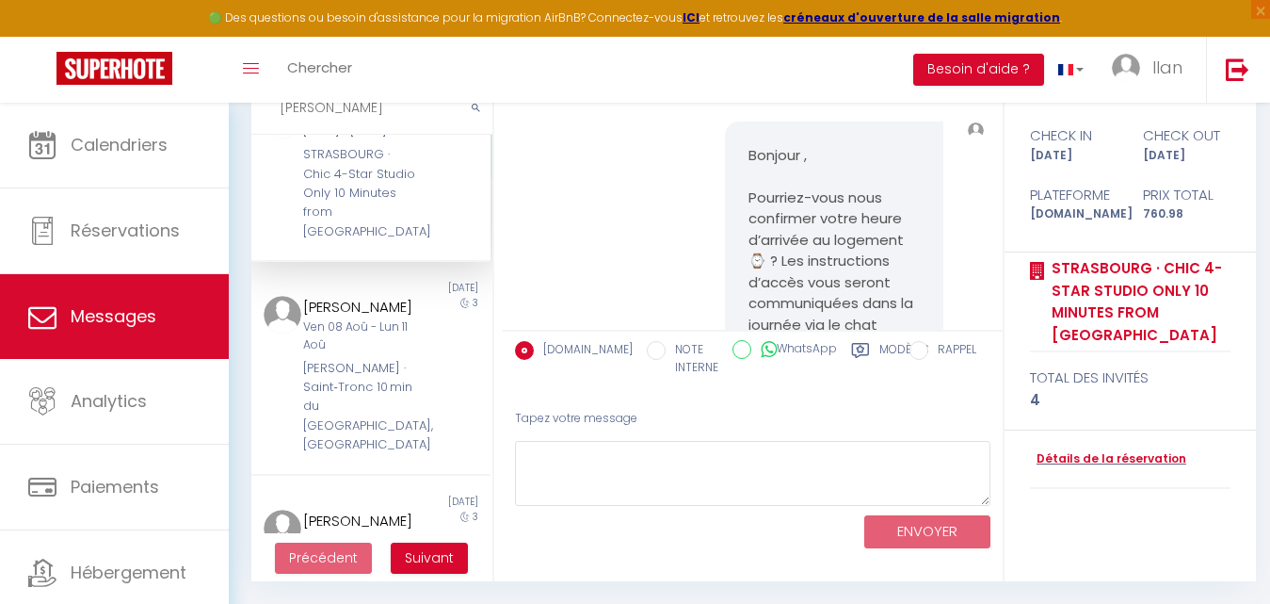
scroll to position [503, 0]
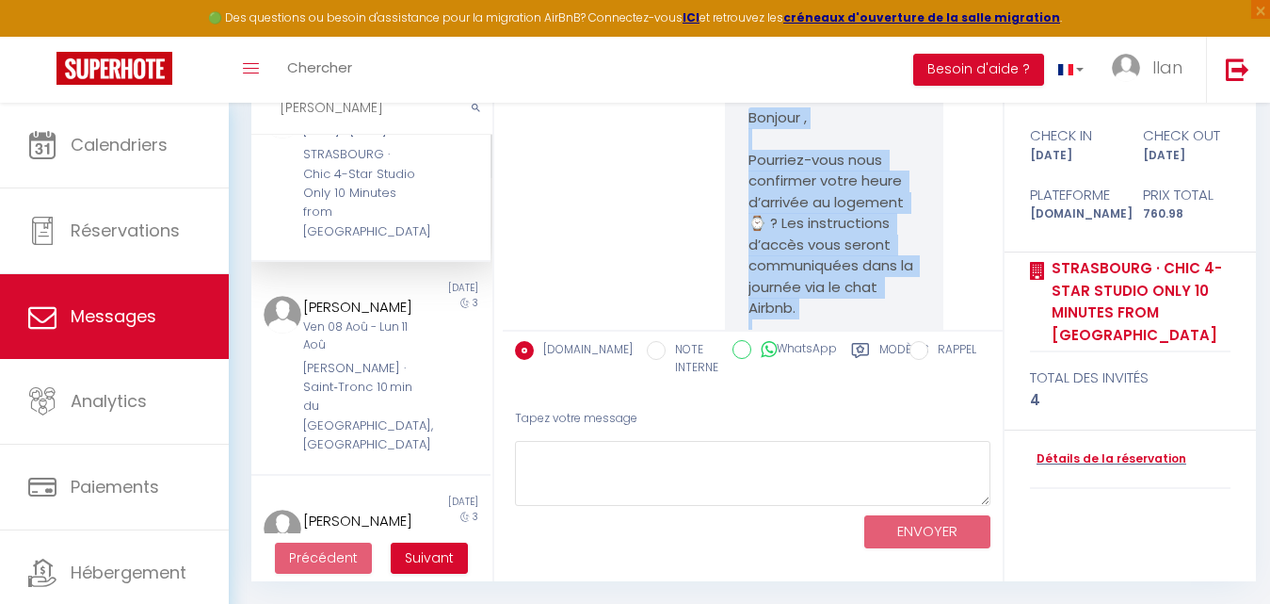
drag, startPoint x: 845, startPoint y: 221, endPoint x: 744, endPoint y: 120, distance: 143.1
click at [749, 120] on pre "Bonjour , Pourriez-vous nous confirmer votre heure d’arrivée au logement ⌚️ ? L…" at bounding box center [835, 245] width 172 height 276
copy pre "Bonjour , Pourriez-vous nous confirmer votre heure d’arrivée au logement ⌚️ ? L…"
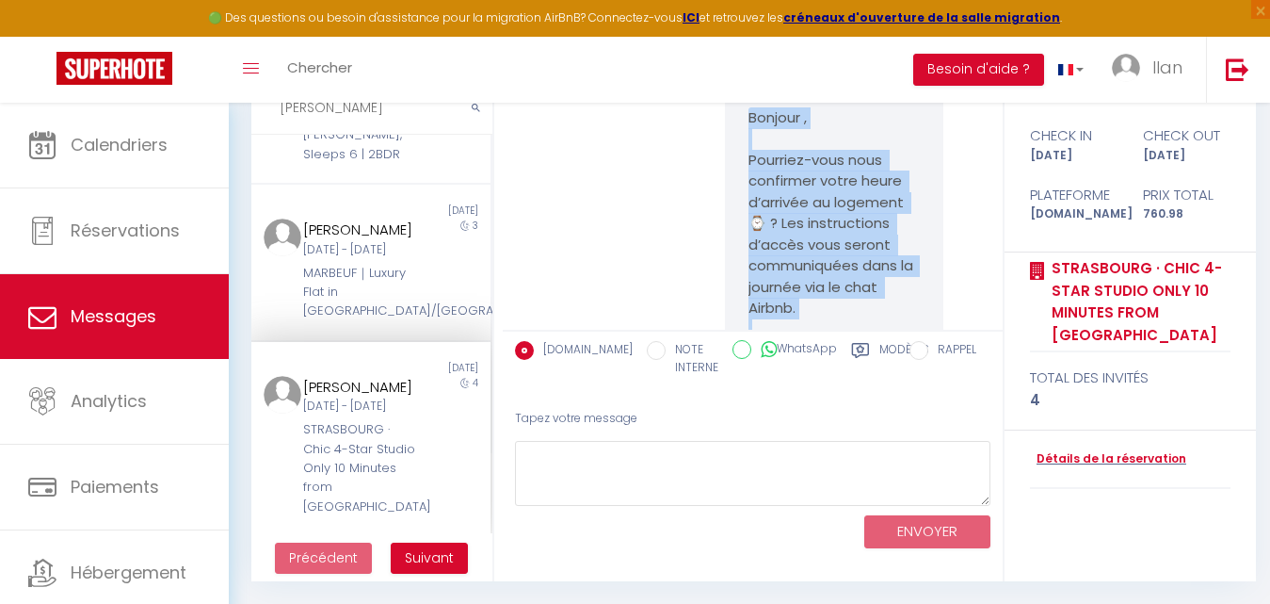
scroll to position [0, 0]
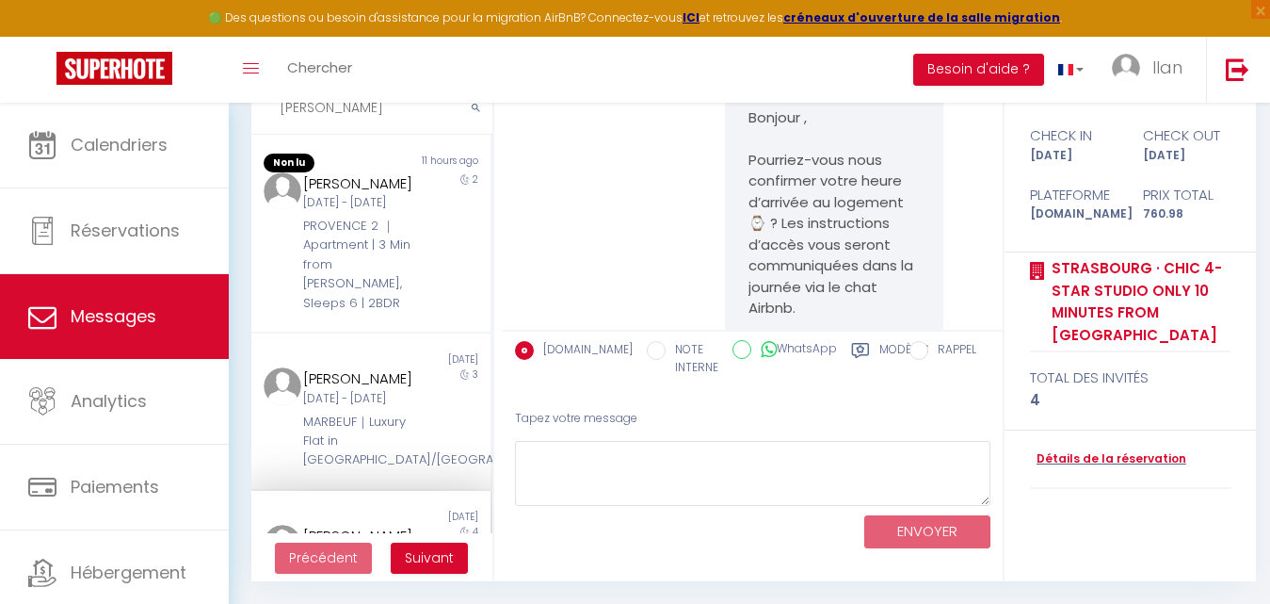
drag, startPoint x: 336, startPoint y: 117, endPoint x: 279, endPoint y: 104, distance: 58.9
click at [279, 104] on input "Adrian" at bounding box center [371, 108] width 241 height 53
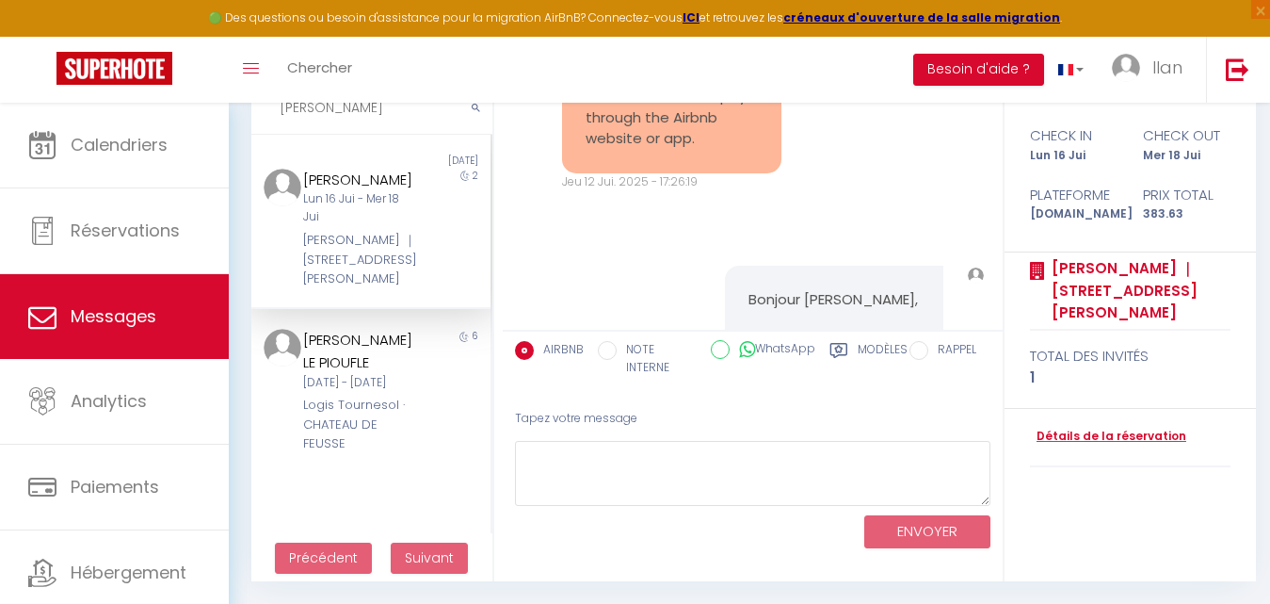
scroll to position [12751, 0]
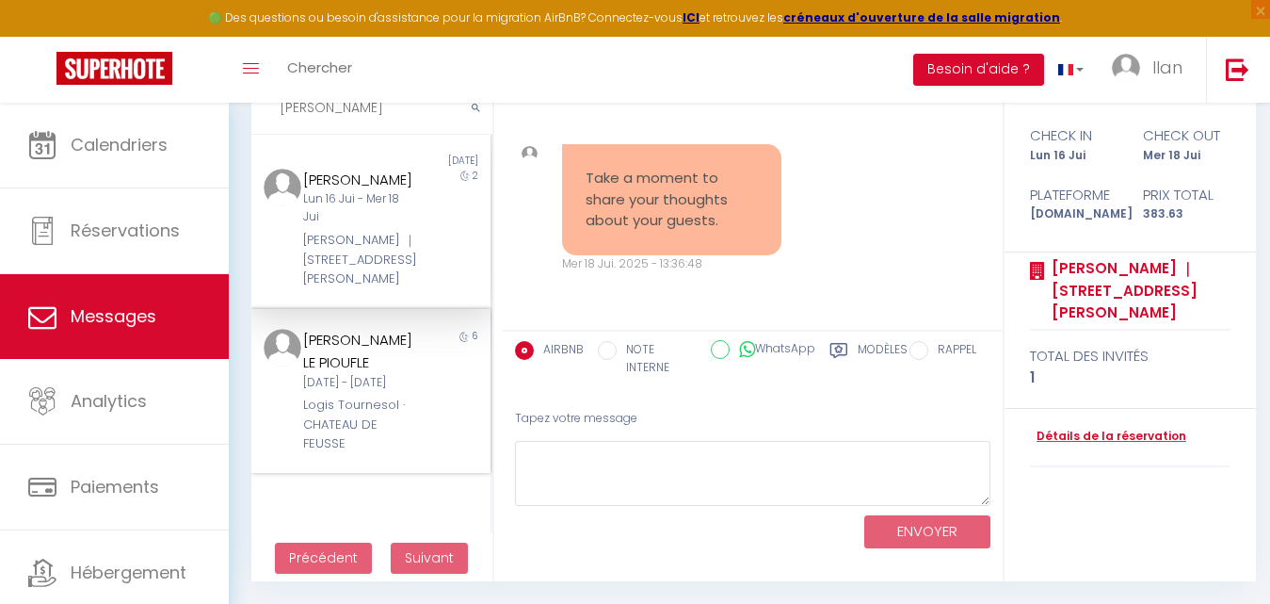
type input "KARINE"
click at [430, 353] on div "6" at bounding box center [459, 391] width 59 height 124
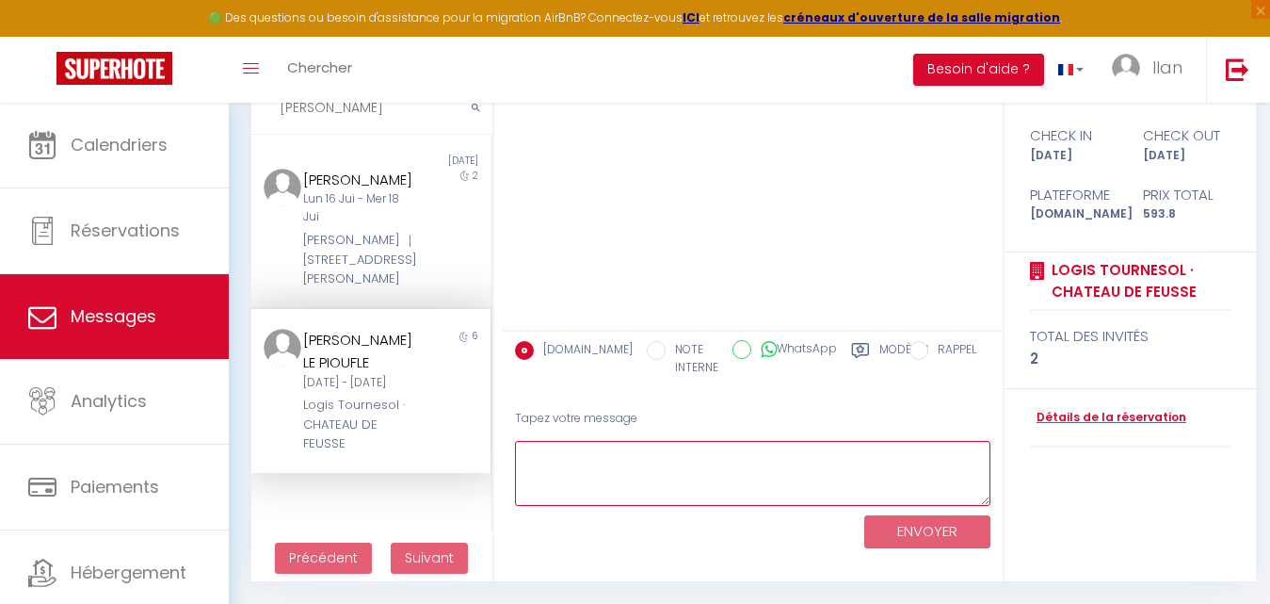
click at [588, 479] on textarea at bounding box center [752, 473] width 475 height 65
paste textarea "Bonjour , Pourriez-vous nous confirmer votre heure d’arrivée au logement ⌚️ ? L…"
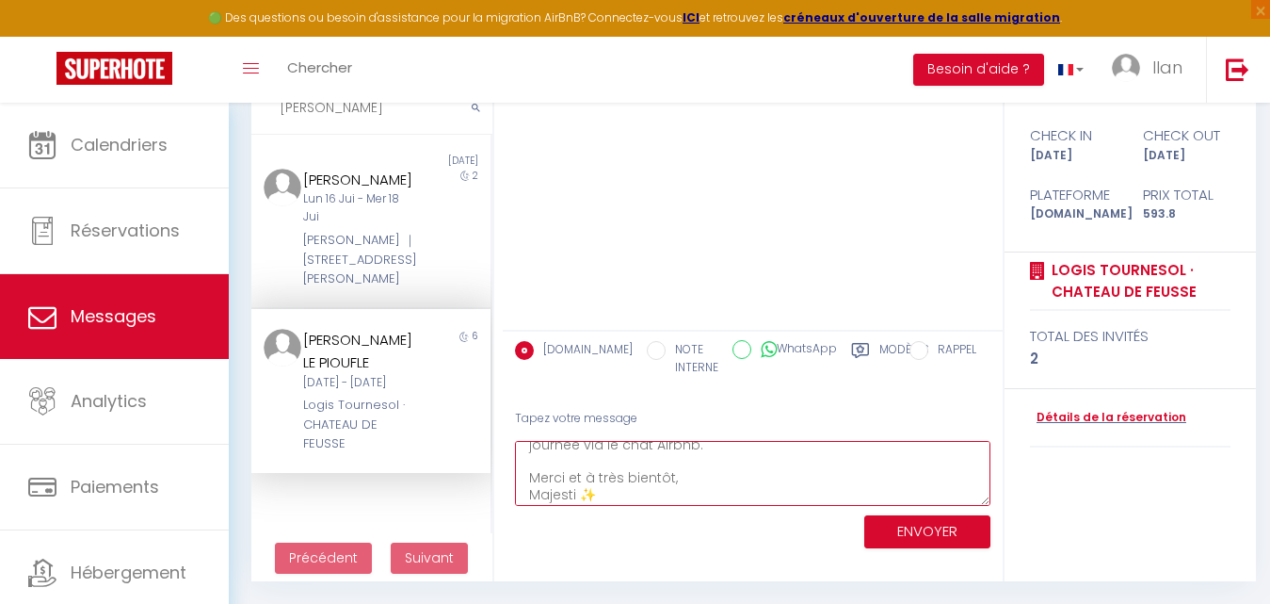
click at [588, 479] on textarea "Bonjour , Pourriez-vous nous confirmer votre heure d’arrivée au logement ⌚️ ? L…" at bounding box center [752, 473] width 475 height 65
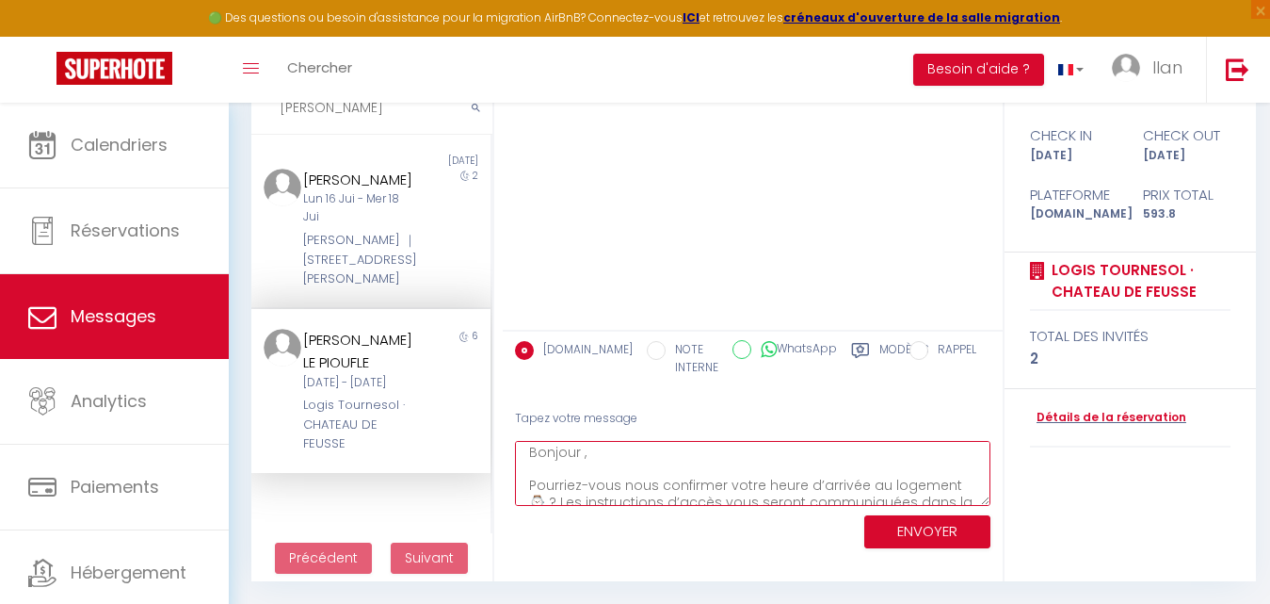
type textarea "Bonjour , Pourriez-vous nous confirmer votre heure d’arrivée au logement ⌚️ ? L…"
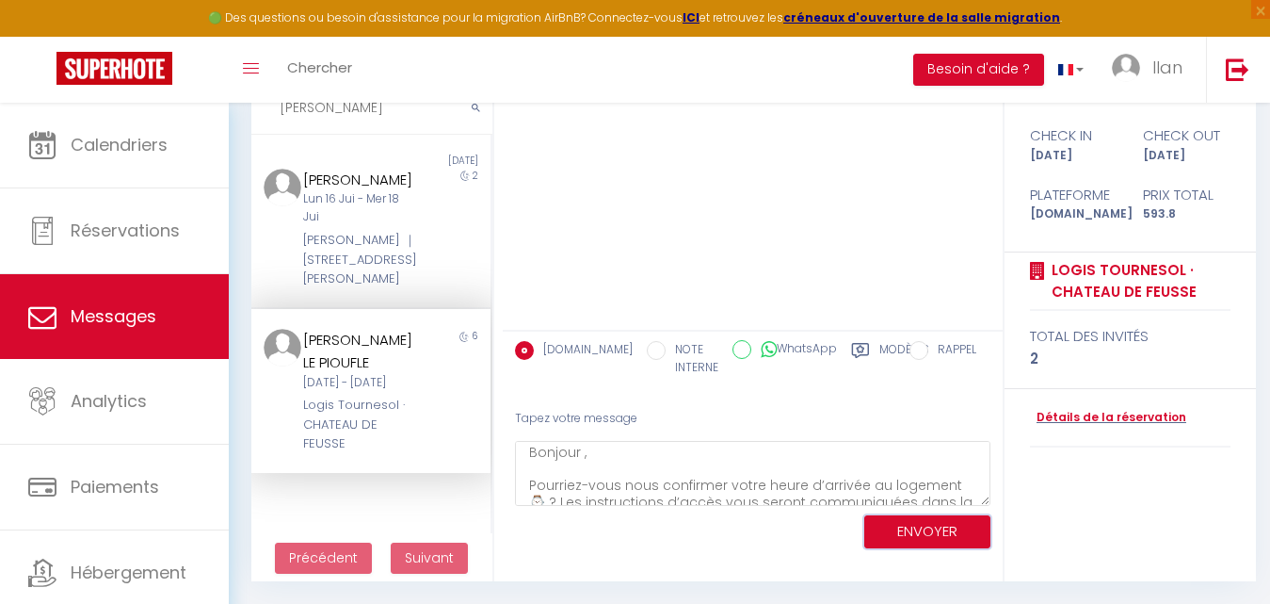
click at [936, 540] on button "ENVOYER" at bounding box center [927, 531] width 126 height 33
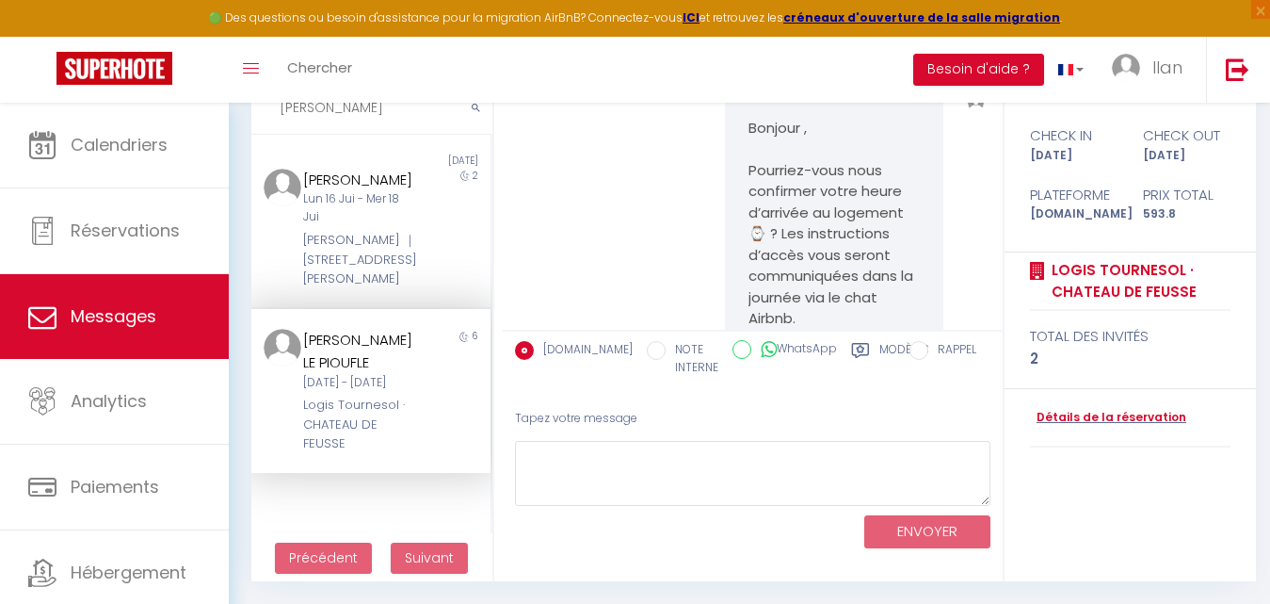
scroll to position [161, 0]
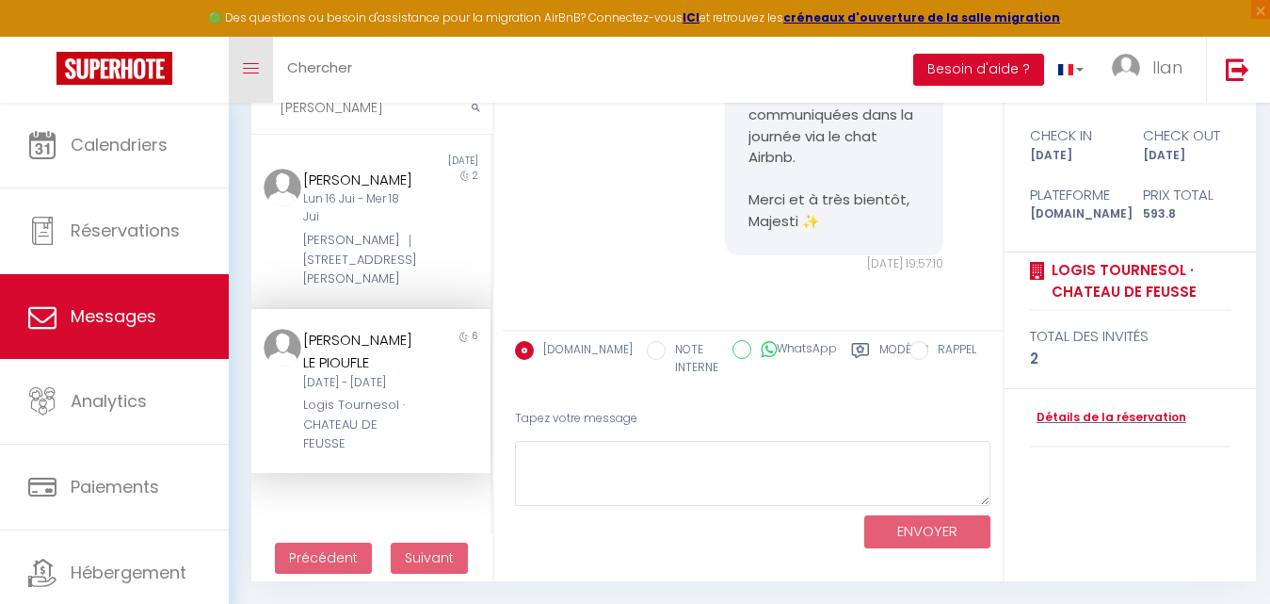
drag, startPoint x: 362, startPoint y: 114, endPoint x: 264, endPoint y: 102, distance: 98.7
click at [264, 102] on div "🟢 Des questions ou besoin d'assistance pour la migration AirBnB? Connectez-vous…" at bounding box center [635, 271] width 1270 height 665
click at [297, 118] on input "text" at bounding box center [371, 108] width 241 height 53
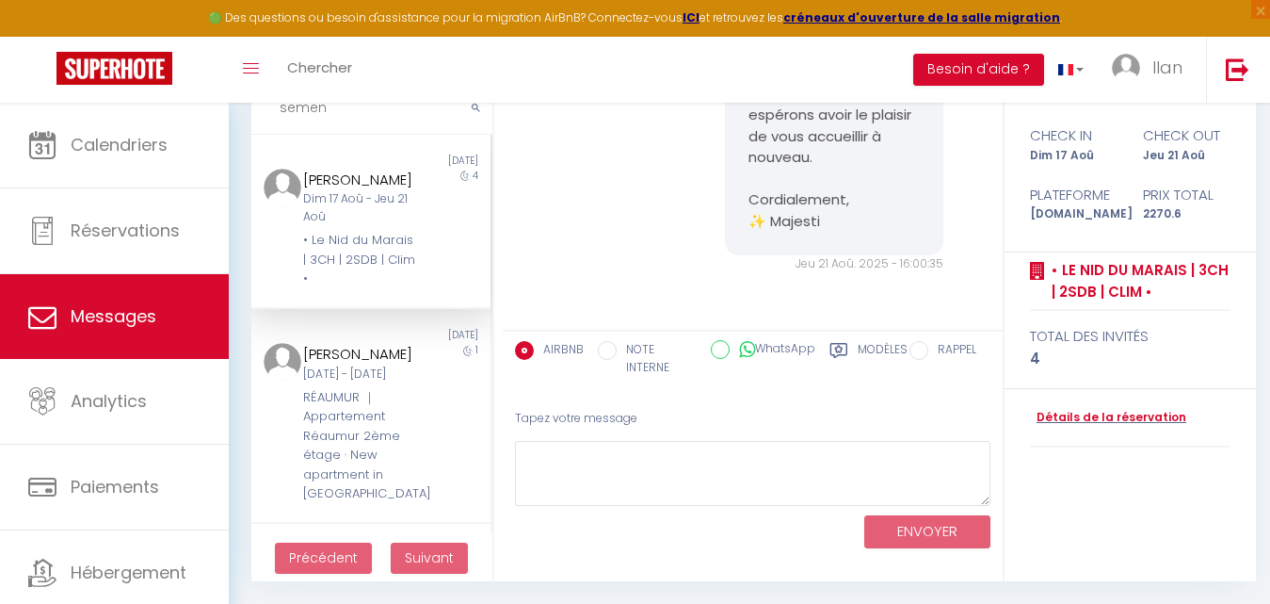
drag, startPoint x: 351, startPoint y: 121, endPoint x: 284, endPoint y: 109, distance: 68.0
click at [284, 109] on input "semen" at bounding box center [371, 108] width 241 height 53
type input "s"
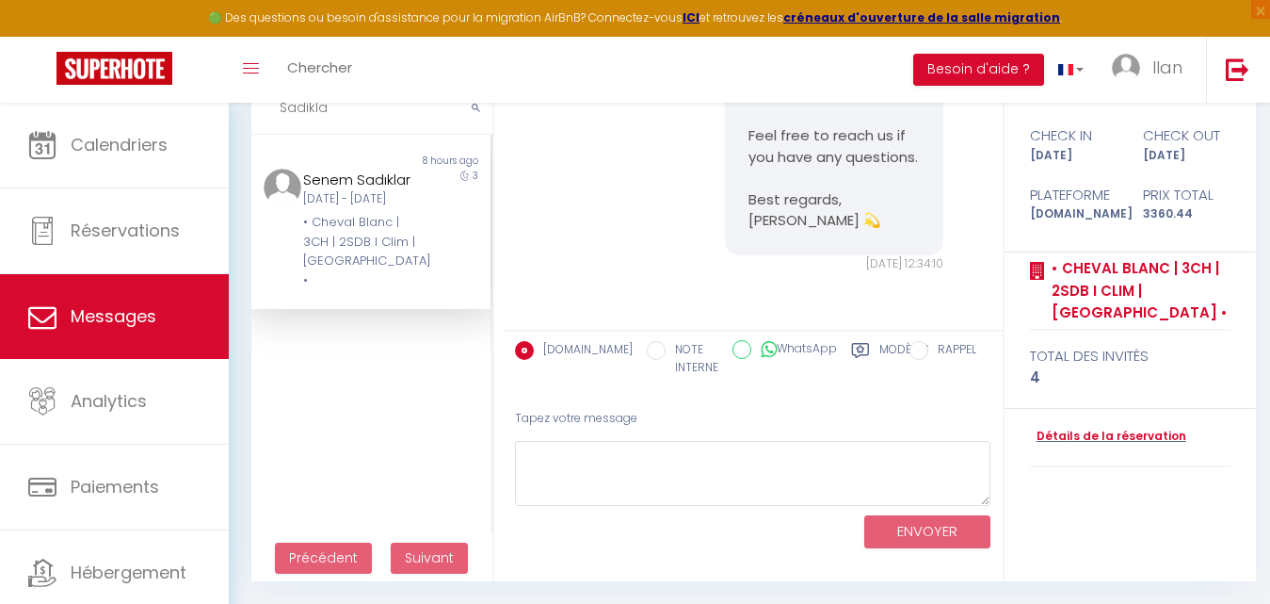
scroll to position [7836, 0]
type input "Sadi"
click at [366, 208] on div "Jeu 11 Sep - Dim 14 Sep" at bounding box center [360, 199] width 115 height 18
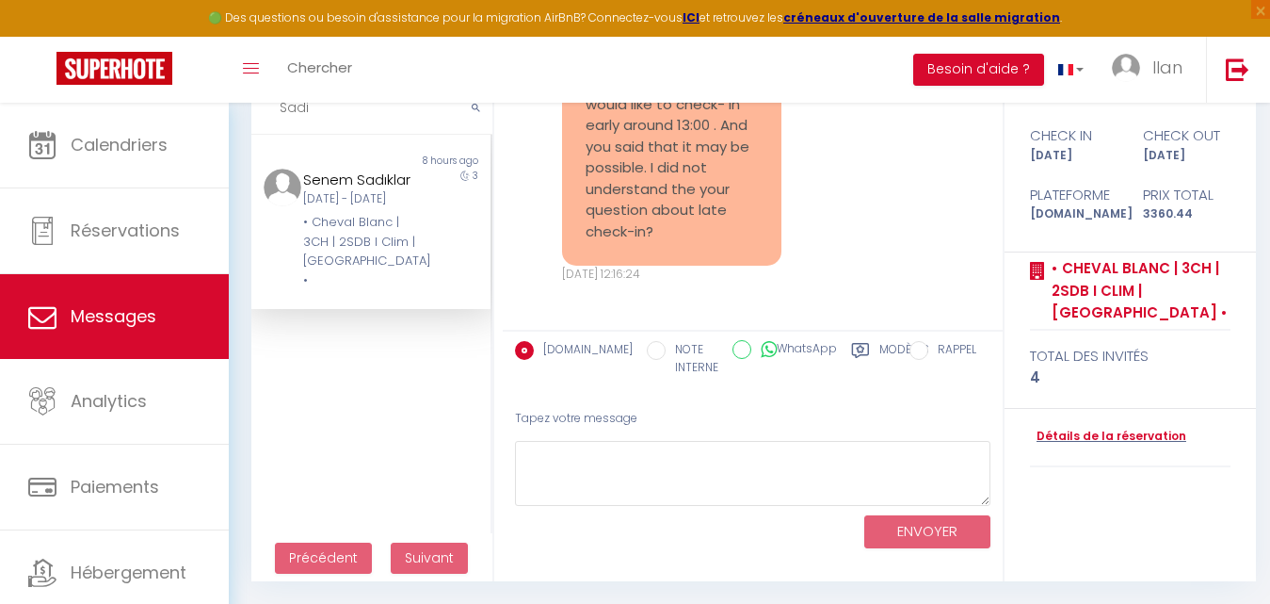
scroll to position [6564, 0]
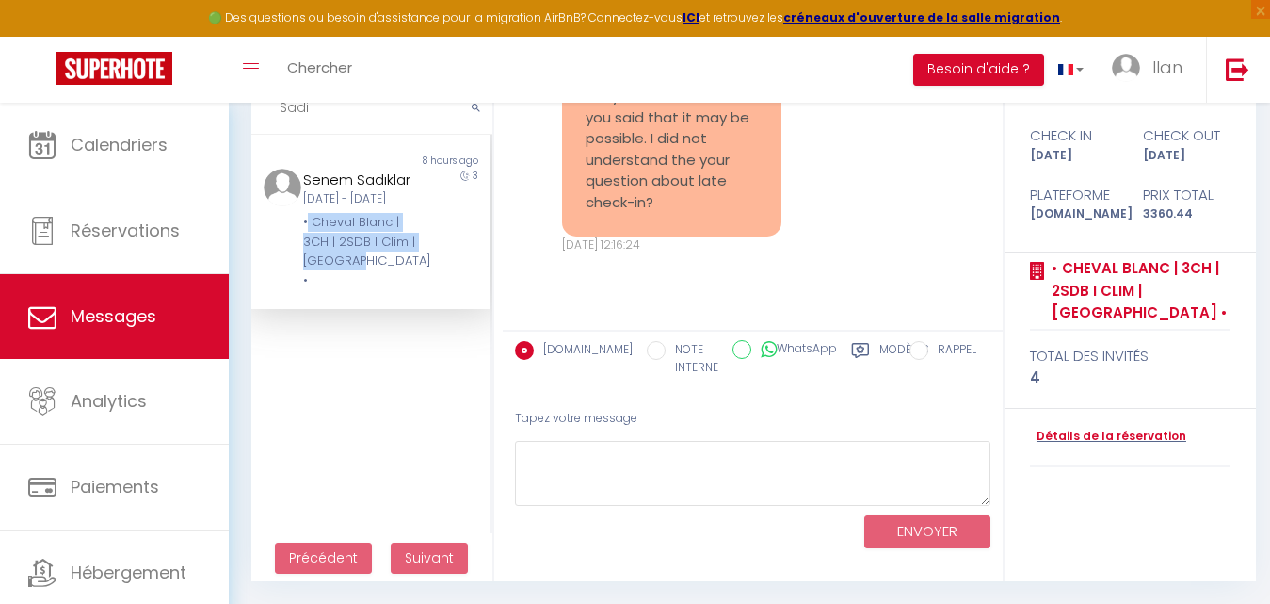
drag, startPoint x: 377, startPoint y: 293, endPoint x: 307, endPoint y: 260, distance: 77.1
click at [307, 260] on div "• Cheval Blanc | 3CH | 2SDB I Clim | [GEOGRAPHIC_DATA] •" at bounding box center [360, 251] width 115 height 77
copy div "Cheval Blanc | 3CH | 2SDB I Clim | Louvre •"
click at [307, 260] on div "• Cheval Blanc | 3CH | 2SDB I Clim | [GEOGRAPHIC_DATA] •" at bounding box center [360, 251] width 115 height 77
drag, startPoint x: 341, startPoint y: 118, endPoint x: 269, endPoint y: 119, distance: 71.6
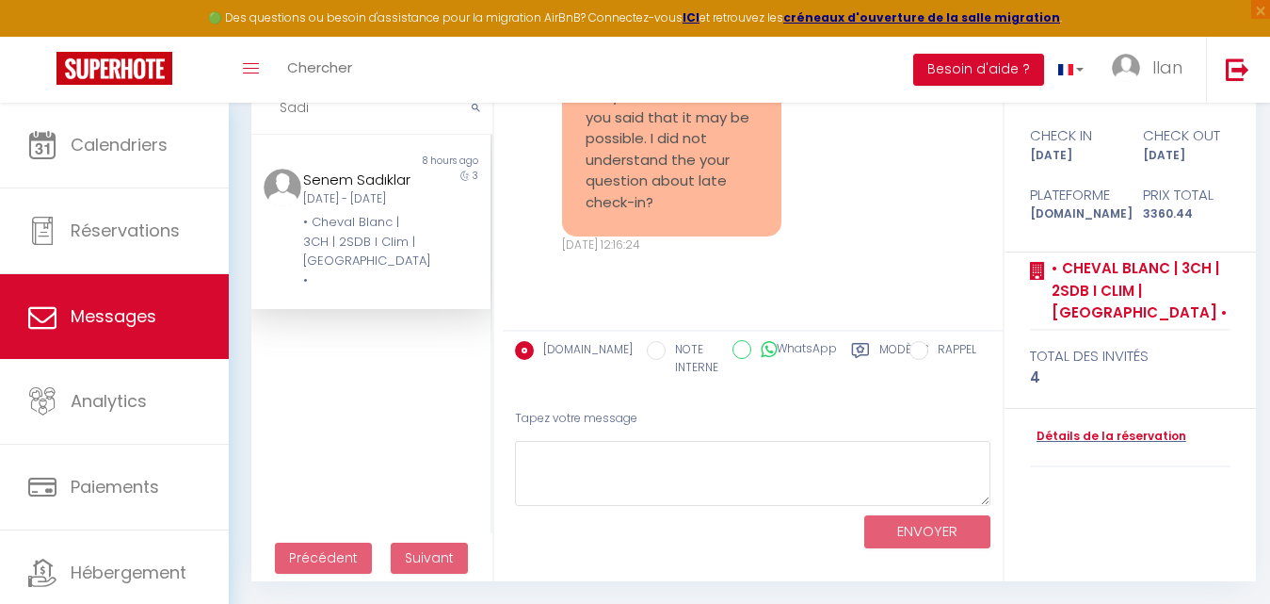
click at [269, 119] on input "Sadi" at bounding box center [371, 108] width 241 height 53
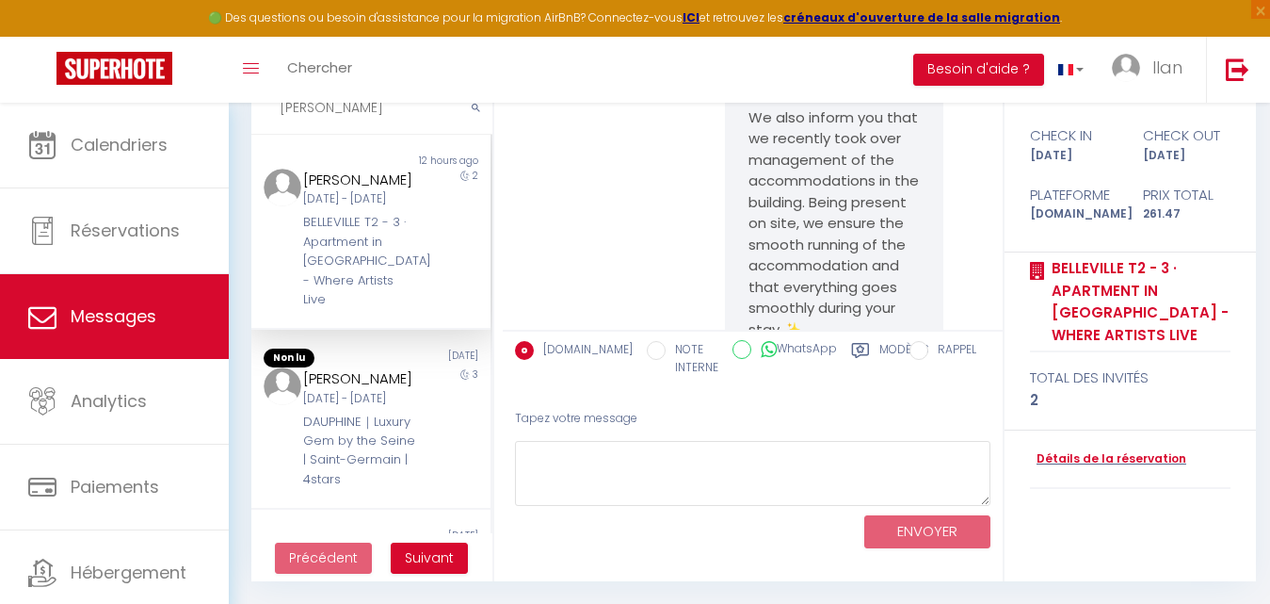
scroll to position [8568, 0]
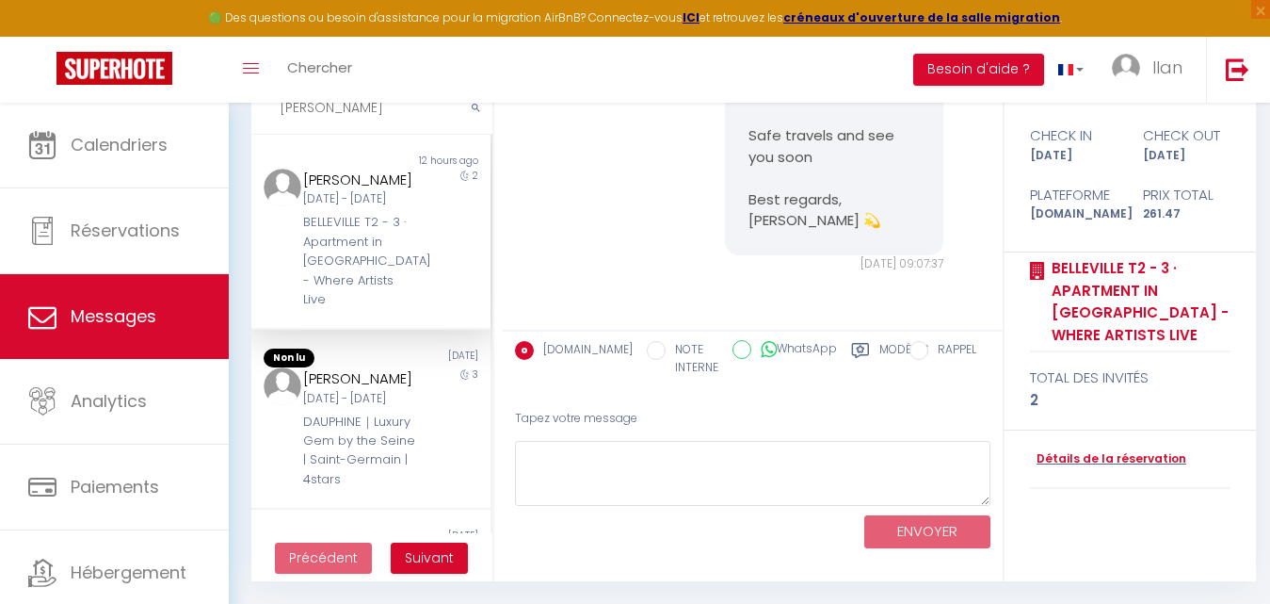
type input "Hanne"
click at [430, 223] on div "2" at bounding box center [459, 239] width 59 height 141
drag, startPoint x: 339, startPoint y: 121, endPoint x: 269, endPoint y: 114, distance: 70.1
click at [269, 114] on input "Hanne" at bounding box center [371, 108] width 241 height 53
drag, startPoint x: 269, startPoint y: 114, endPoint x: 574, endPoint y: 163, distance: 309.0
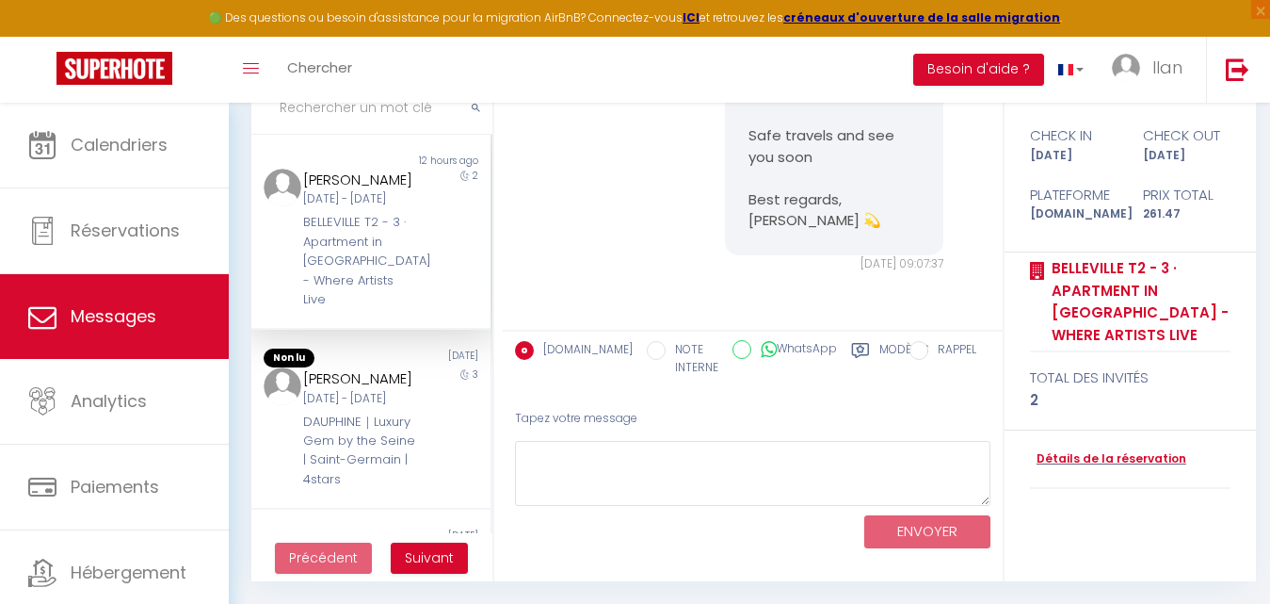
click at [340, 119] on input "text" at bounding box center [371, 108] width 241 height 53
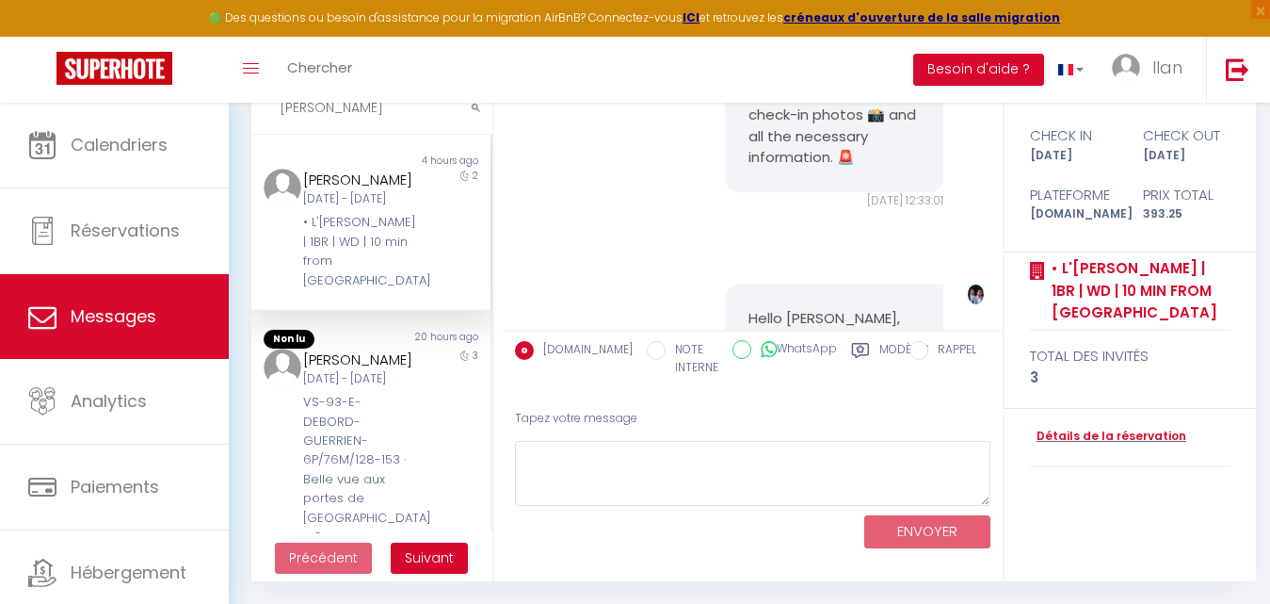
scroll to position [11498, 0]
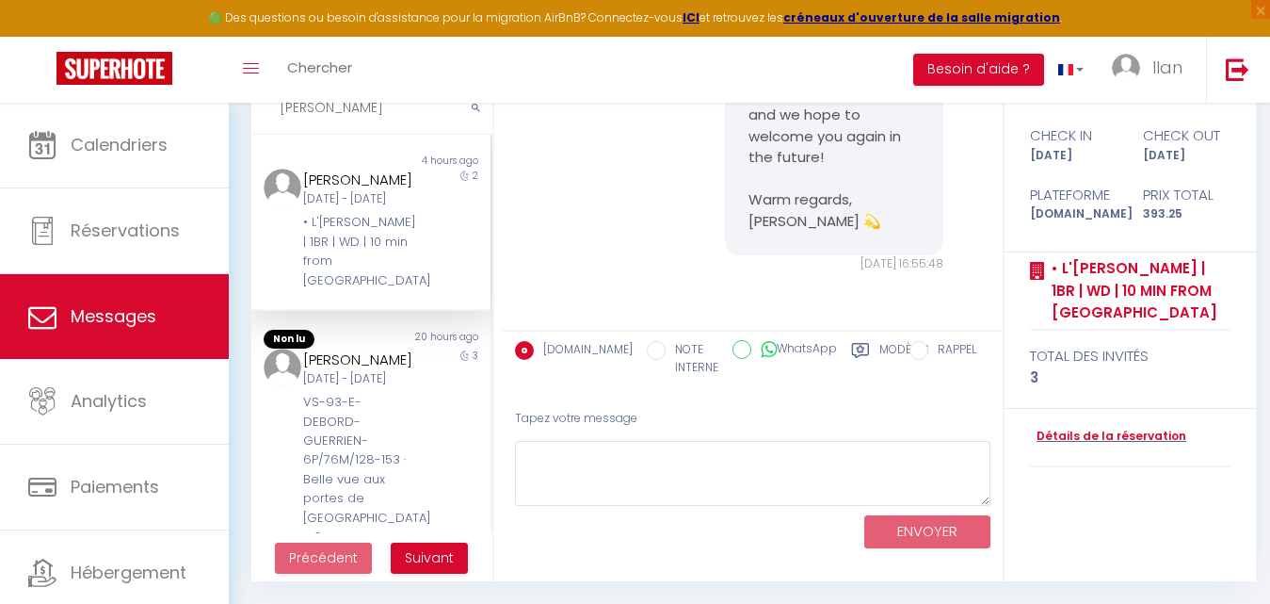
type input "Sandra"
click at [430, 208] on div "2" at bounding box center [459, 229] width 59 height 121
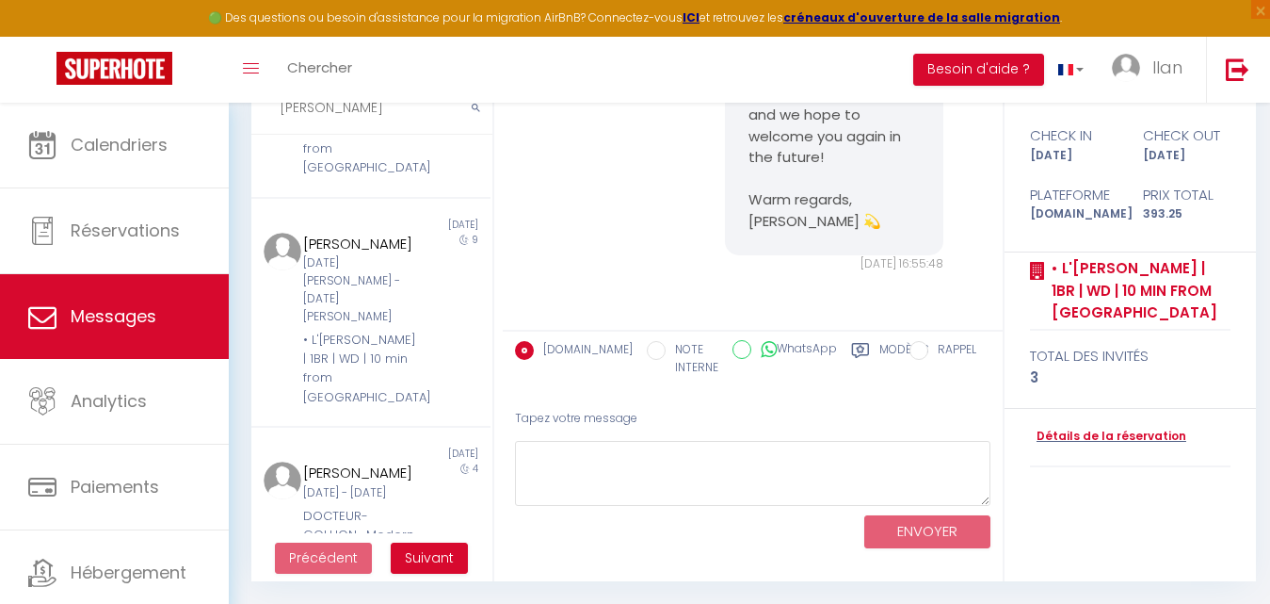
scroll to position [462, 0]
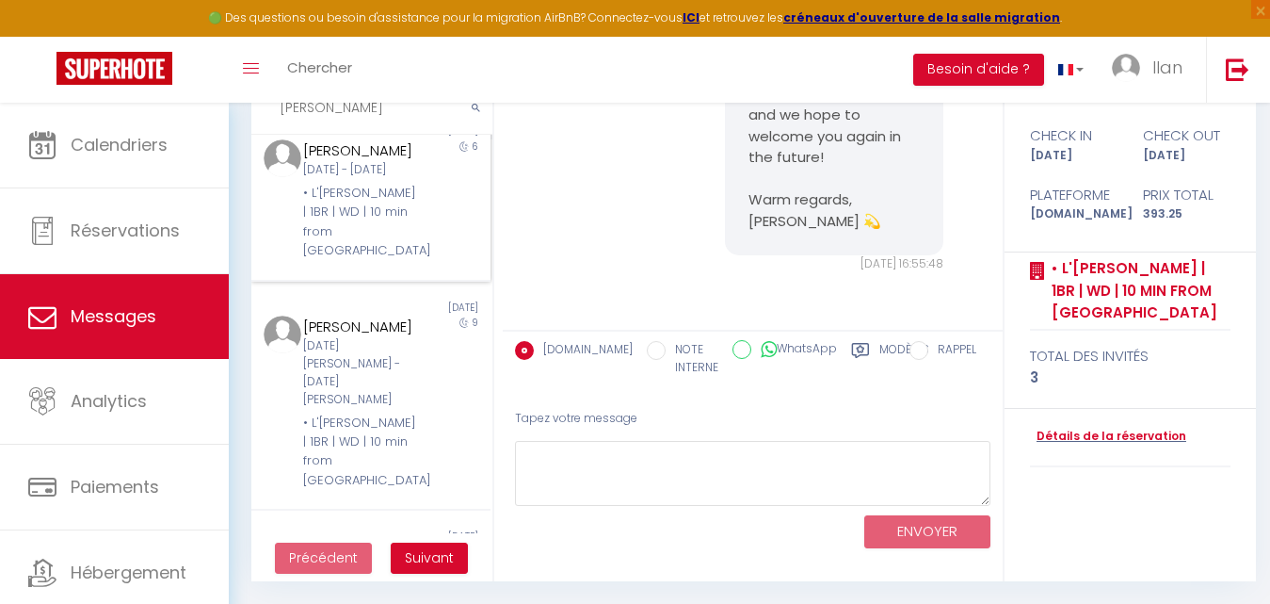
click at [430, 261] on div "6" at bounding box center [459, 199] width 59 height 121
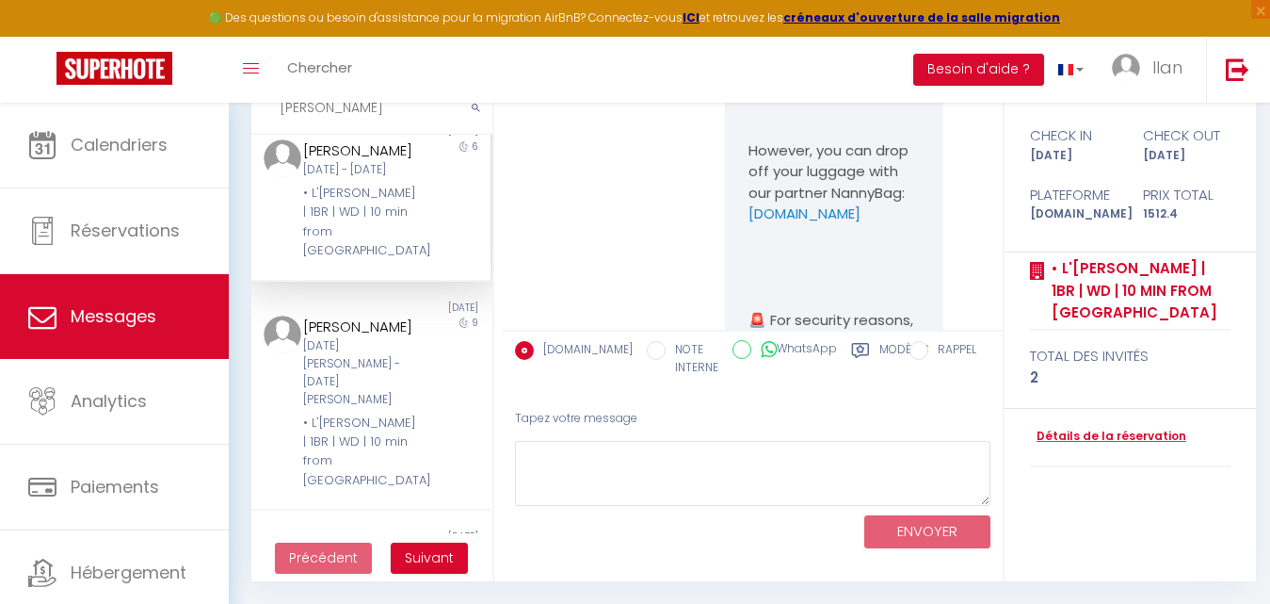
scroll to position [439, 0]
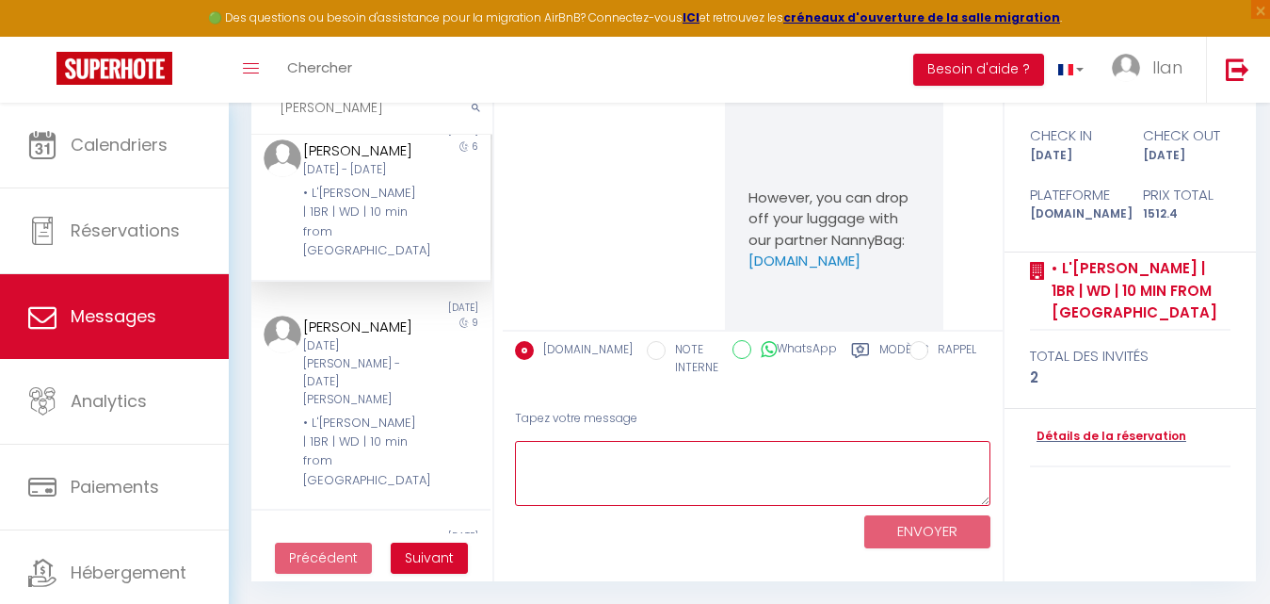
click at [694, 466] on textarea at bounding box center [752, 473] width 475 height 65
paste textarea "Cheval Blanc | 3CH | 2SDB I Clim | Louvre •"
drag, startPoint x: 830, startPoint y: 453, endPoint x: 533, endPoint y: 450, distance: 297.5
click at [533, 450] on textarea "Cheval Blanc | 3CH | 2SDB I Clim | Louvre •" at bounding box center [752, 473] width 475 height 65
paste textarea "Bonjour Jonathan, Pourriez-vous nous confirmer votre heure d’arrivée au logemen…"
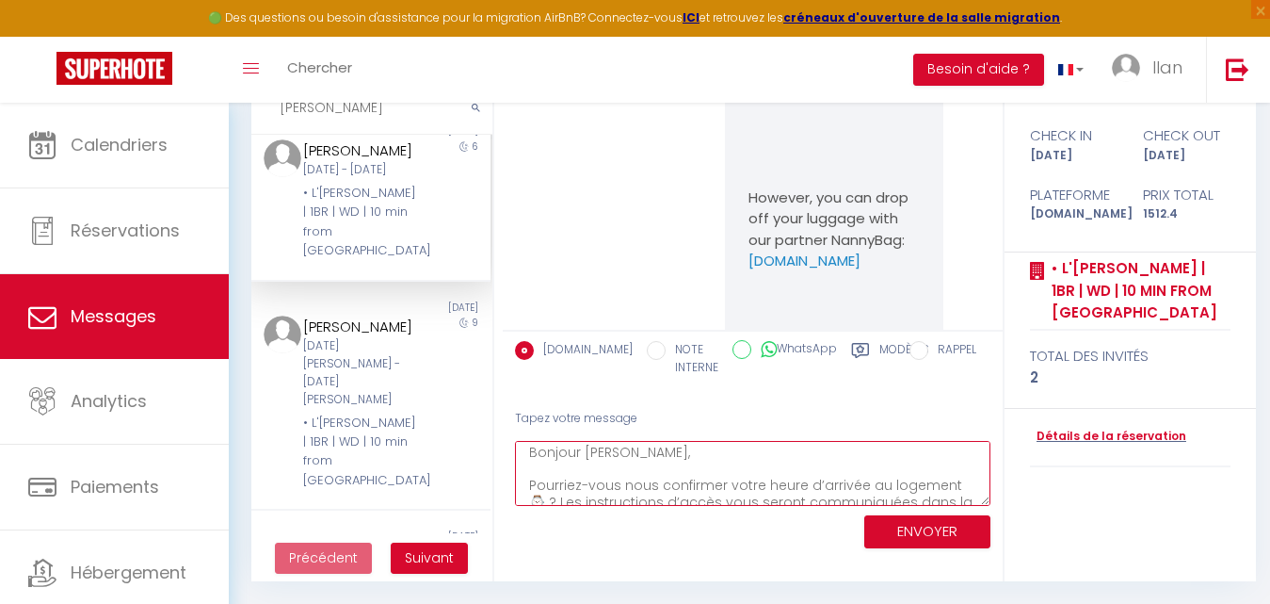
scroll to position [0, 0]
drag, startPoint x: 652, startPoint y: 453, endPoint x: 588, endPoint y: 452, distance: 64.0
click at [588, 452] on textarea "Bonjour Jonathan, Pourriez-vous nous confirmer votre heure d’arrivée au logemen…" at bounding box center [752, 473] width 475 height 65
type textarea "Bonjour , Pourriez-vous nous confirmer votre heure d’arrivée au logement ⌚️ ? L…"
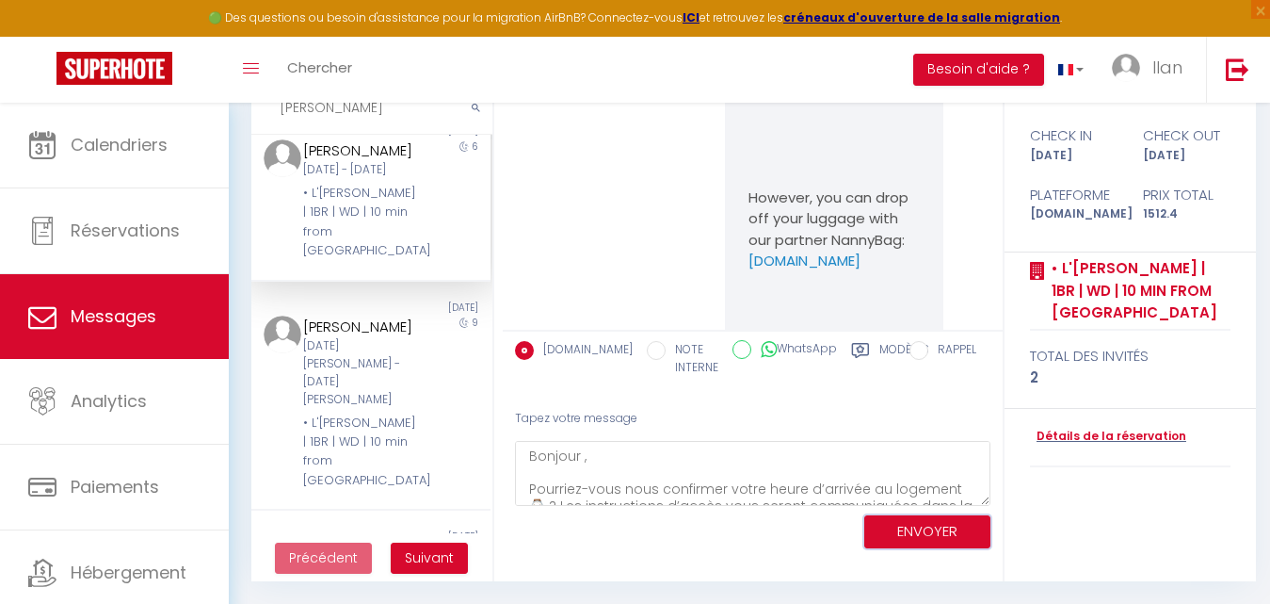
click at [908, 526] on button "ENVOYER" at bounding box center [927, 531] width 126 height 33
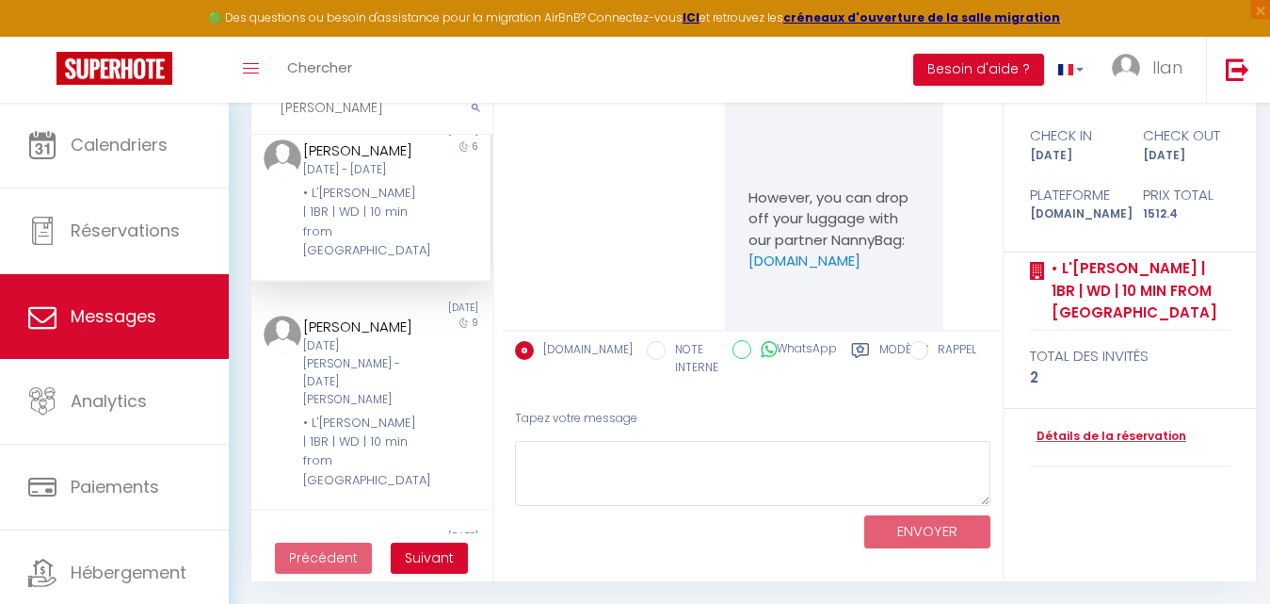
scroll to position [3314, 0]
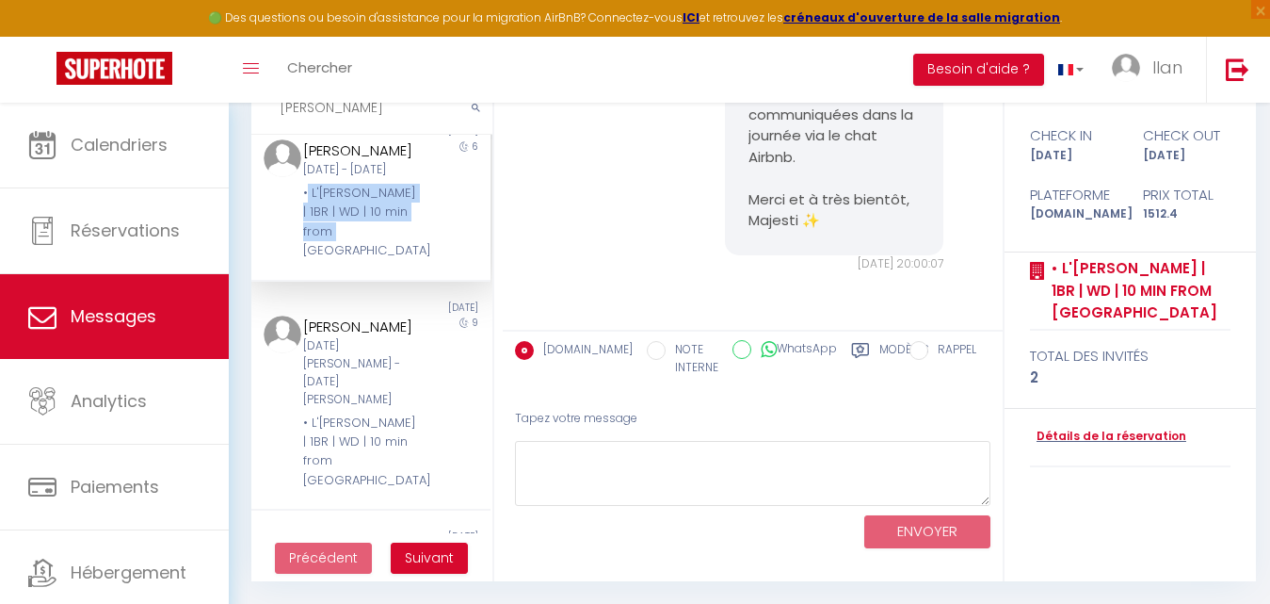
drag, startPoint x: 363, startPoint y: 316, endPoint x: 305, endPoint y: 270, distance: 74.4
click at [305, 261] on div "• L'[PERSON_NAME] | 1BR | WD | 10 min from [GEOGRAPHIC_DATA]" at bounding box center [360, 222] width 115 height 77
click at [337, 261] on div "• L'[PERSON_NAME] | 1BR | WD | 10 min from [GEOGRAPHIC_DATA]" at bounding box center [360, 222] width 115 height 77
drag, startPoint x: 346, startPoint y: 337, endPoint x: 307, endPoint y: 277, distance: 72.1
click at [307, 261] on div "• L'[PERSON_NAME] | 1BR | WD | 10 min from [GEOGRAPHIC_DATA]" at bounding box center [360, 222] width 115 height 77
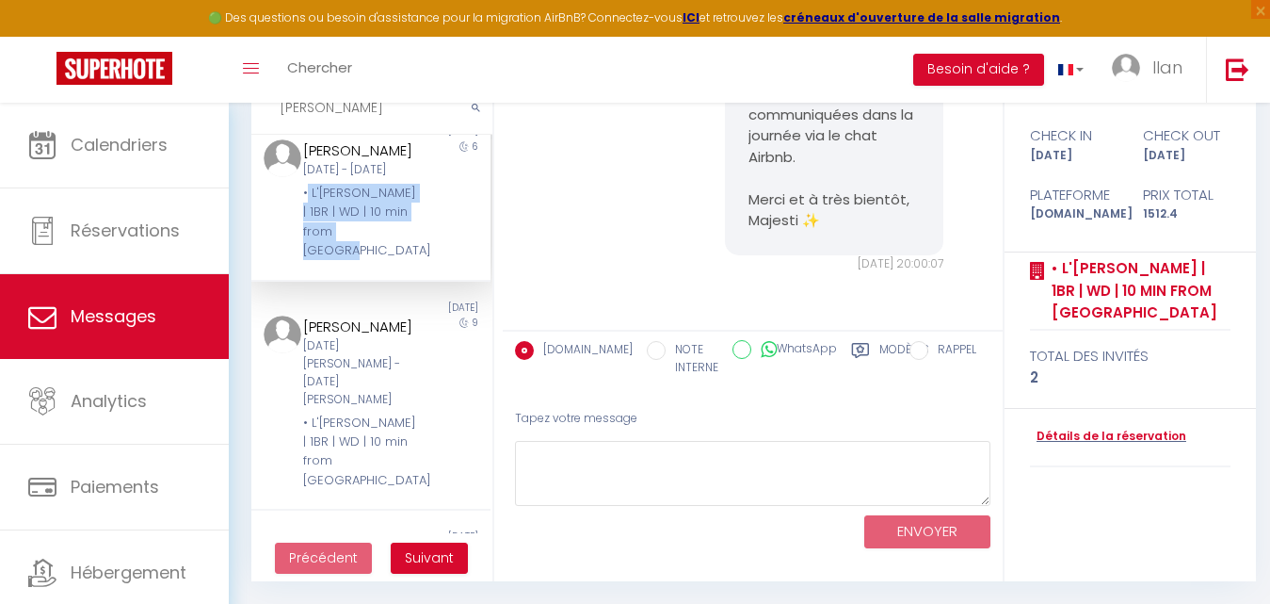
copy div "L'Orée de Garnier | 1BR | WD | 10 min from Opéra"
drag, startPoint x: 821, startPoint y: 235, endPoint x: 740, endPoint y: 218, distance: 82.7
click at [740, 218] on div "Bonjour , Pourriez-vous nous confirmer votre heure d’arrivée au logement ⌚️ ? L…" at bounding box center [834, 93] width 219 height 323
copy pre "Majesti ✨"
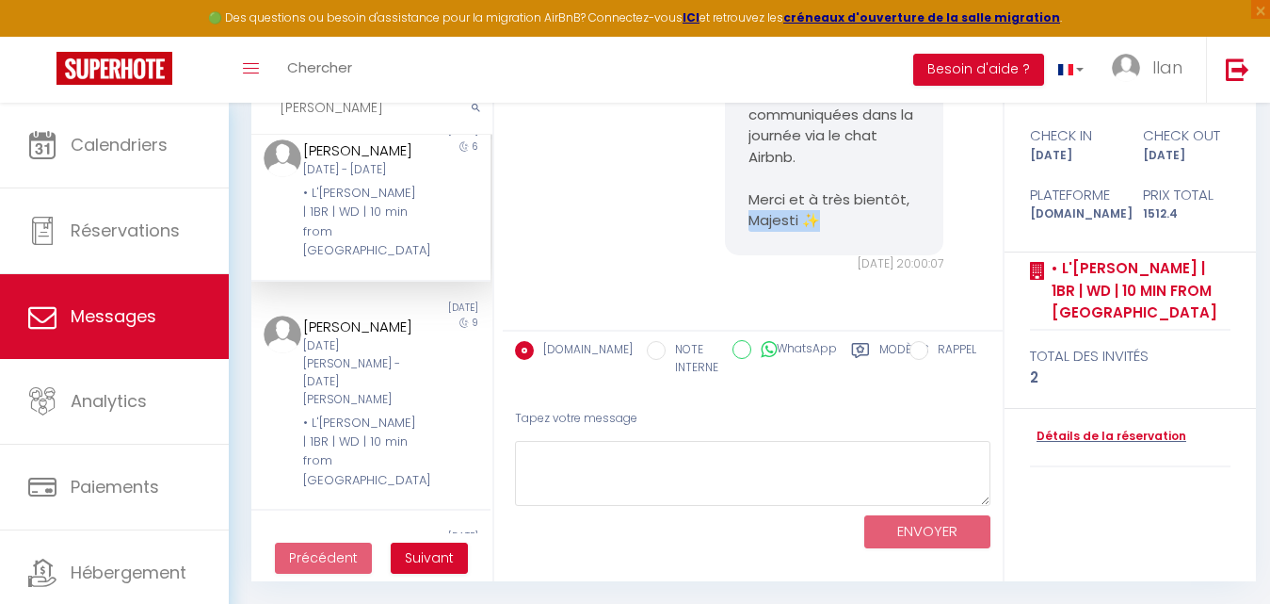
copy pre "Majesti ✨"
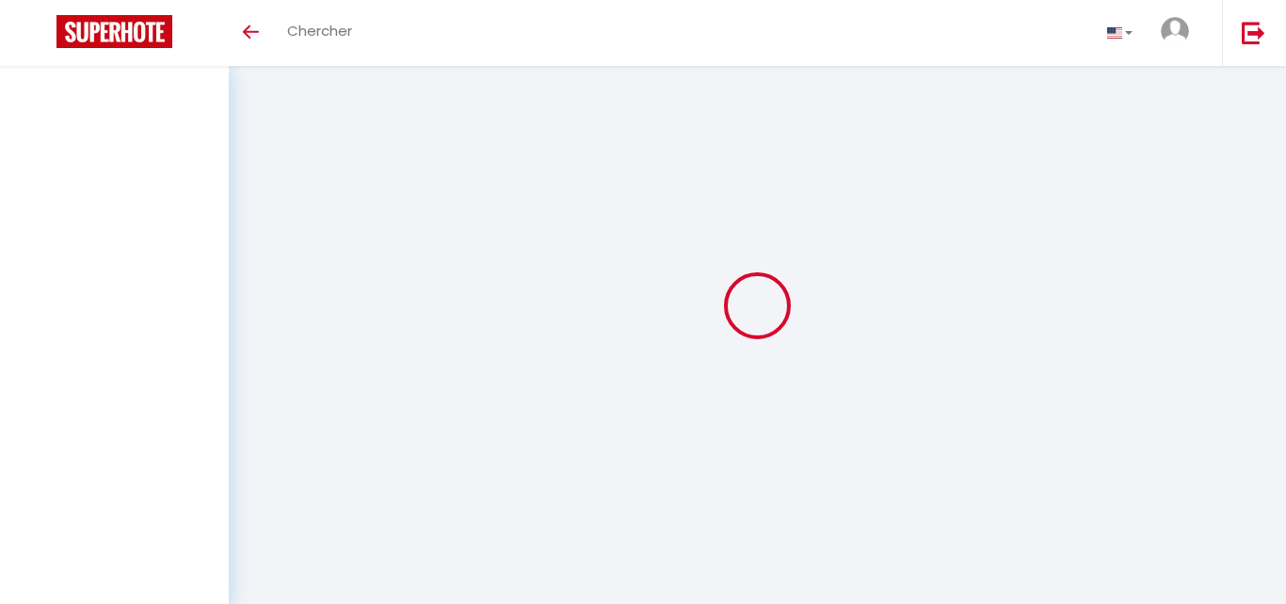
select select "message"
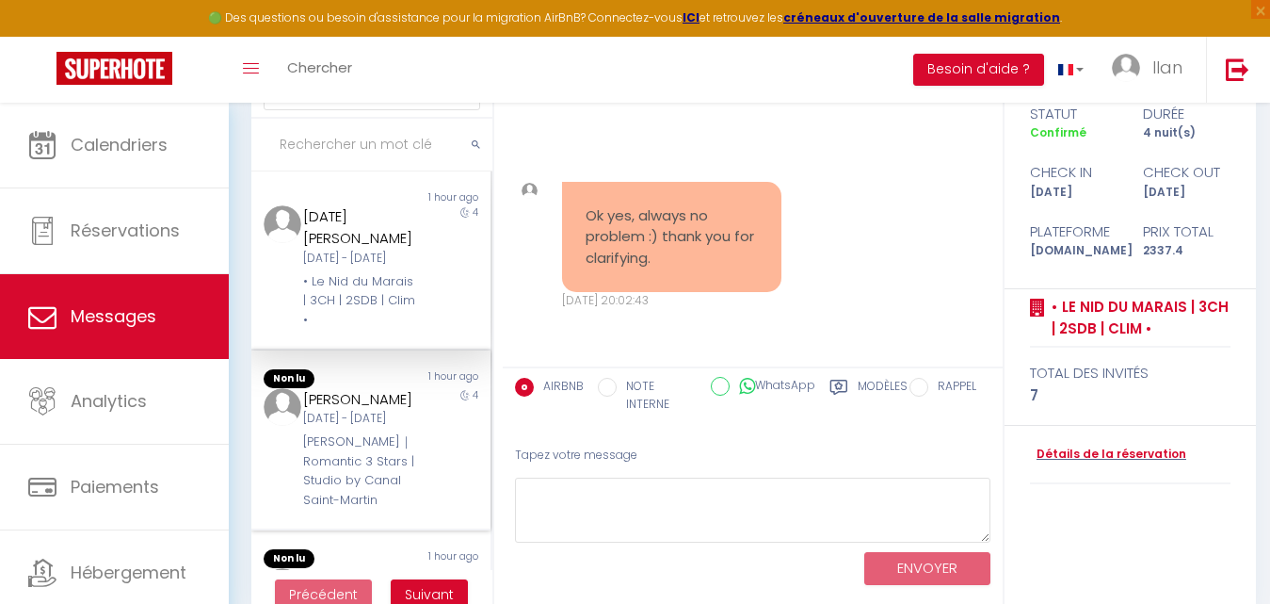
click at [417, 409] on div "[PERSON_NAME] [DATE] - [DATE] [PERSON_NAME]｜Romantic 3 Stars | Studio by Canal …" at bounding box center [360, 448] width 139 height 121
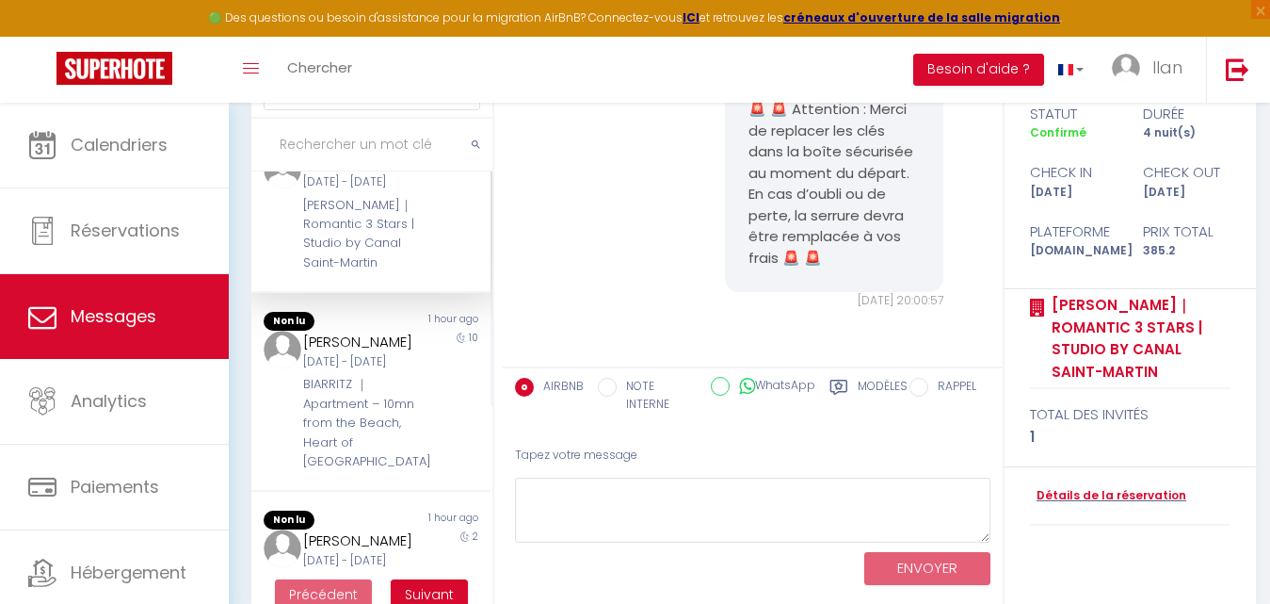
scroll to position [299, 0]
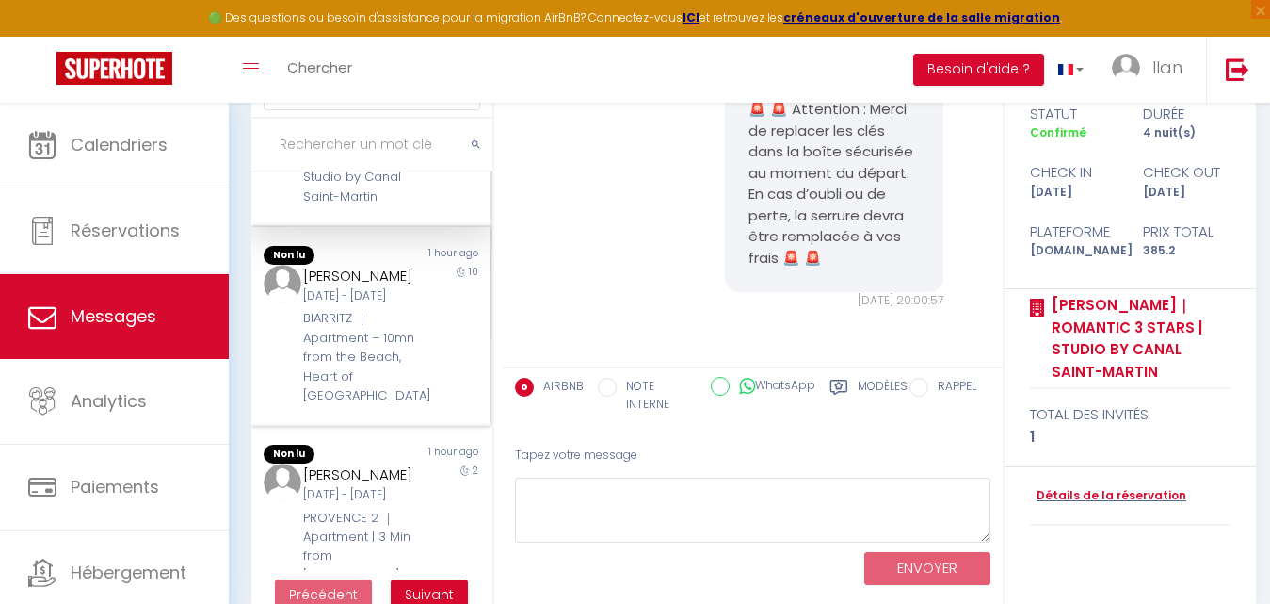
click at [414, 351] on div "[PERSON_NAME] [DATE] - [DATE] BIARRITZ ｜Apartment – 10mn from the Beach, Heart …" at bounding box center [360, 335] width 139 height 141
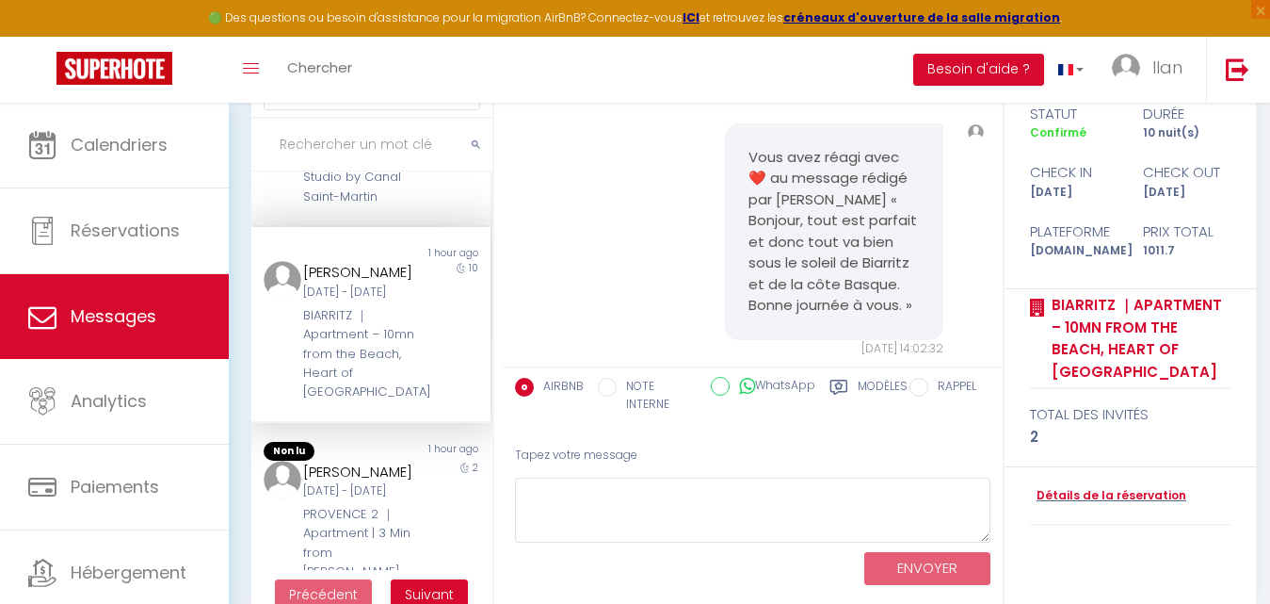
scroll to position [13257, 0]
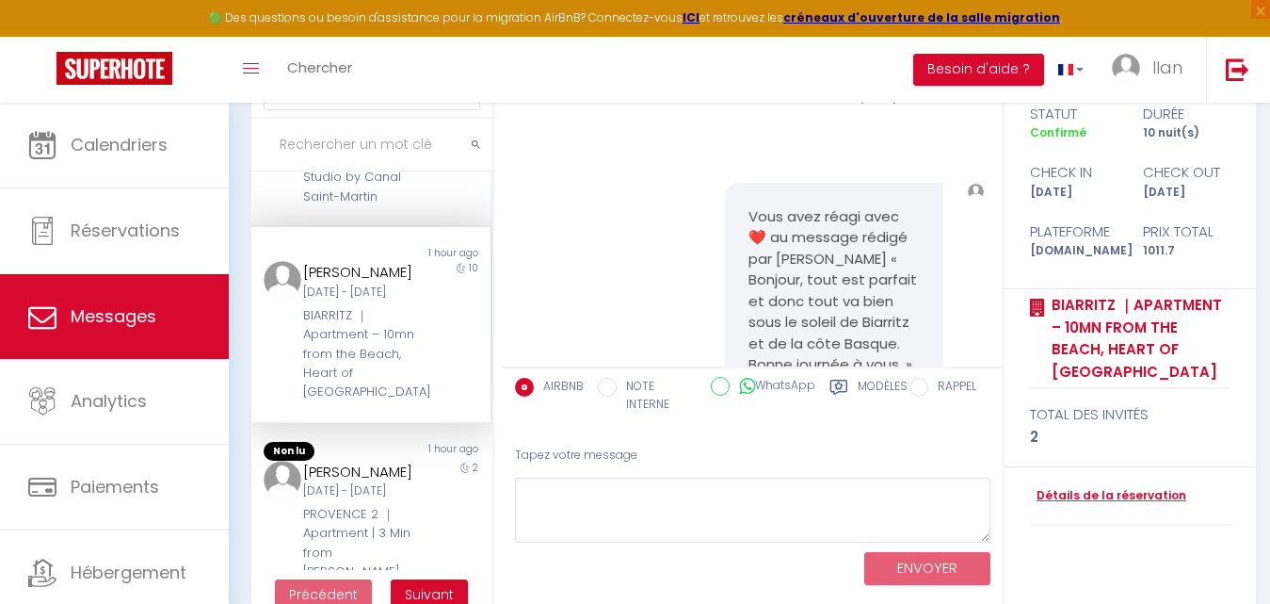
drag, startPoint x: 821, startPoint y: 251, endPoint x: 737, endPoint y: 237, distance: 85.0
copy pre "ajesti✨"
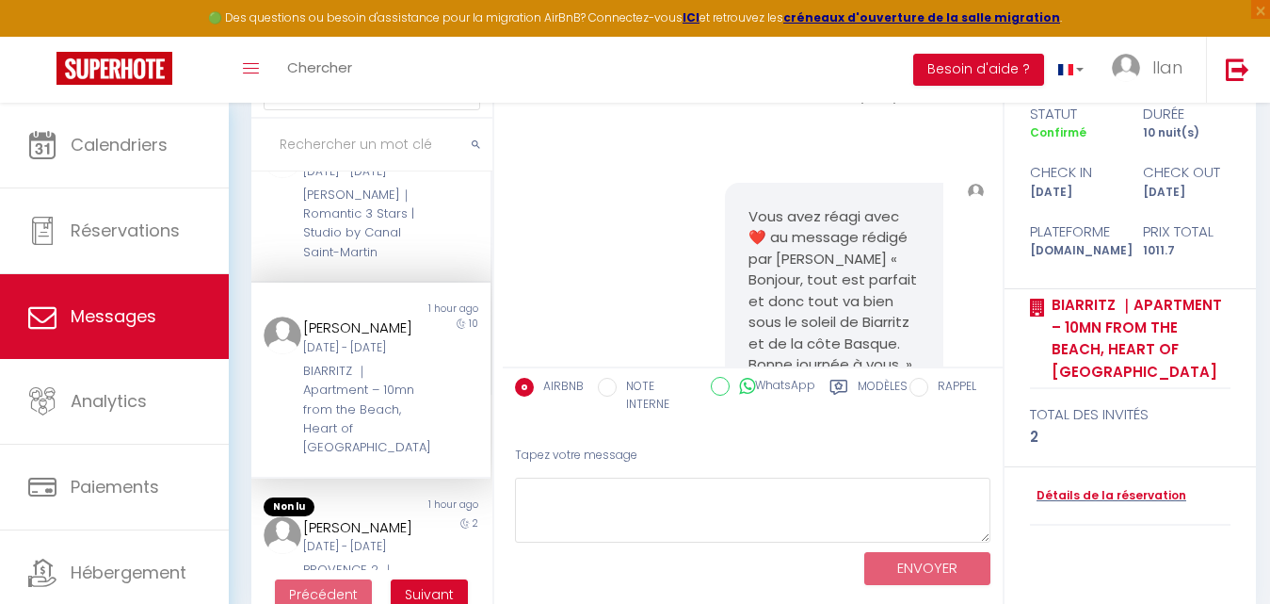
scroll to position [0, 0]
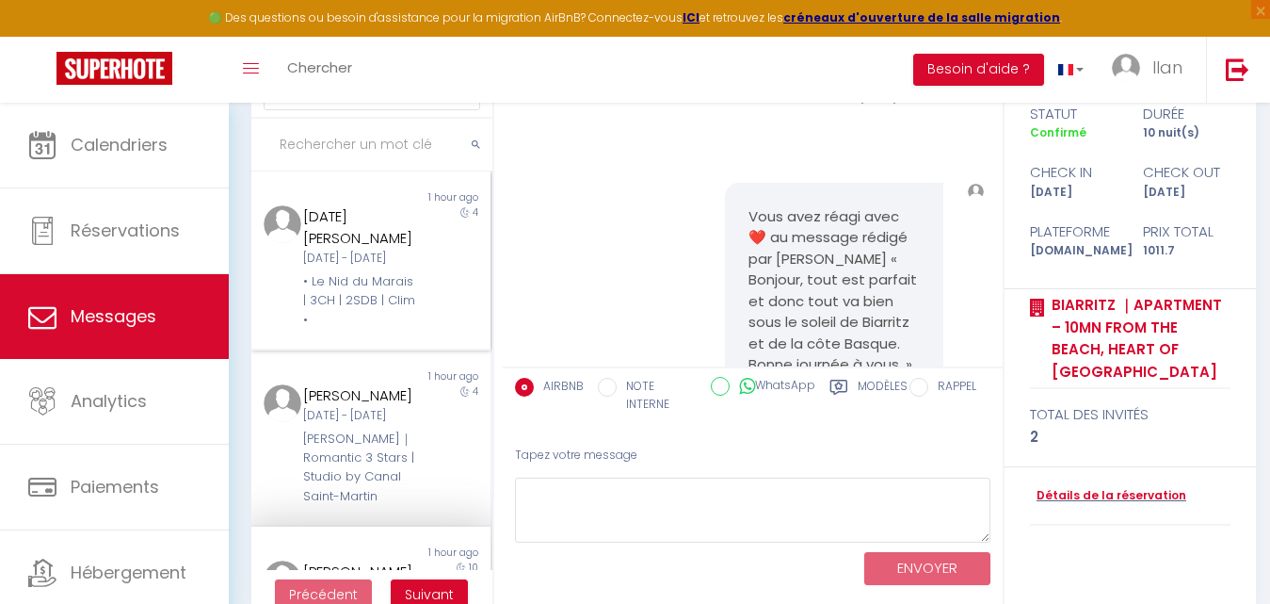
click at [346, 288] on div "• Le Nid du Marais | 3CH | 2SDB | Clim •" at bounding box center [360, 300] width 115 height 57
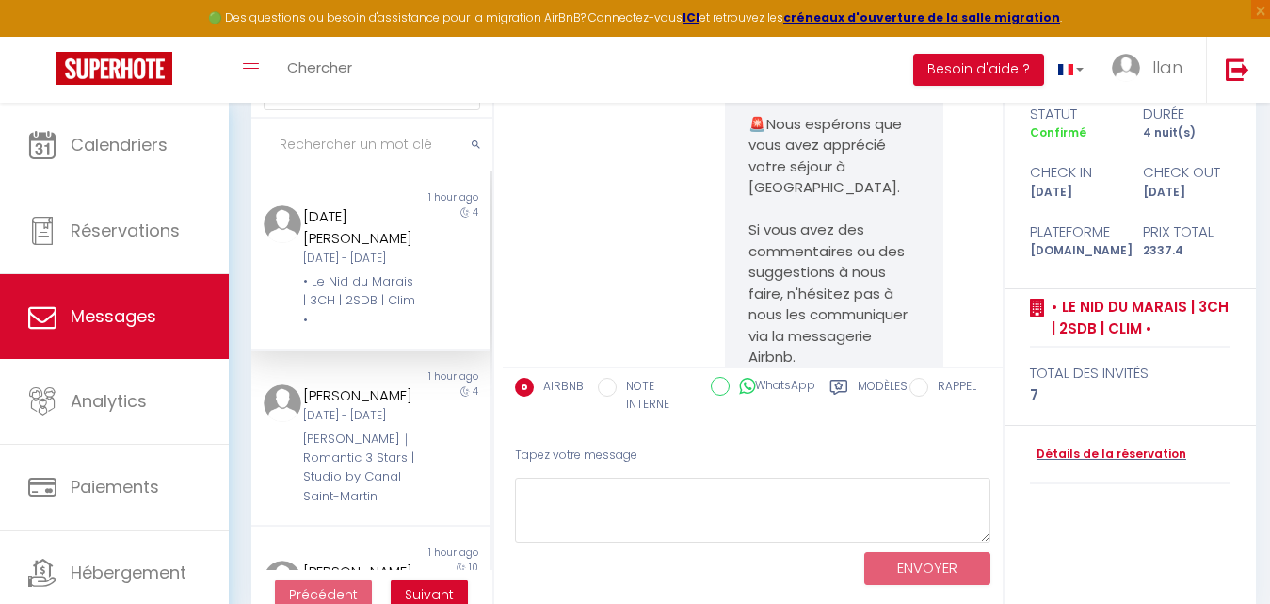
scroll to position [17209, 0]
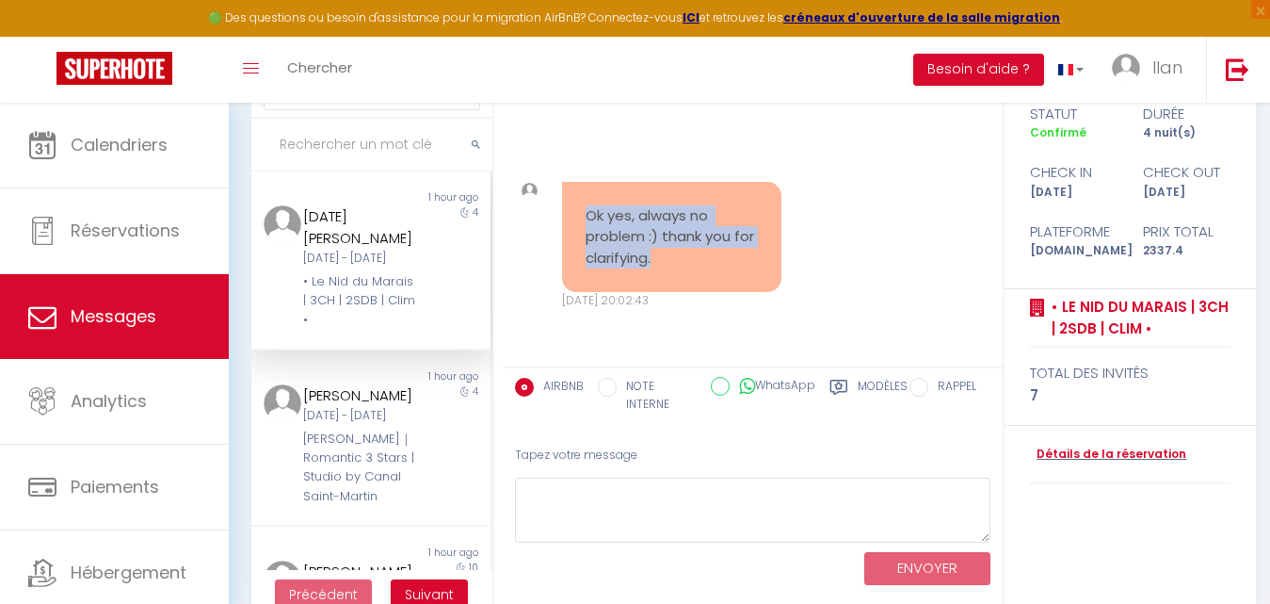
drag, startPoint x: 692, startPoint y: 262, endPoint x: 584, endPoint y: 217, distance: 117.0
click at [586, 217] on pre "Ok yes, always no problem :) thank you for clarifying." at bounding box center [672, 237] width 172 height 64
click at [918, 208] on div "Ok yes, always no problem :) thank you for clarifying. [DATE] 20:02:43 Note Sms…" at bounding box center [753, 245] width 488 height 203
click at [328, 146] on input "text" at bounding box center [371, 145] width 241 height 53
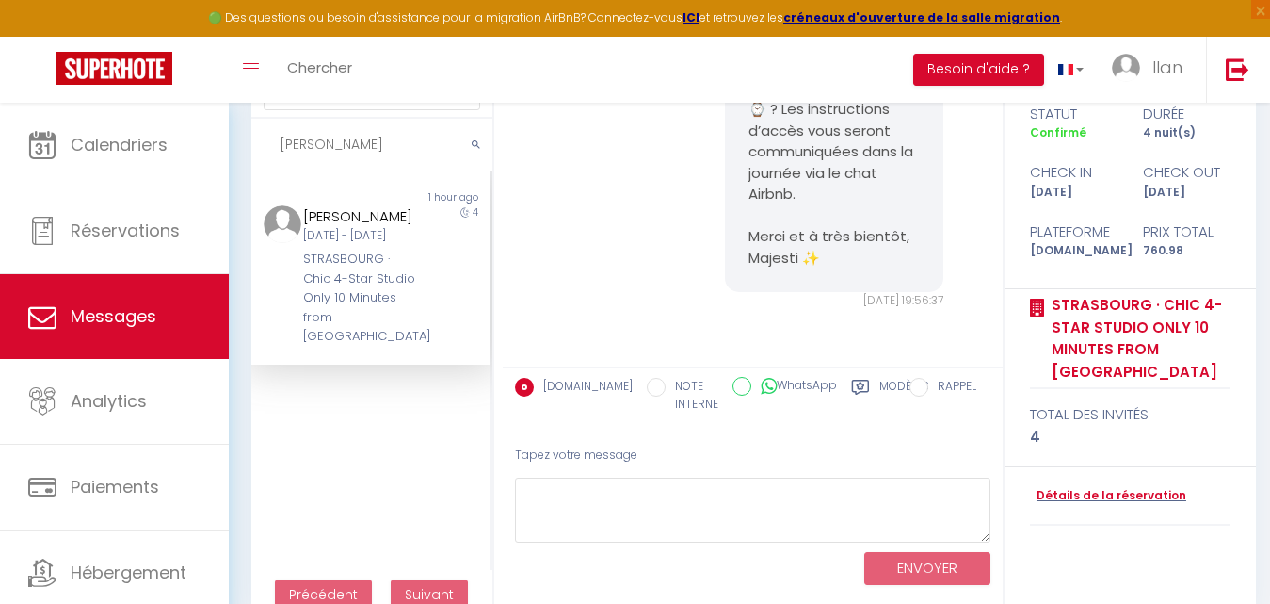
scroll to position [653, 0]
type input "[PERSON_NAME]"
click at [397, 268] on div "STRASBOURG · Chic 4-Star Studio Only 10 Minutes from [GEOGRAPHIC_DATA]" at bounding box center [360, 298] width 115 height 96
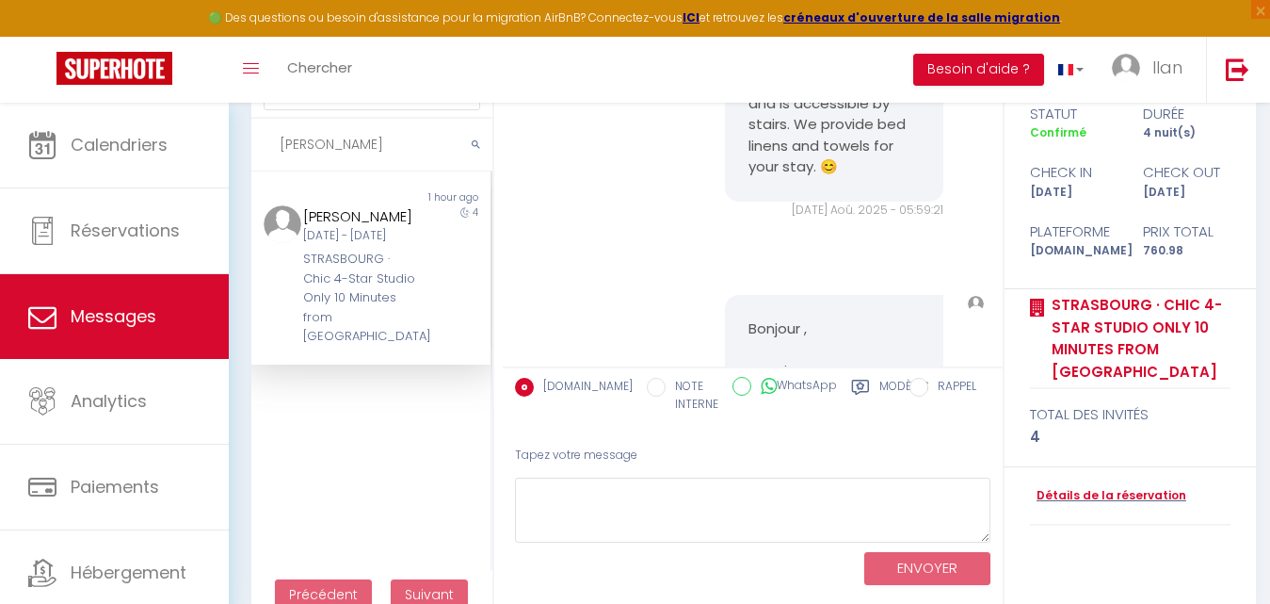
scroll to position [0, 0]
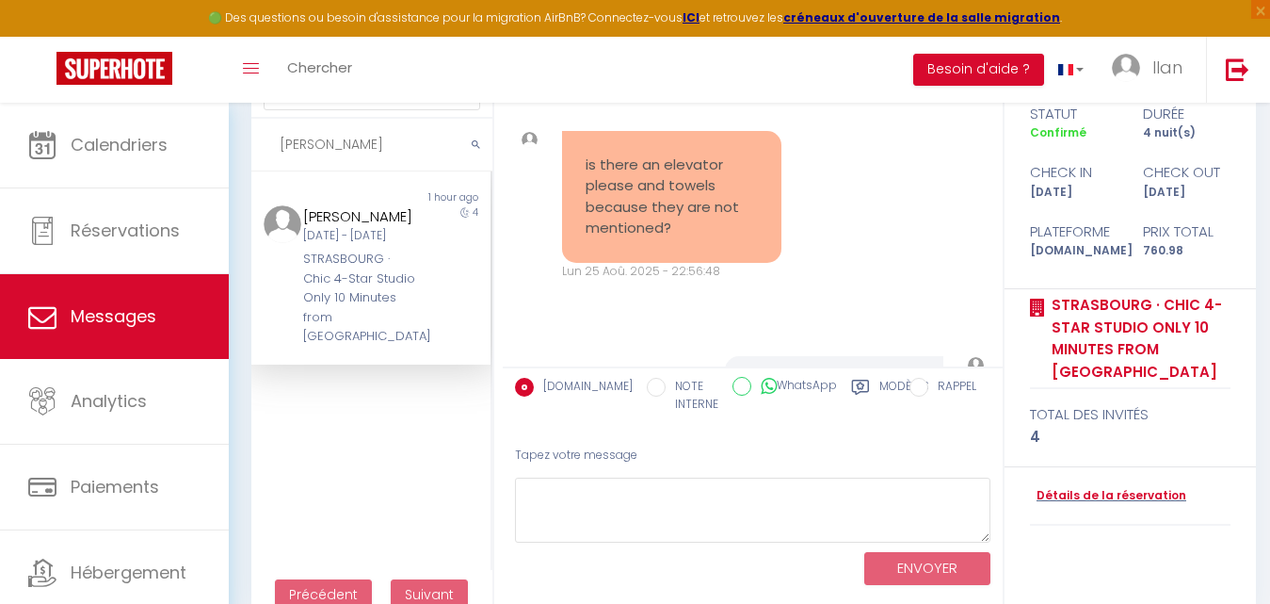
drag, startPoint x: 362, startPoint y: 155, endPoint x: 265, endPoint y: 140, distance: 98.1
click at [265, 140] on input "[PERSON_NAME]" at bounding box center [371, 145] width 241 height 53
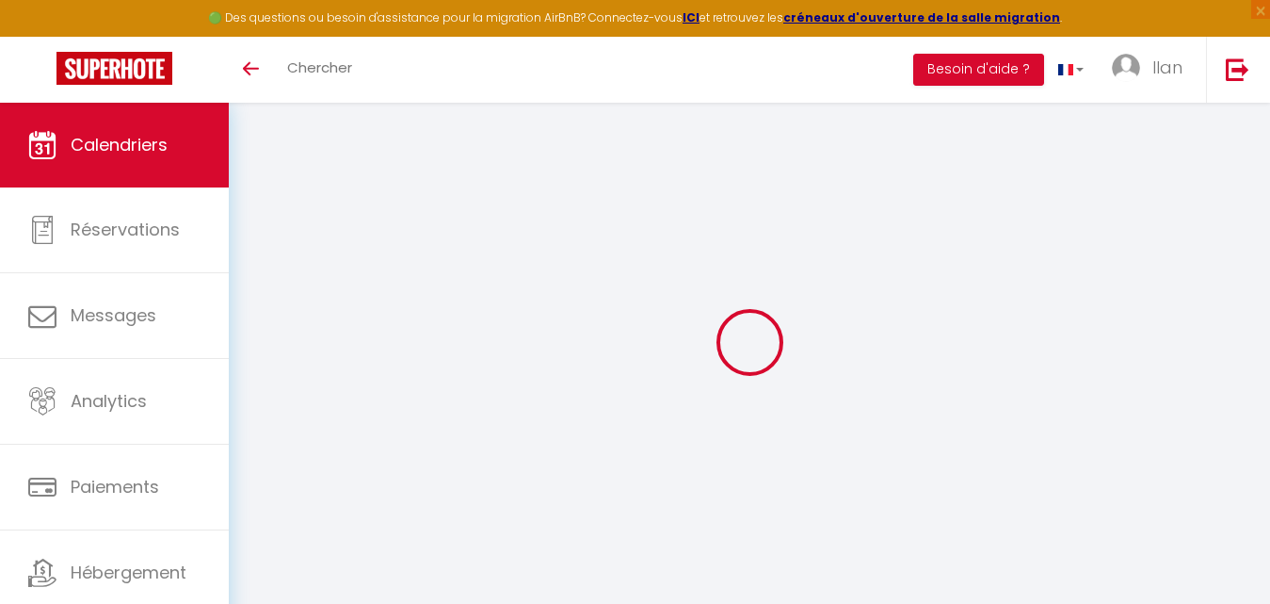
select select
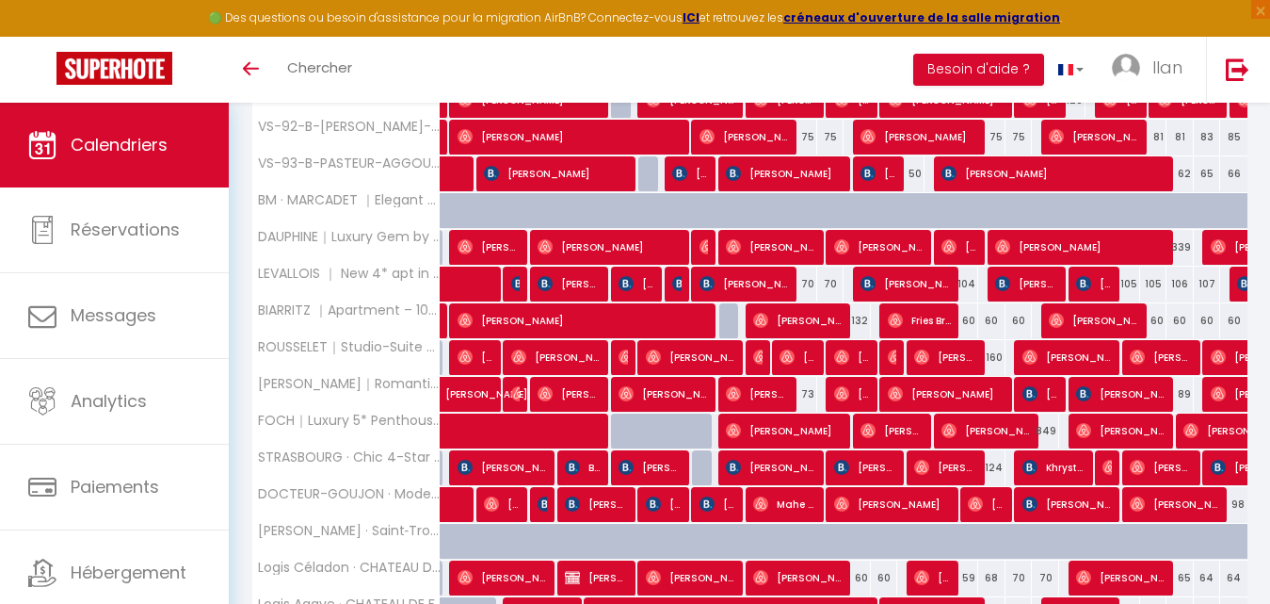
scroll to position [540, 0]
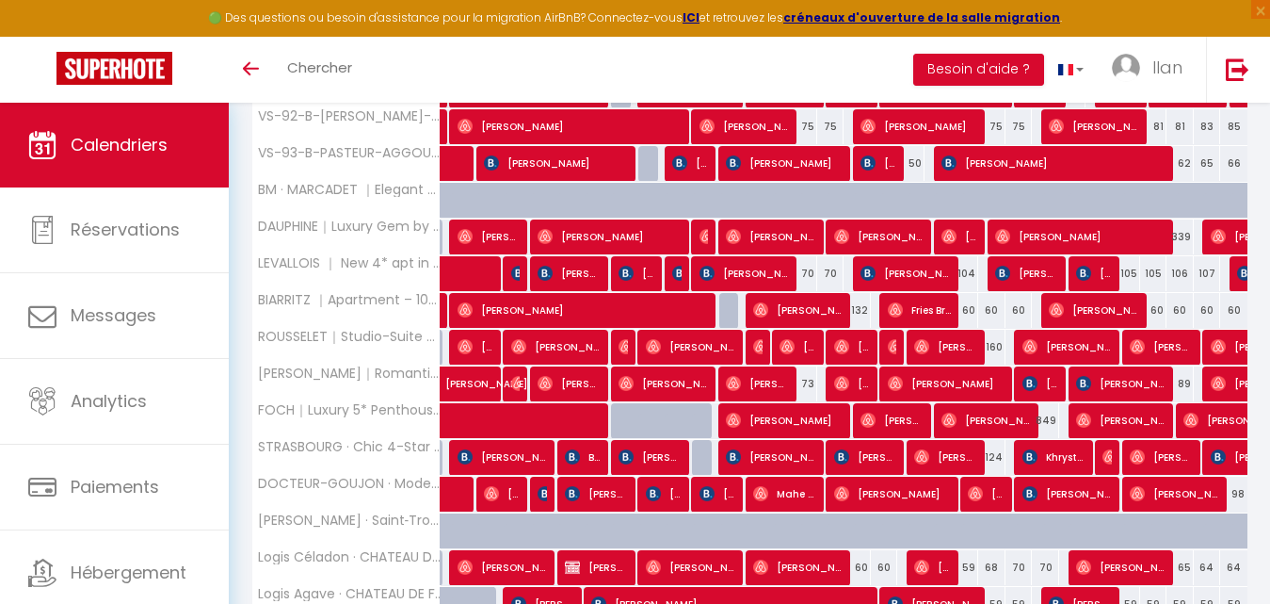
drag, startPoint x: 1281, startPoint y: 151, endPoint x: 1276, endPoint y: 300, distance: 149.8
click at [746, 462] on span "[PERSON_NAME]" at bounding box center [771, 457] width 91 height 36
select select "OK"
select select "KO"
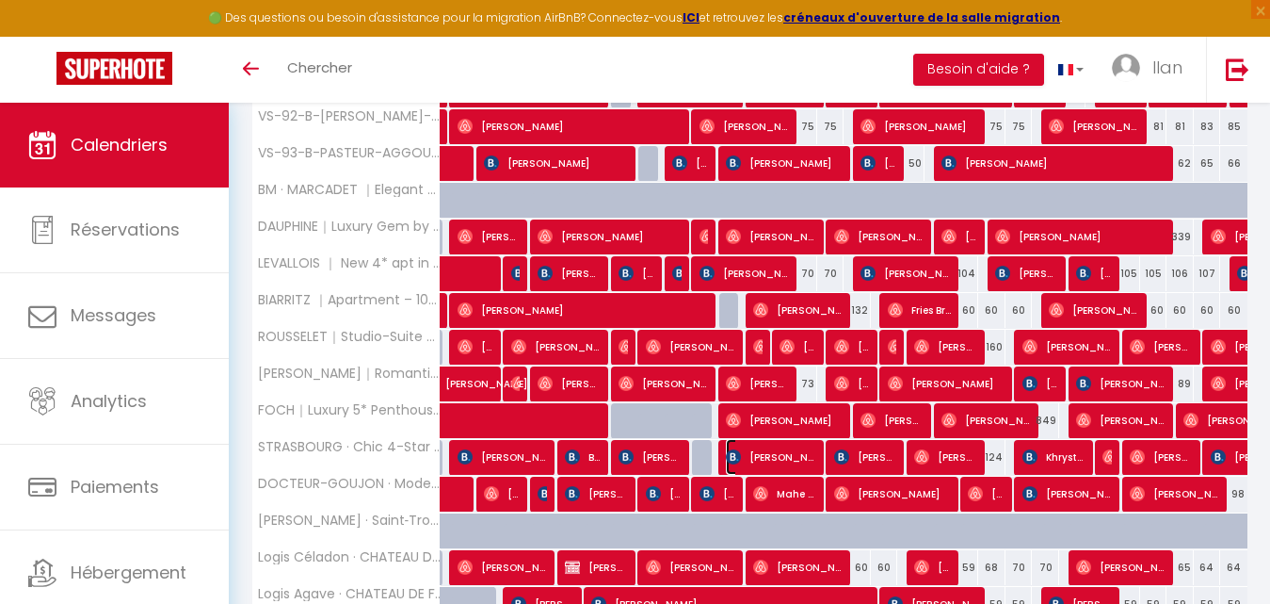
select select "0"
select select "1"
select select
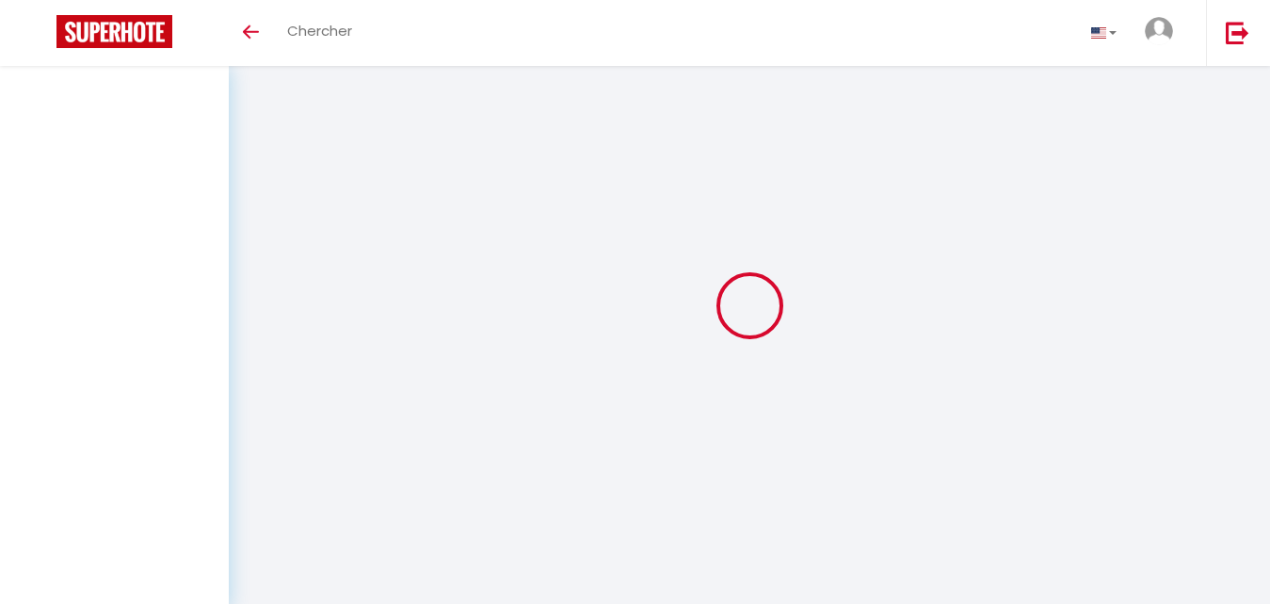
select select "message"
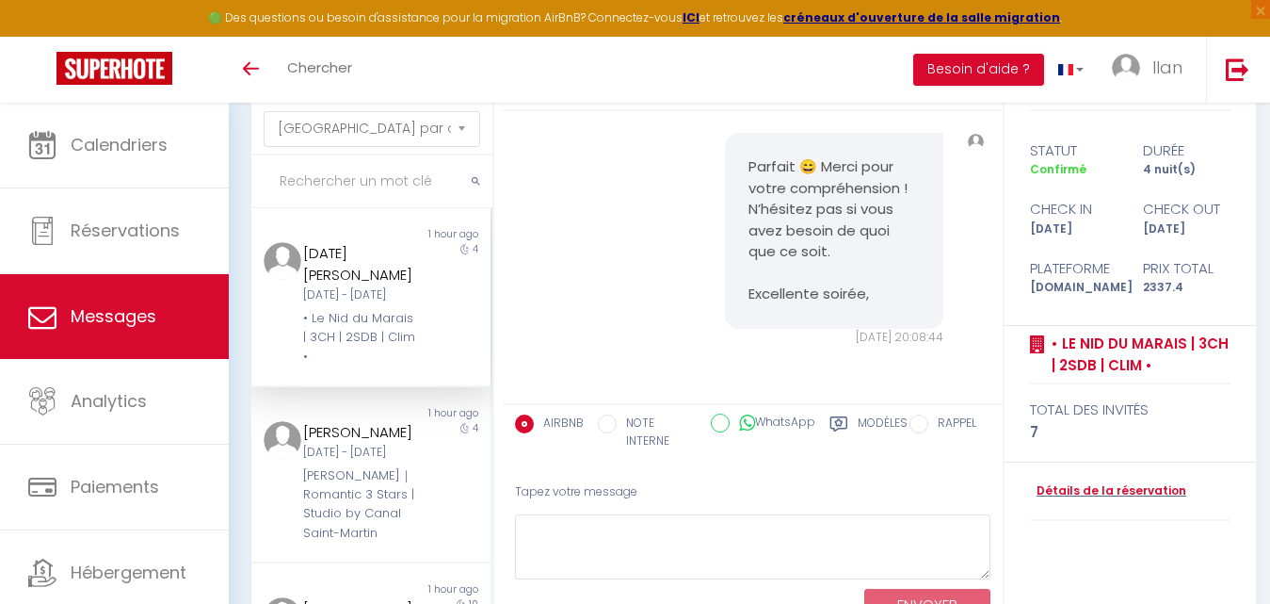
scroll to position [17072, 0]
drag, startPoint x: 816, startPoint y: 145, endPoint x: 743, endPoint y: 204, distance: 94.4
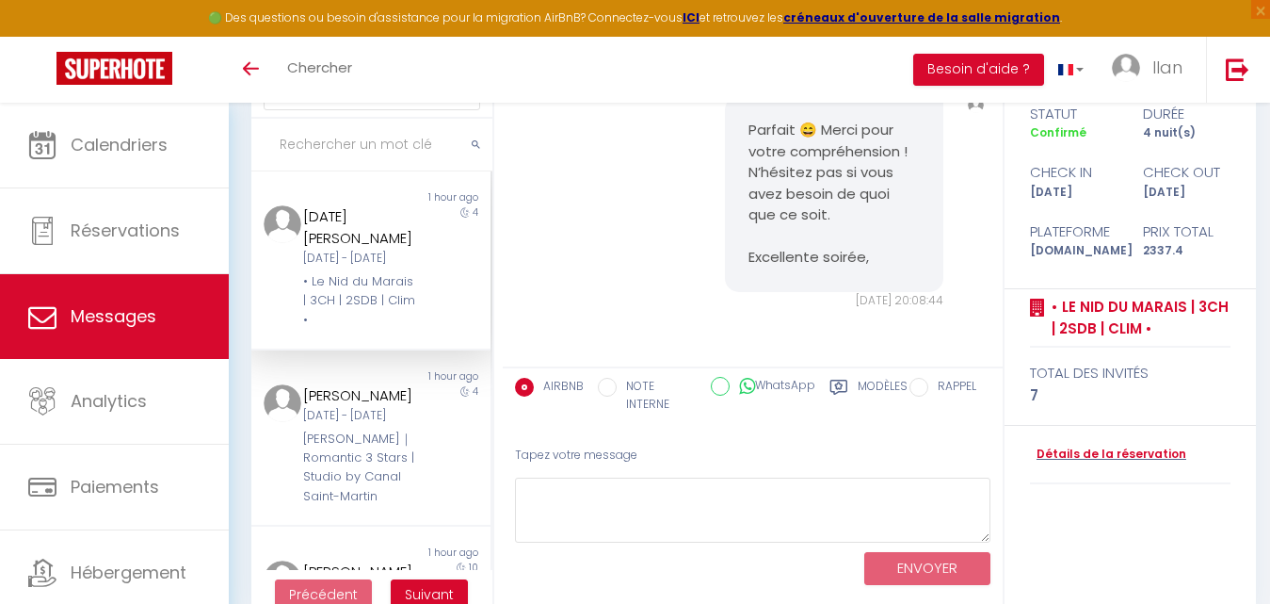
copy pre "ordialement, Majesti ✨"
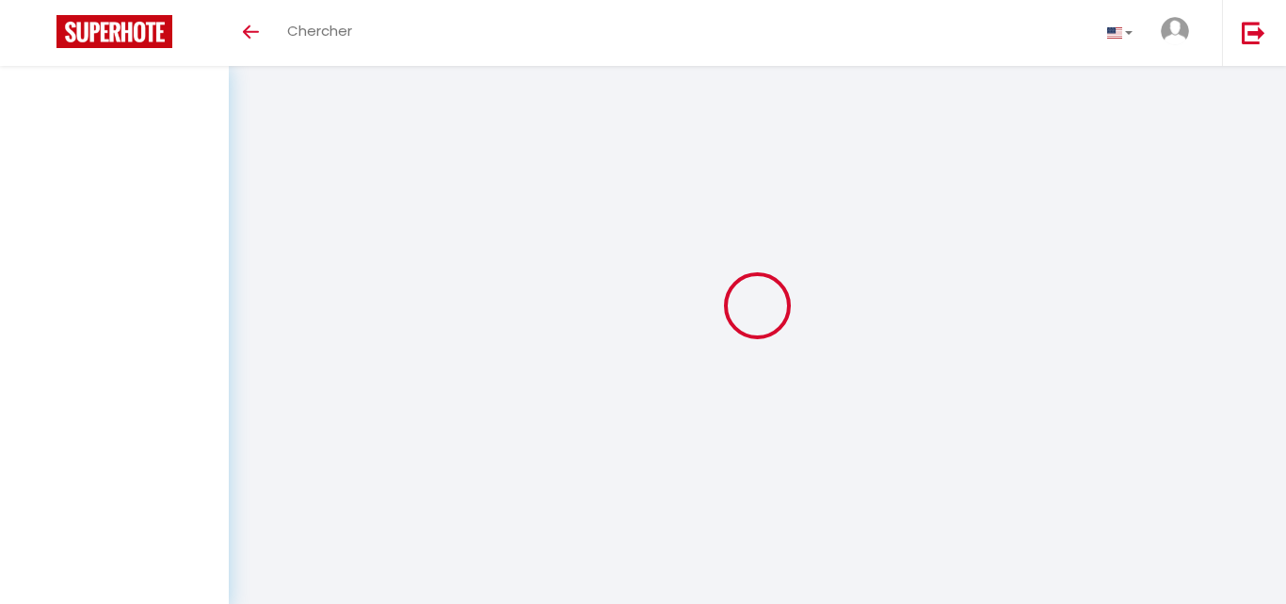
select select "message"
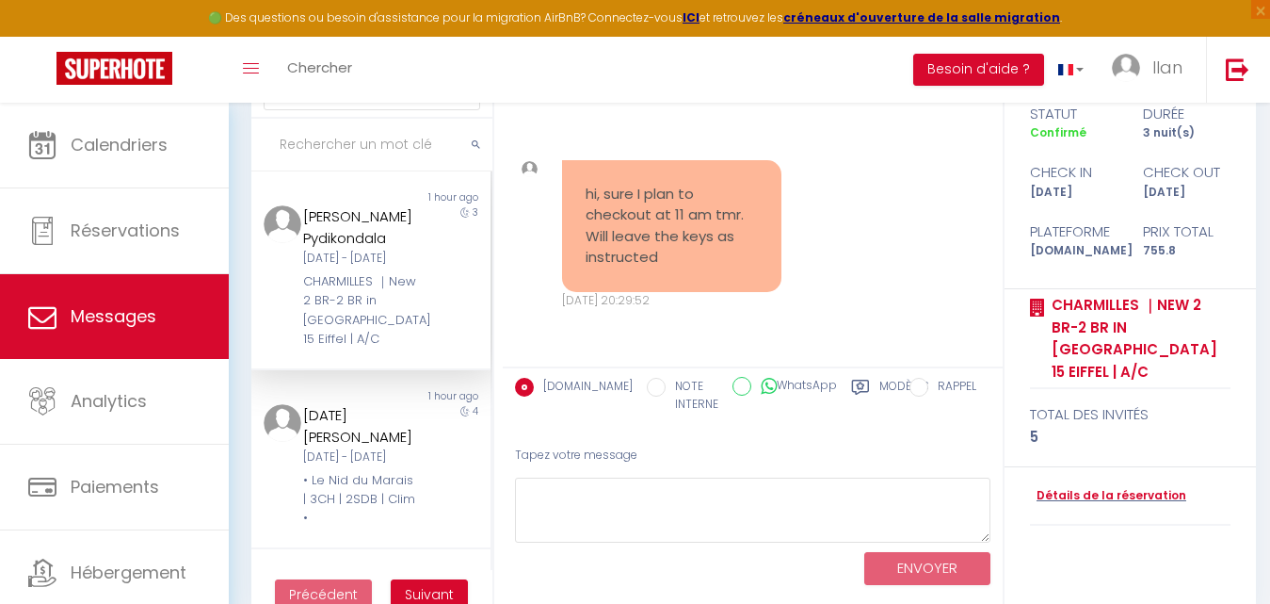
click at [920, 265] on div "hi, sure I plan to checkout at 11 am tmr. Will leave the keys as instructed [DA…" at bounding box center [753, 234] width 488 height 225
drag, startPoint x: 698, startPoint y: 257, endPoint x: 567, endPoint y: 202, distance: 141.8
click at [567, 202] on div "hi, sure I plan to checkout at 11 am tmr. Will leave the keys as instructed" at bounding box center [671, 226] width 219 height 132
copy pre "hi, sure I plan to checkout at 11 am tmr. Will leave the keys as instructed"
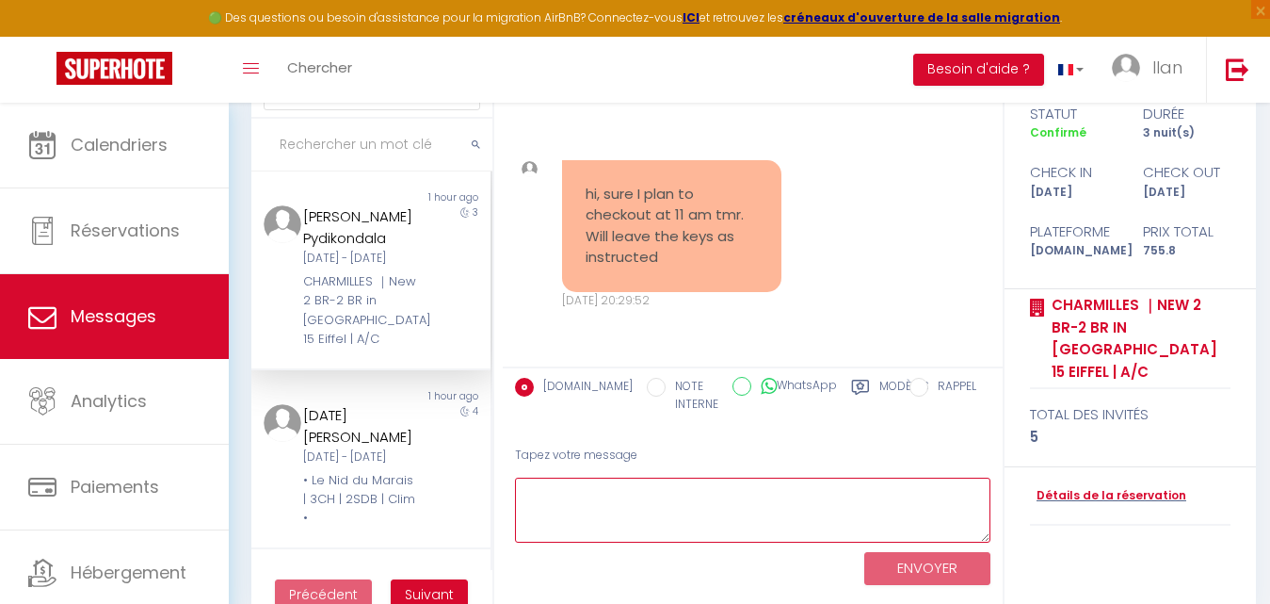
click at [646, 515] on textarea at bounding box center [752, 509] width 475 height 65
paste textarea "Hi, thank you for confirming 😊. Noted that you’ll check out at 11 am and leave …"
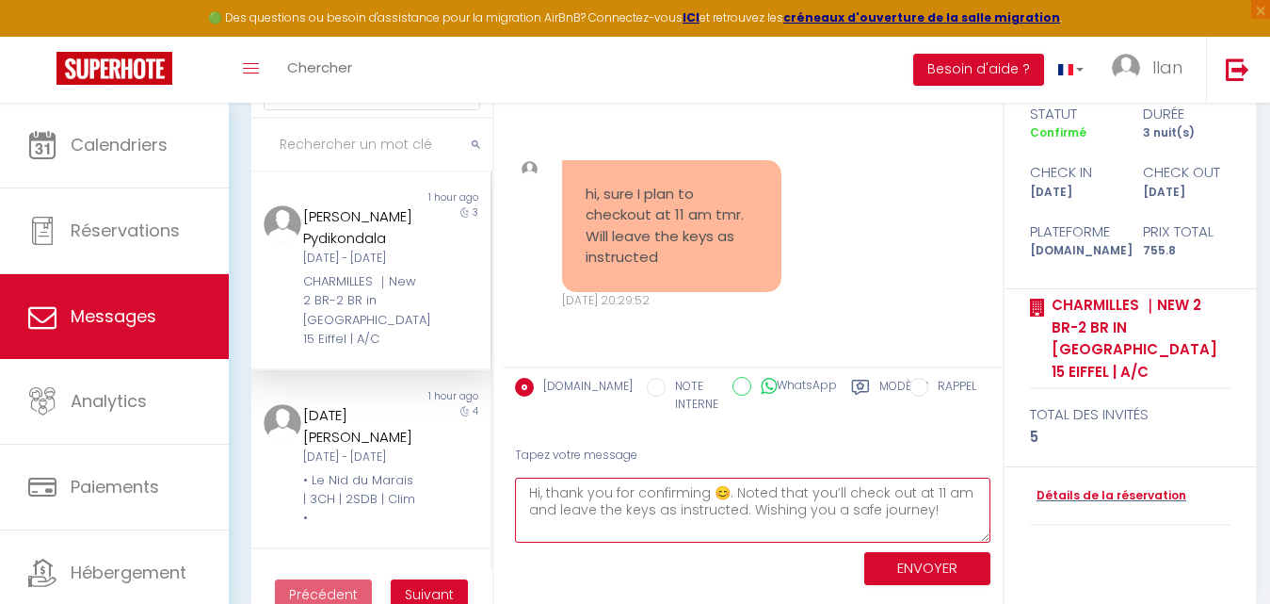
click at [748, 510] on textarea "Hi, thank you for confirming 😊. Noted that you’ll check out at 11 am and leave …" at bounding box center [752, 509] width 475 height 65
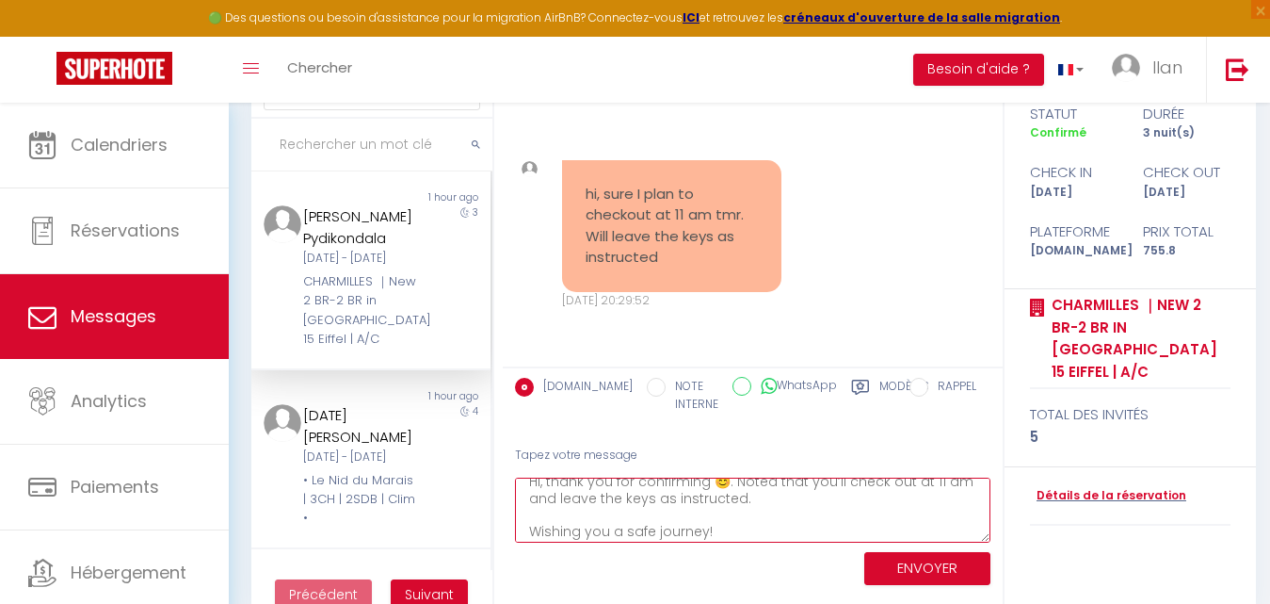
scroll to position [16, 0]
drag, startPoint x: 717, startPoint y: 541, endPoint x: 525, endPoint y: 535, distance: 192.2
click at [525, 535] on textarea "Hi, thank you for confirming 😊. Noted that you’ll check out at 11 am and leave …" at bounding box center [752, 509] width 475 height 65
type textarea "Hi, thank you for confirming 😊. Noted that you’ll check out at 11 am and leave …"
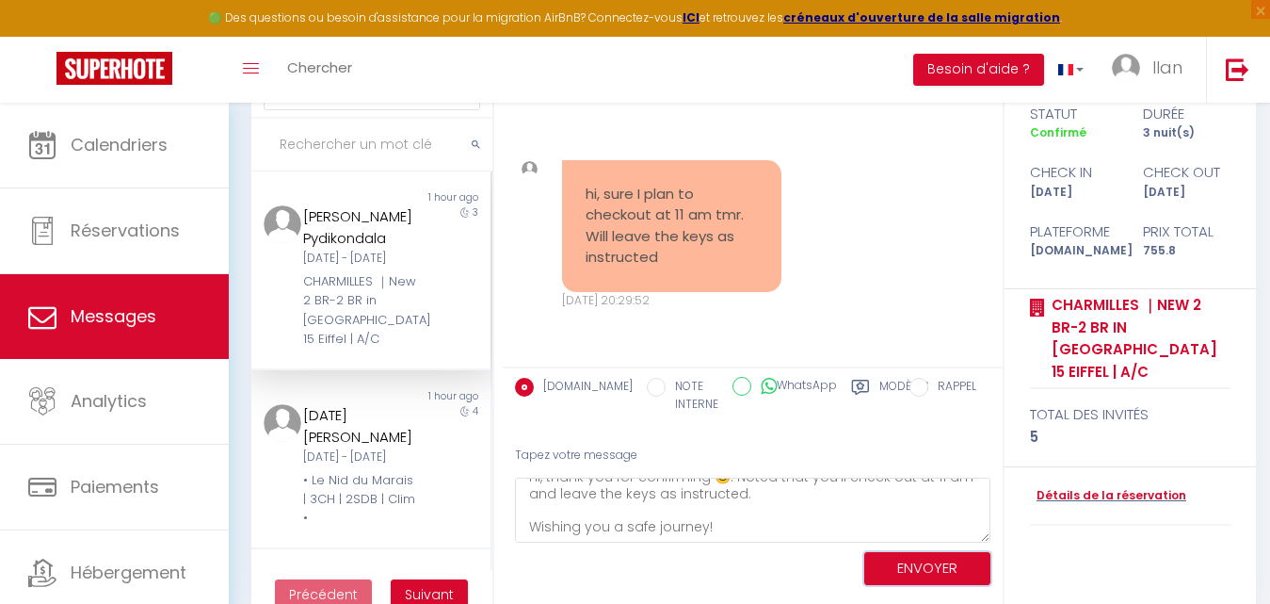
click at [908, 570] on button "ENVOYER" at bounding box center [927, 568] width 126 height 33
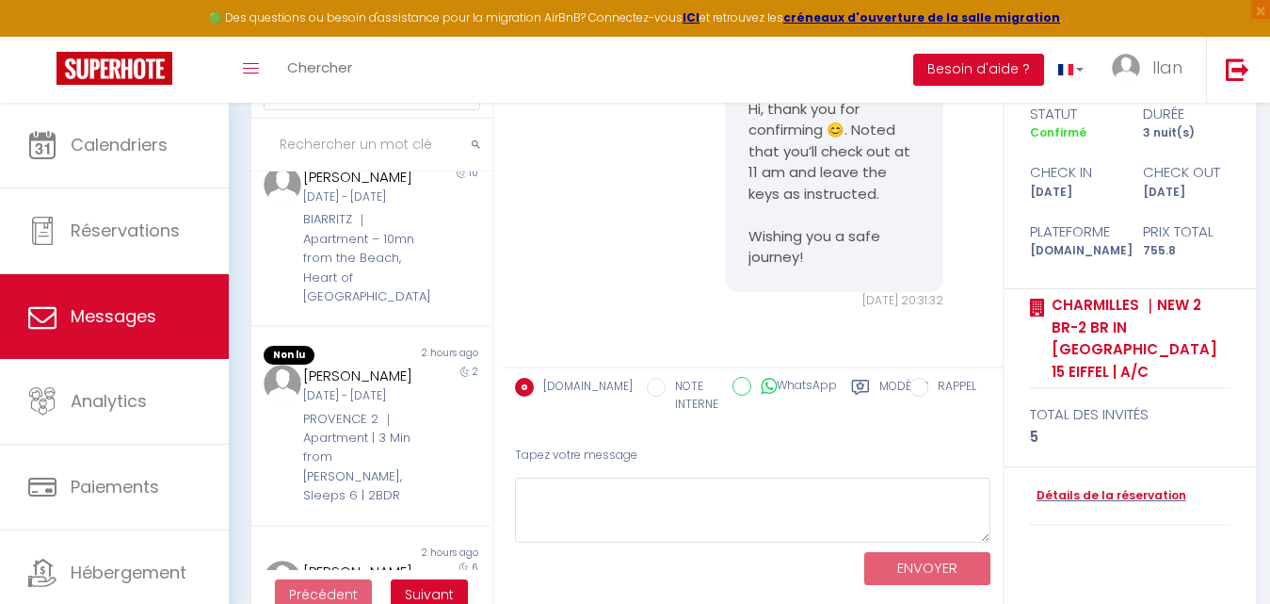
scroll to position [670, 0]
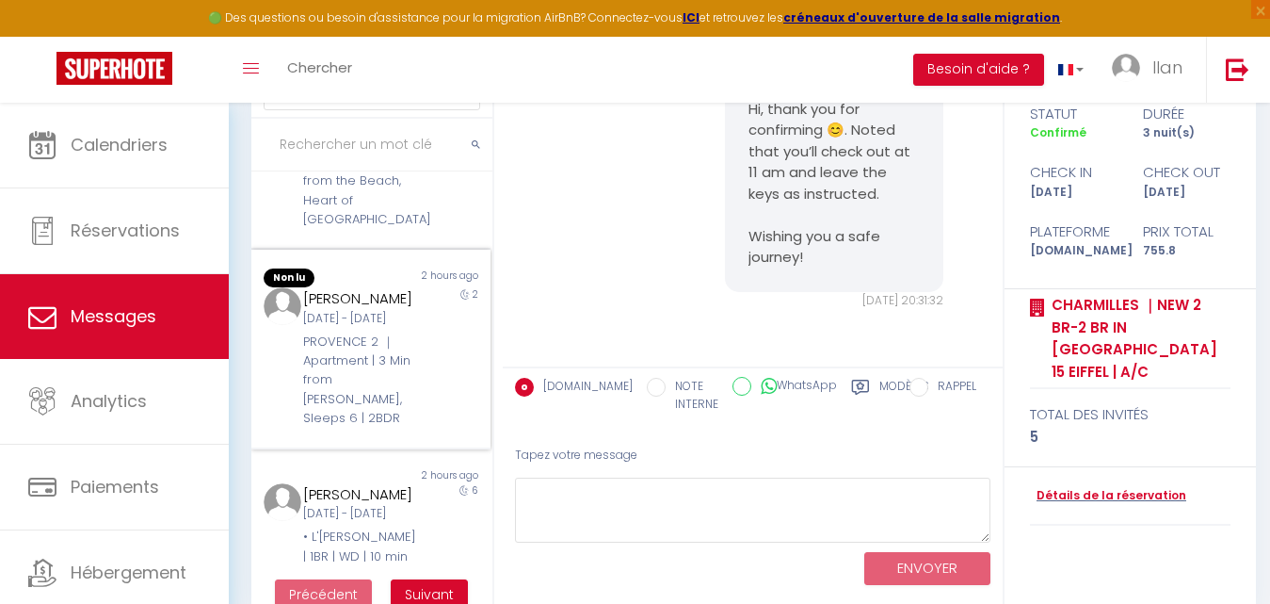
click at [396, 310] on div "[PERSON_NAME]" at bounding box center [360, 298] width 115 height 23
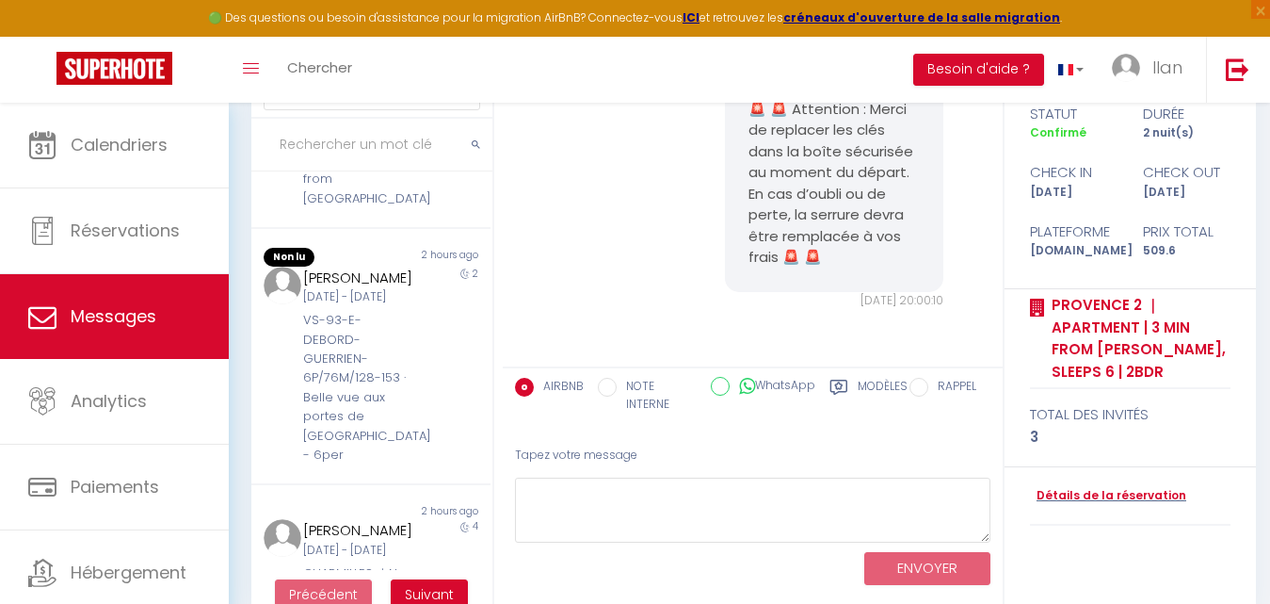
scroll to position [1471, 0]
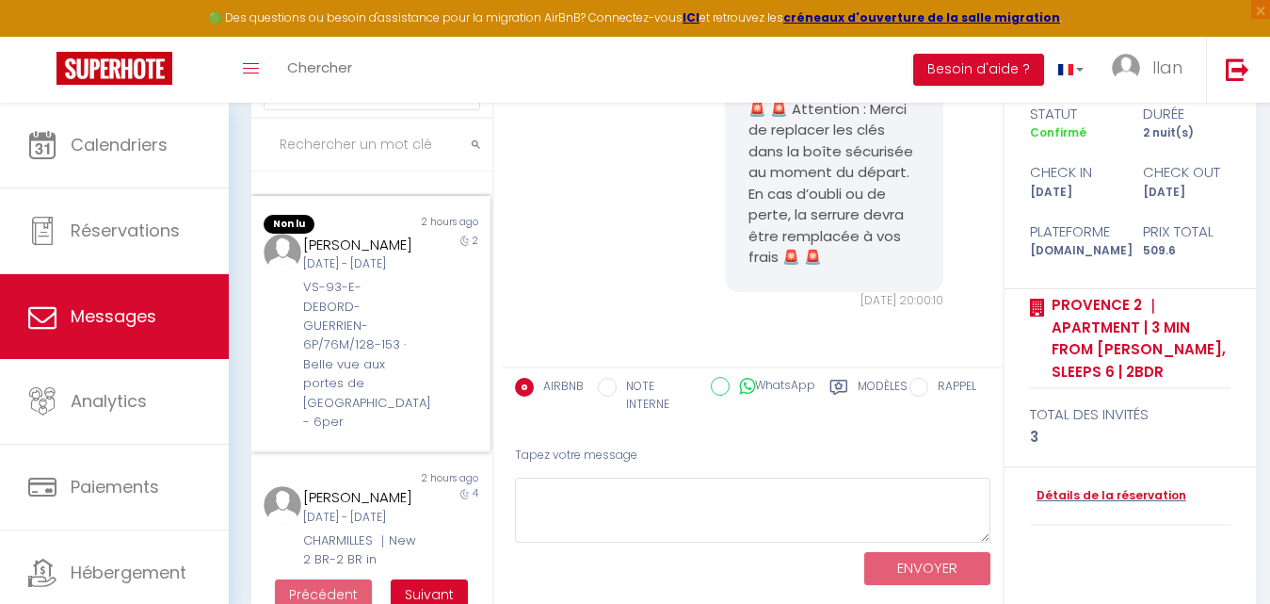
click at [382, 273] on div "[DATE] - [DATE]" at bounding box center [360, 264] width 115 height 18
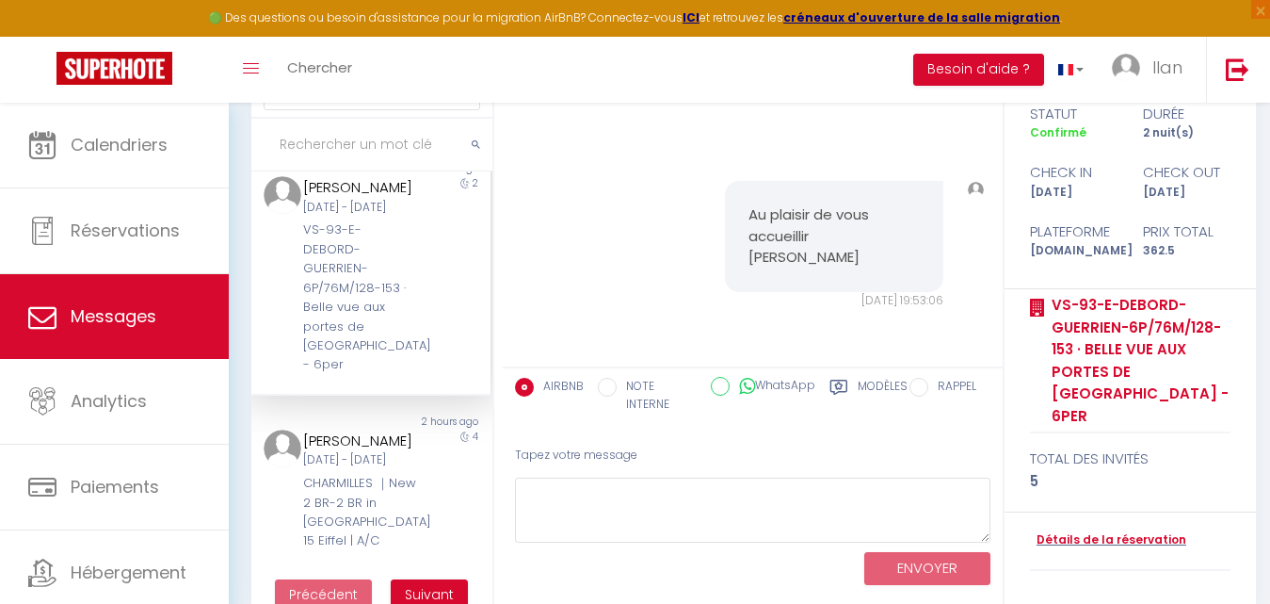
scroll to position [1749, 0]
click at [392, 474] on div "CHARMILLES ｜New 2 BR-2 BR in [GEOGRAPHIC_DATA] 15 Eiffel | A/C" at bounding box center [360, 512] width 115 height 77
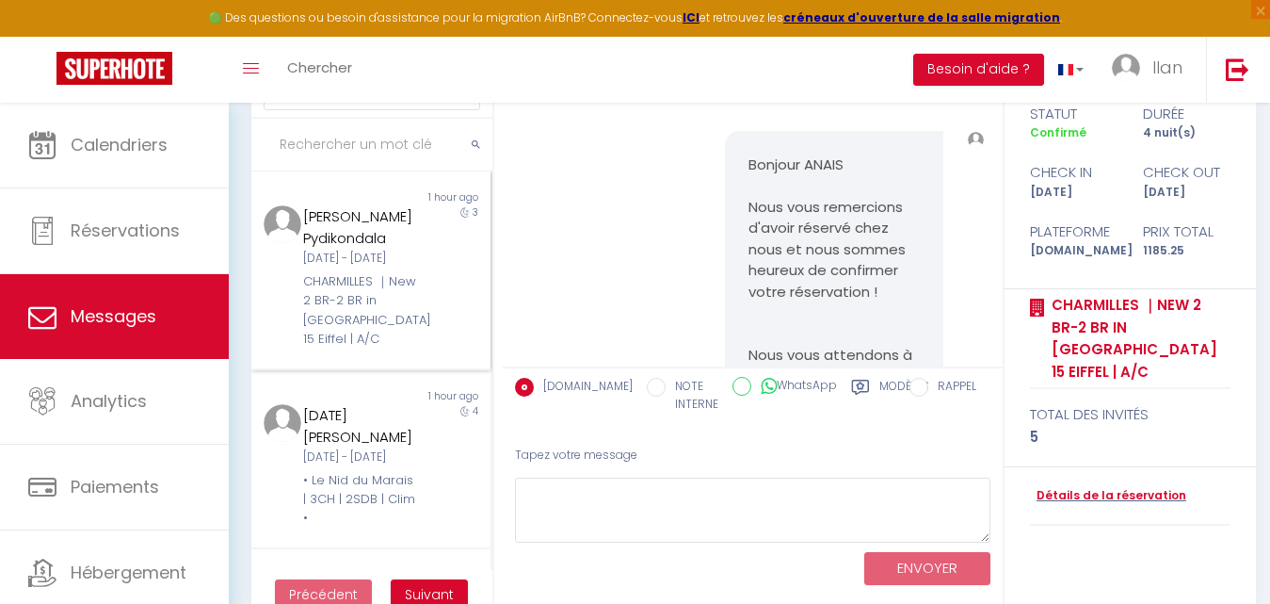
click at [394, 267] on div "Lun [DATE] - Jeu [DATE]" at bounding box center [360, 259] width 115 height 18
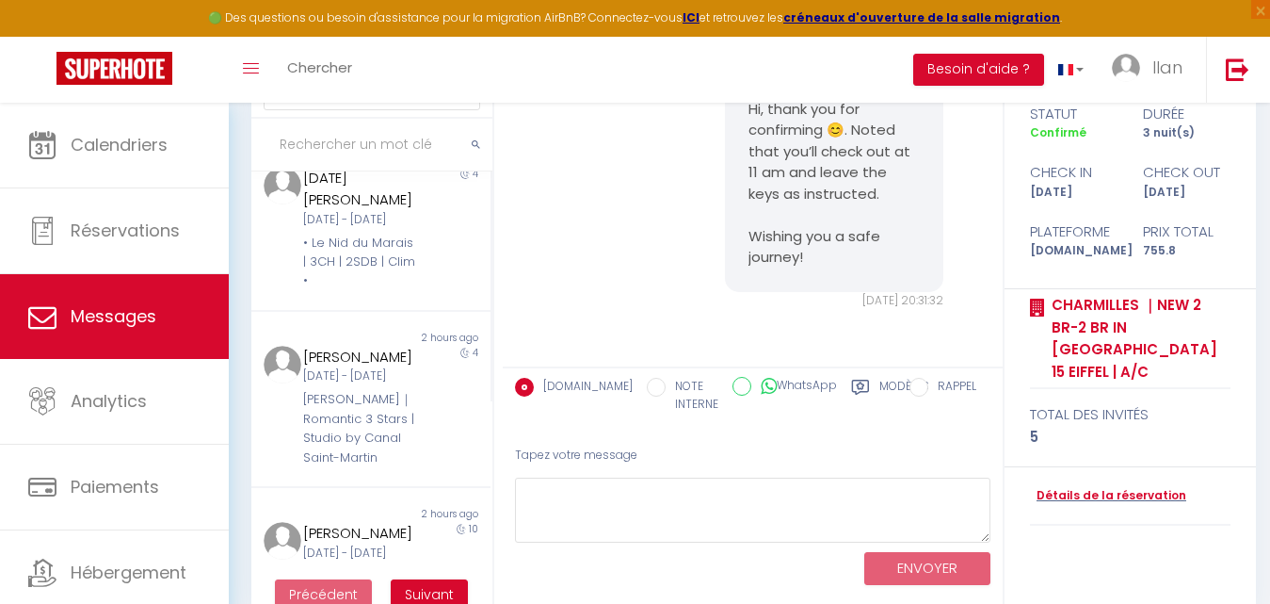
scroll to position [287, 0]
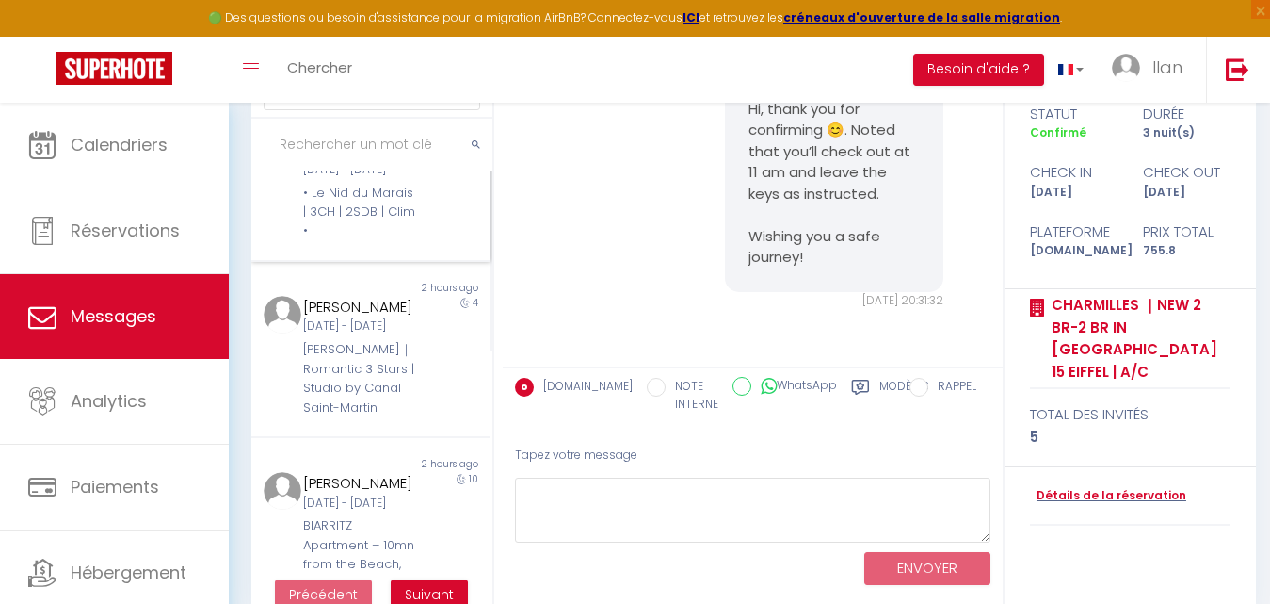
click at [398, 241] on div "• Le Nid du Marais | 3CH | 2SDB | Clim •" at bounding box center [360, 212] width 115 height 57
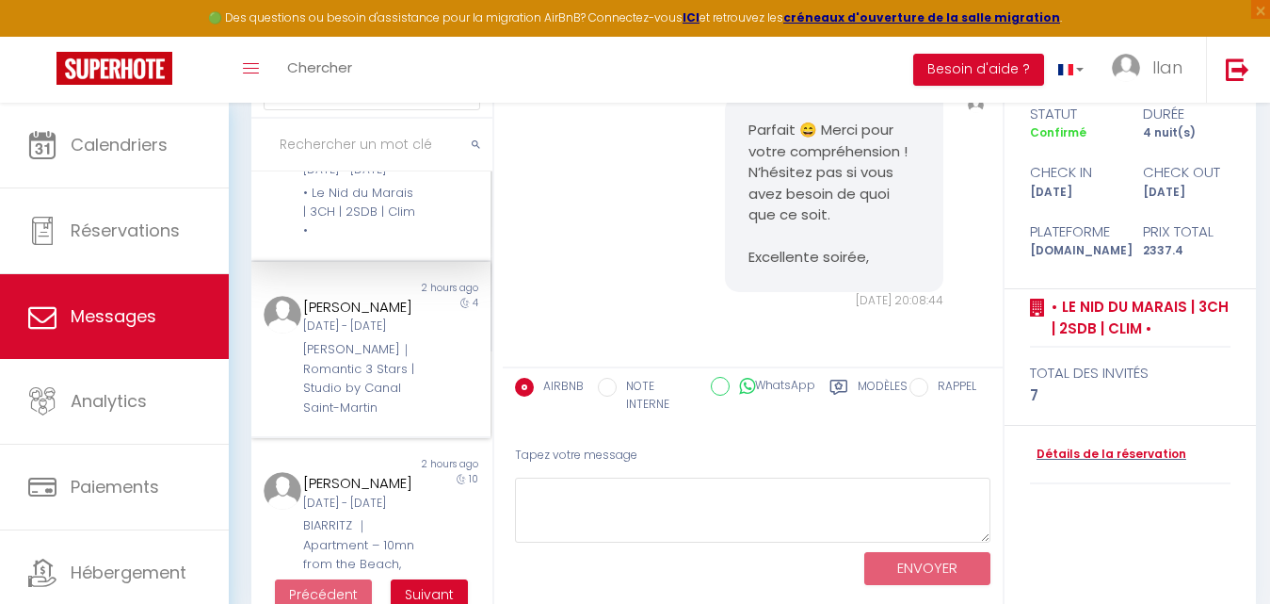
click at [411, 374] on div "Fanny Lothoz Dim 07 Sep - Jeu 11 Sep EUGÈNE VARLIN｜Romantic 3 Stars | Studio by…" at bounding box center [360, 356] width 139 height 121
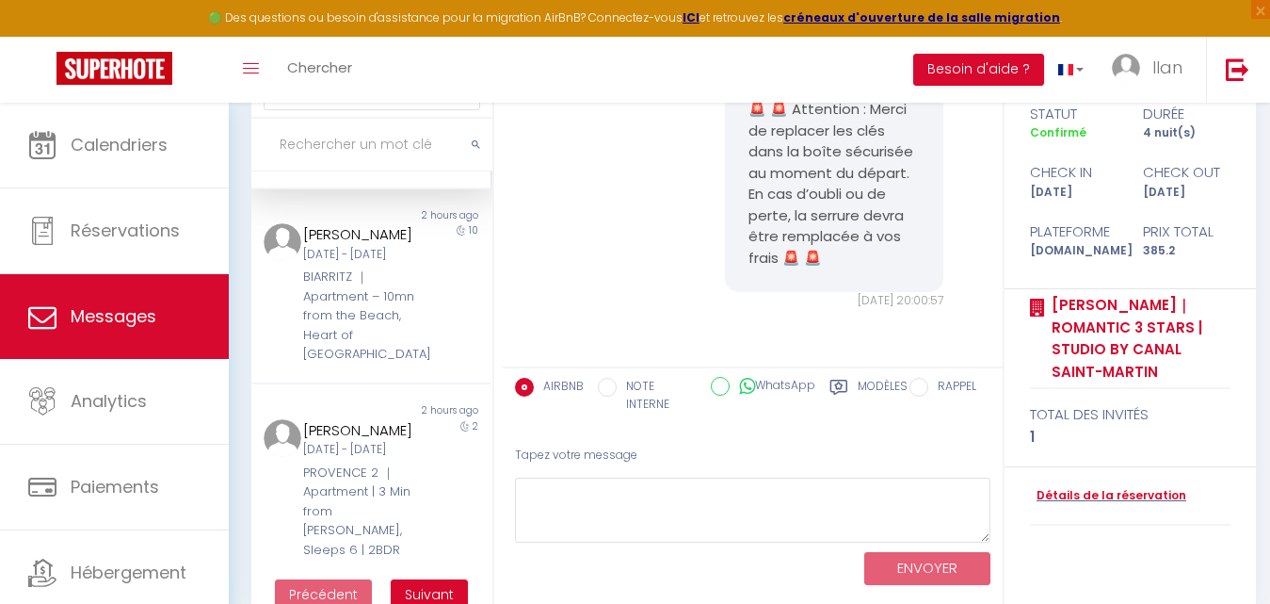
scroll to position [635, 0]
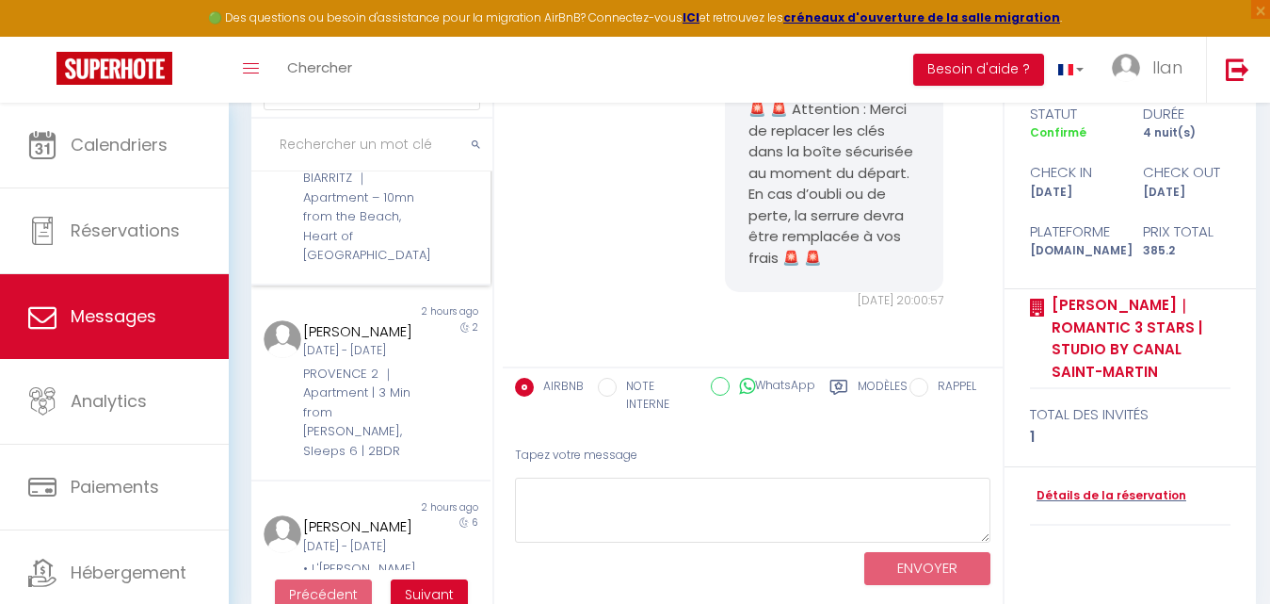
click at [405, 265] on div "BIARRITZ ｜Apartment – 10mn from the Beach, Heart of [GEOGRAPHIC_DATA]" at bounding box center [360, 217] width 115 height 96
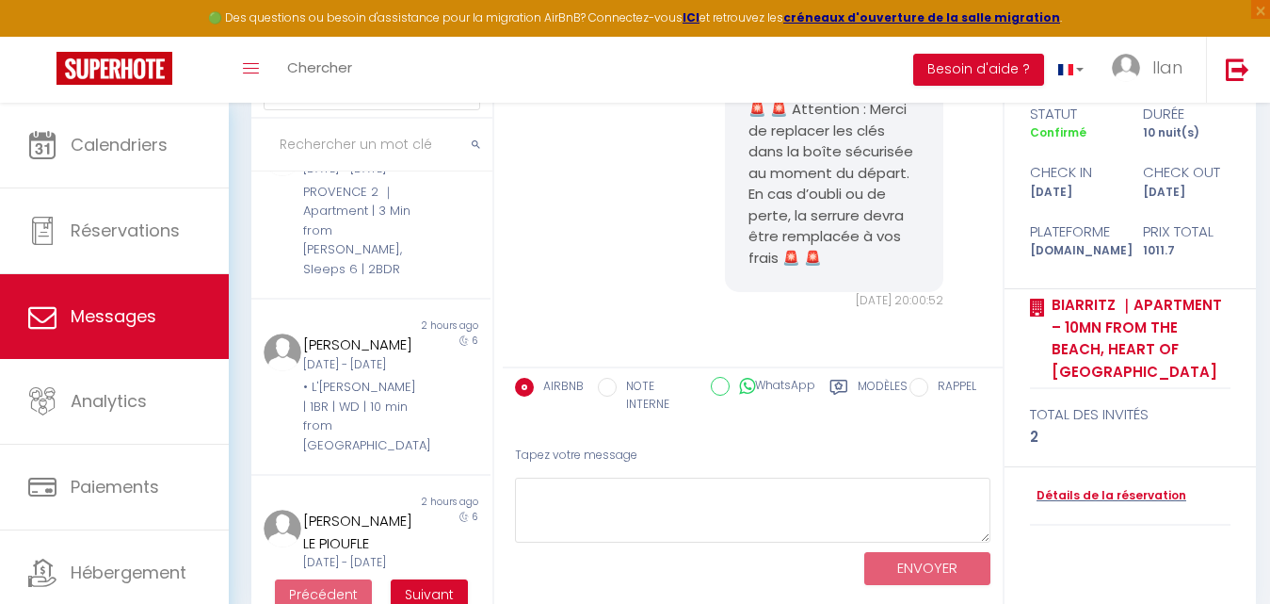
scroll to position [839, 0]
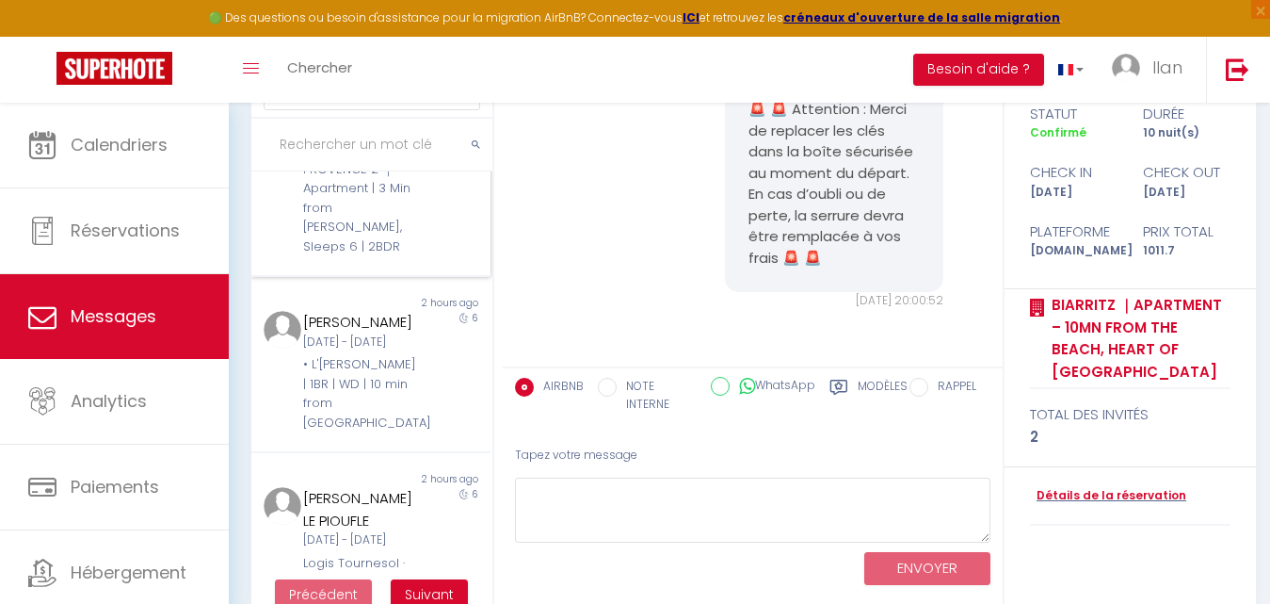
click at [409, 257] on div "Adrienne Trillaud Mar 09 Sep - Jeu 11 Sep PROVENCE 2 ｜Apartment | 3 Min from Ha…" at bounding box center [360, 186] width 139 height 141
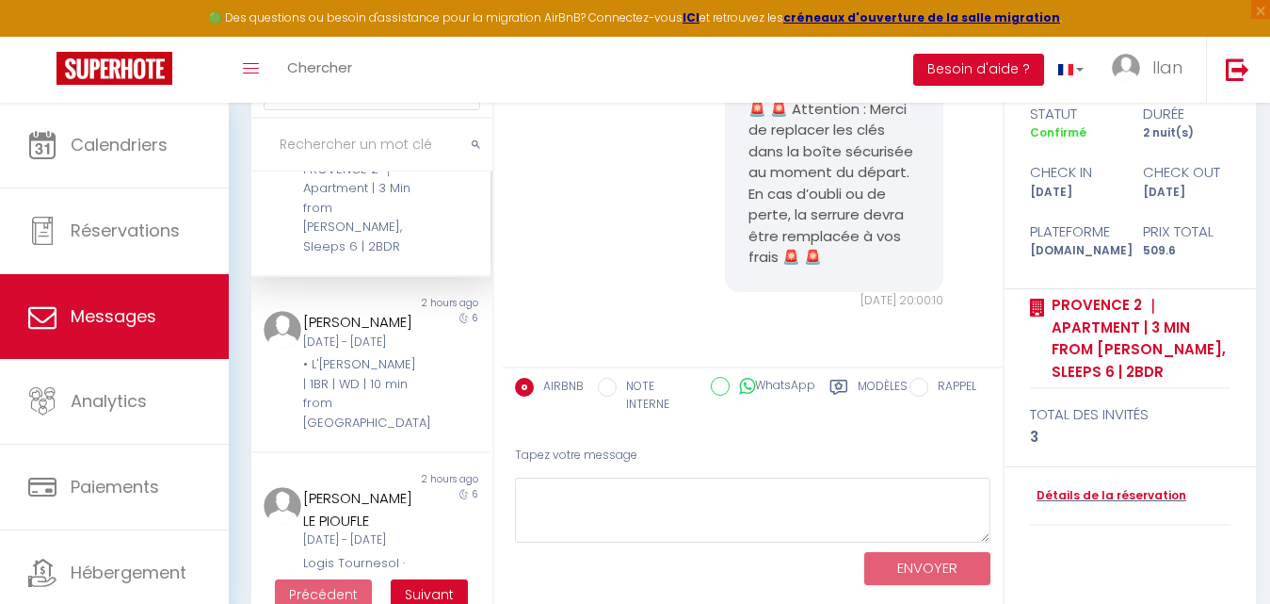
scroll to position [8231, 0]
click at [393, 351] on div "Jeu [DATE] - Mer [DATE]" at bounding box center [360, 342] width 115 height 18
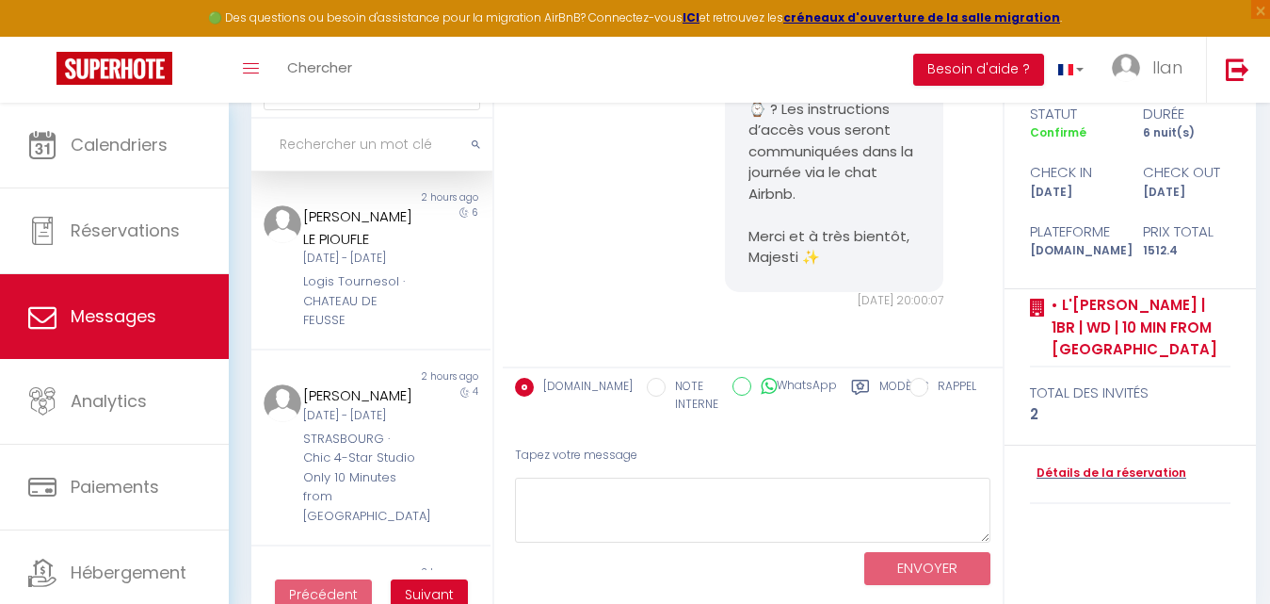
scroll to position [1159, 0]
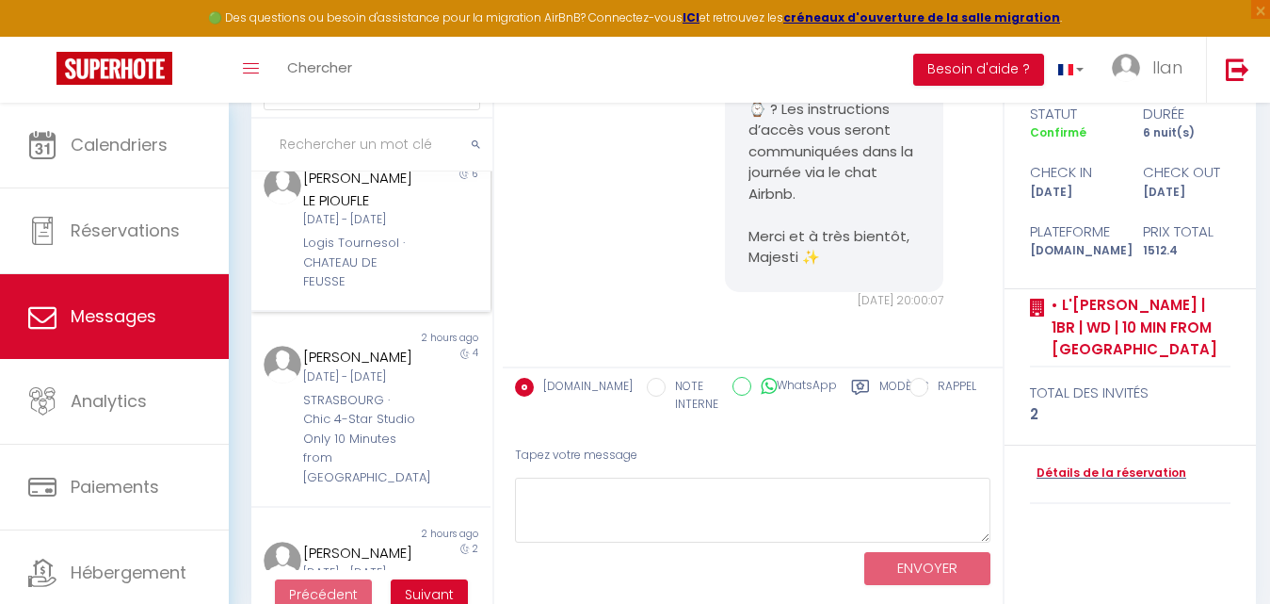
click at [441, 291] on div "6" at bounding box center [459, 229] width 59 height 124
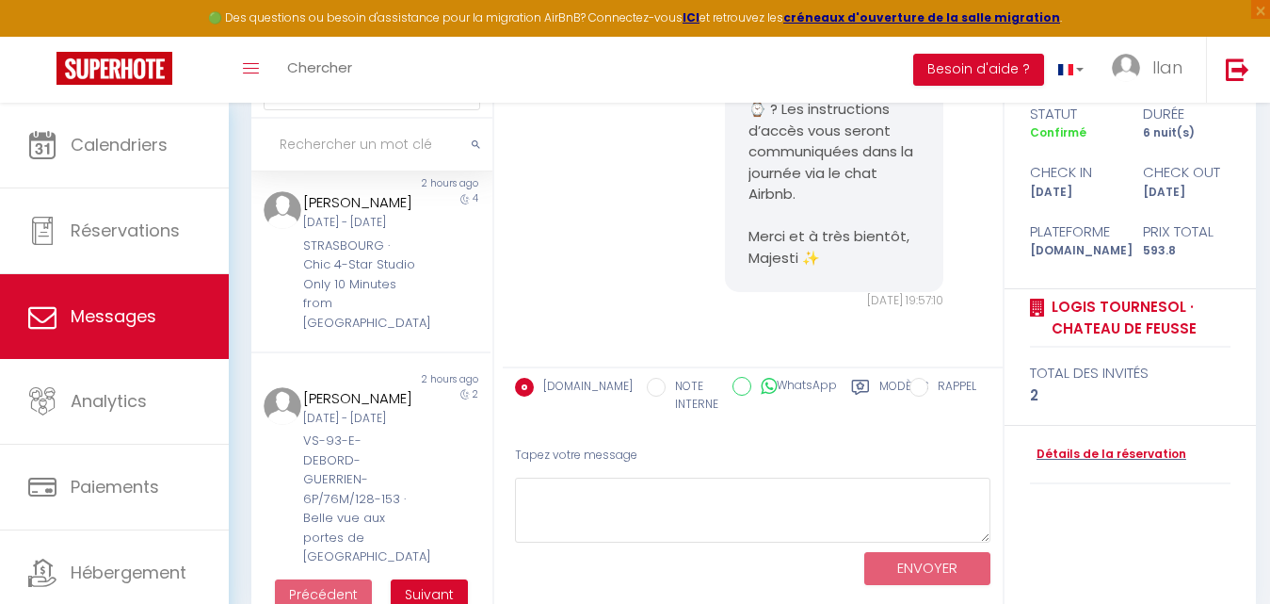
scroll to position [1329, 0]
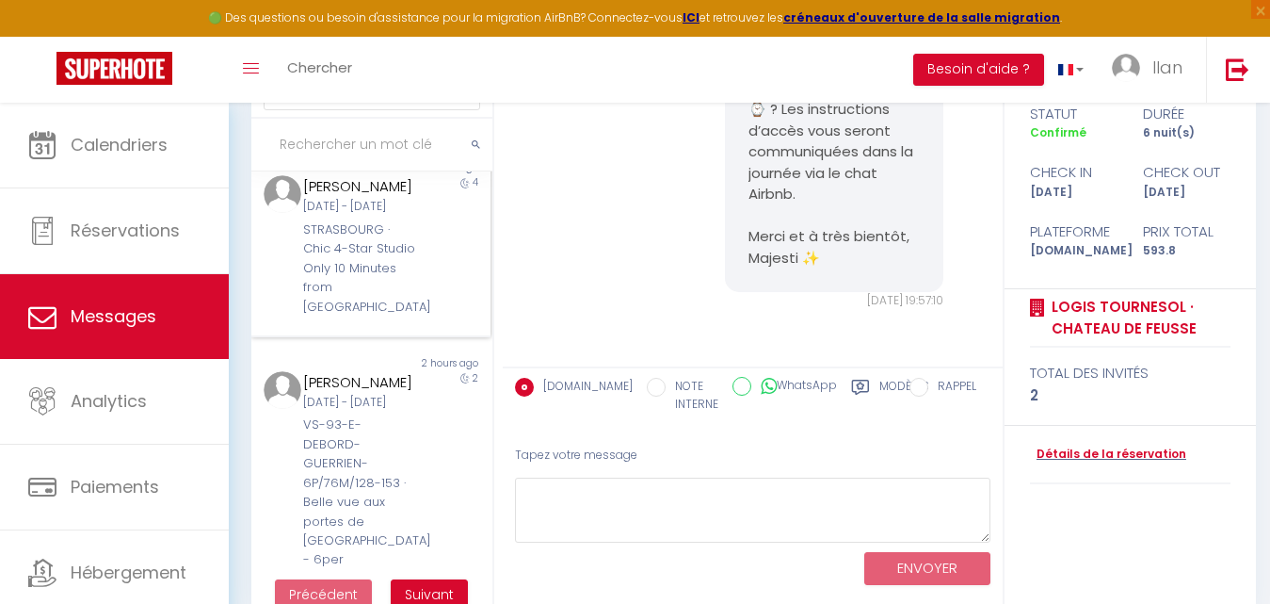
click at [430, 316] on div "4" at bounding box center [459, 245] width 59 height 141
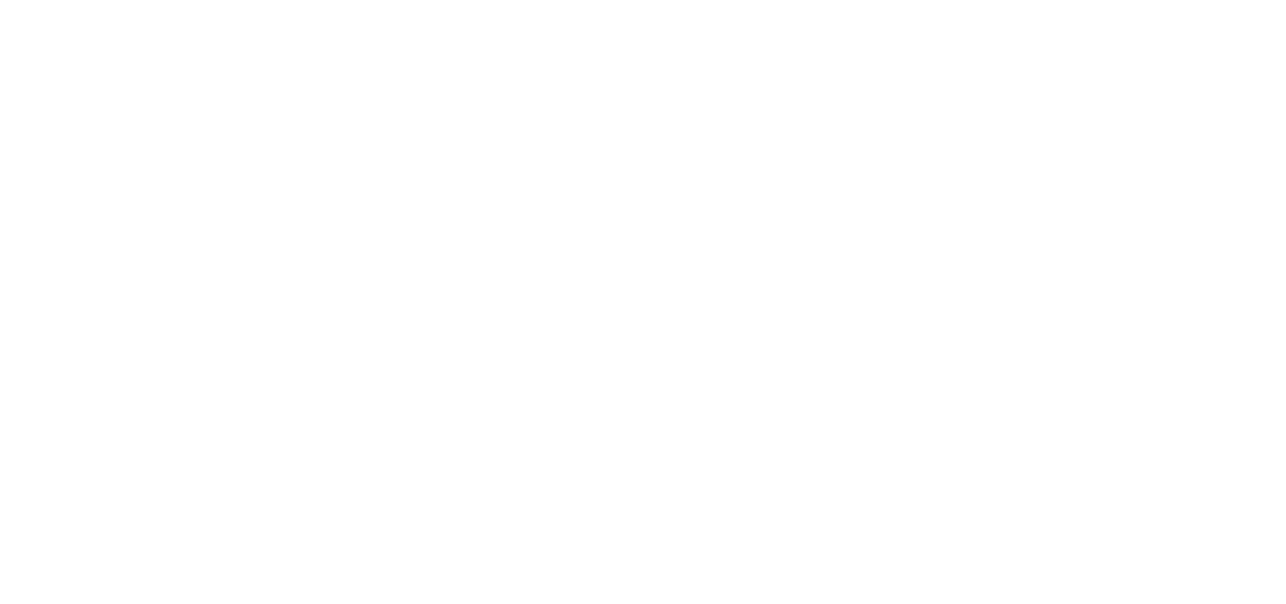
select select "message"
